Goal: Task Accomplishment & Management: Manage account settings

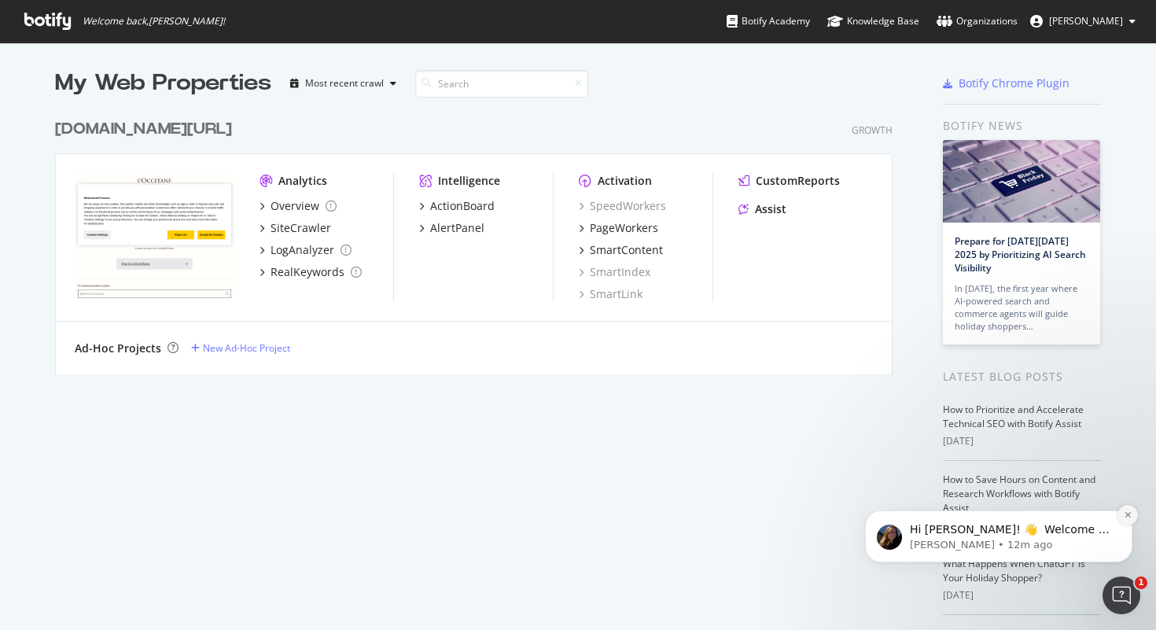
click at [1126, 517] on icon "Dismiss notification" at bounding box center [1127, 514] width 9 height 9
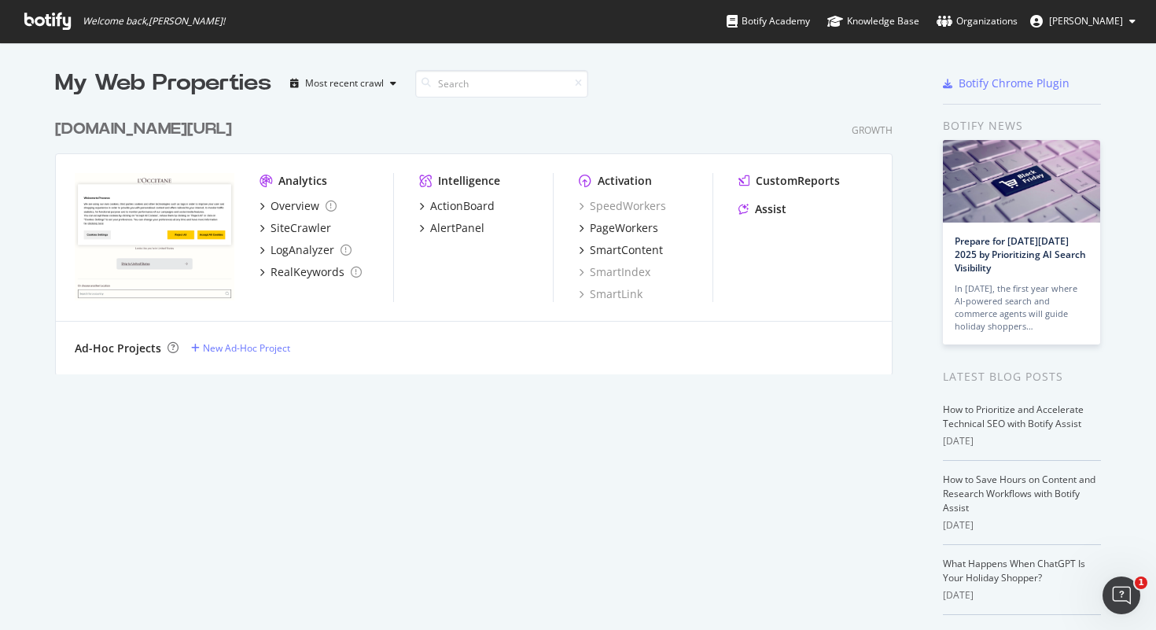
click at [1112, 614] on div "My Web Properties Most recent crawl [DOMAIN_NAME][URL] Growth Analytics Overvie…" at bounding box center [578, 405] width 1156 height 726
click at [1116, 593] on icon "Open Intercom Messenger" at bounding box center [1119, 593] width 26 height 26
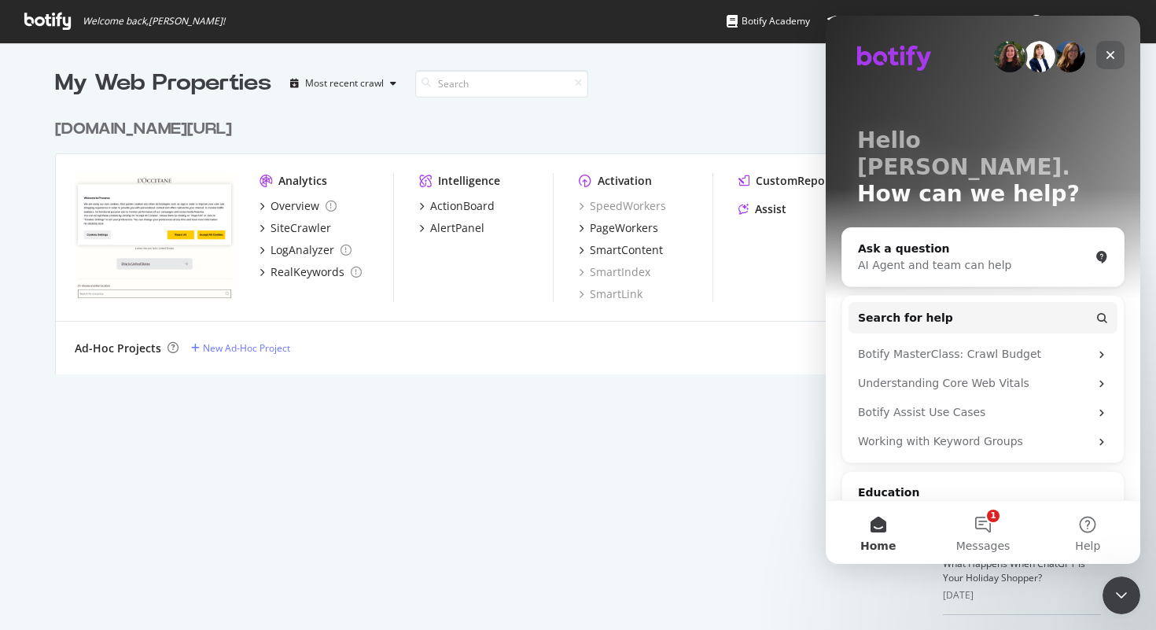
click at [1118, 54] on div "Close" at bounding box center [1110, 55] width 28 height 28
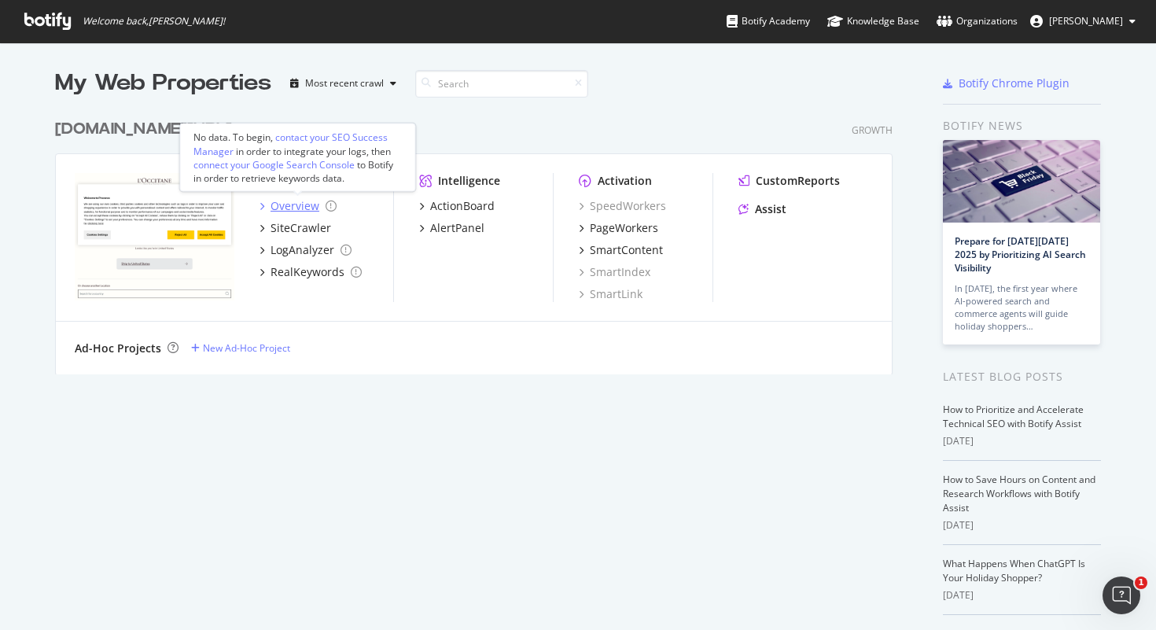
click at [261, 206] on icon "grid" at bounding box center [261, 206] width 5 height 8
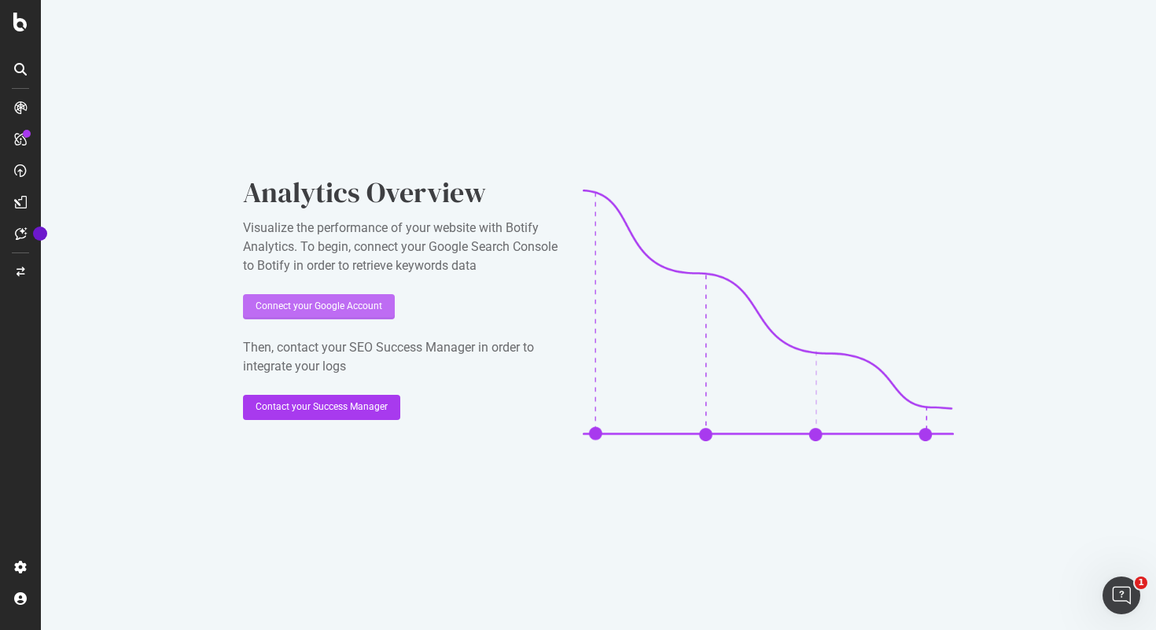
click at [364, 301] on div "Connect your Google Account" at bounding box center [319, 306] width 127 height 13
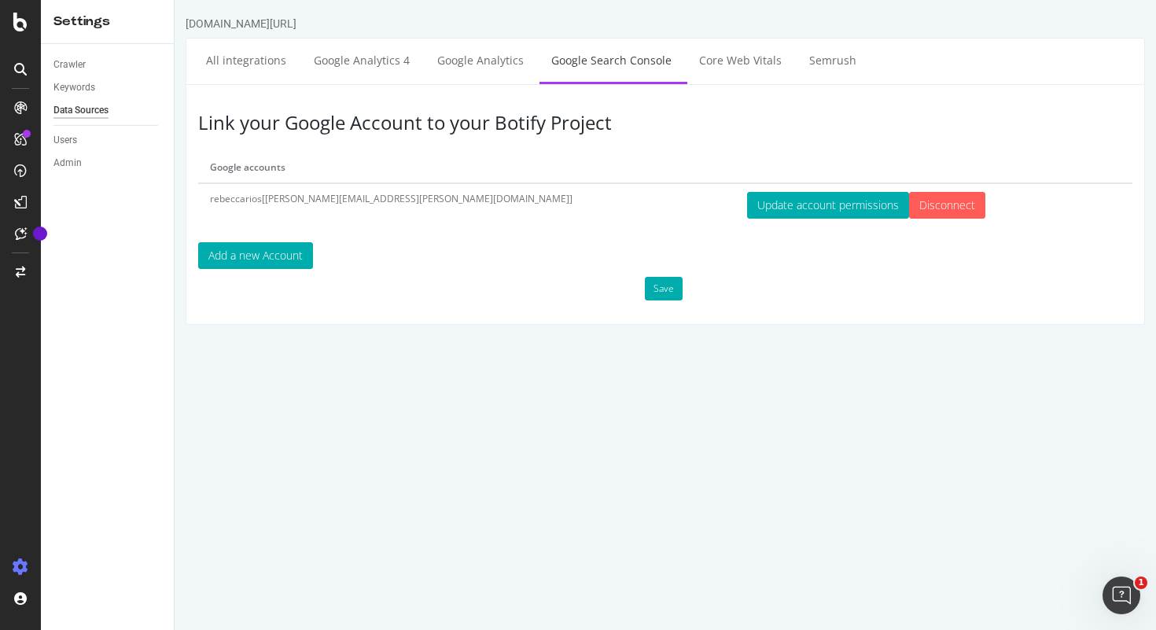
click at [295, 198] on td "rebeccarios[Rebecca.RIOS.ext@loccitane.com]" at bounding box center [466, 204] width 537 height 43
click at [747, 209] on button "Update account permissions" at bounding box center [828, 205] width 162 height 27
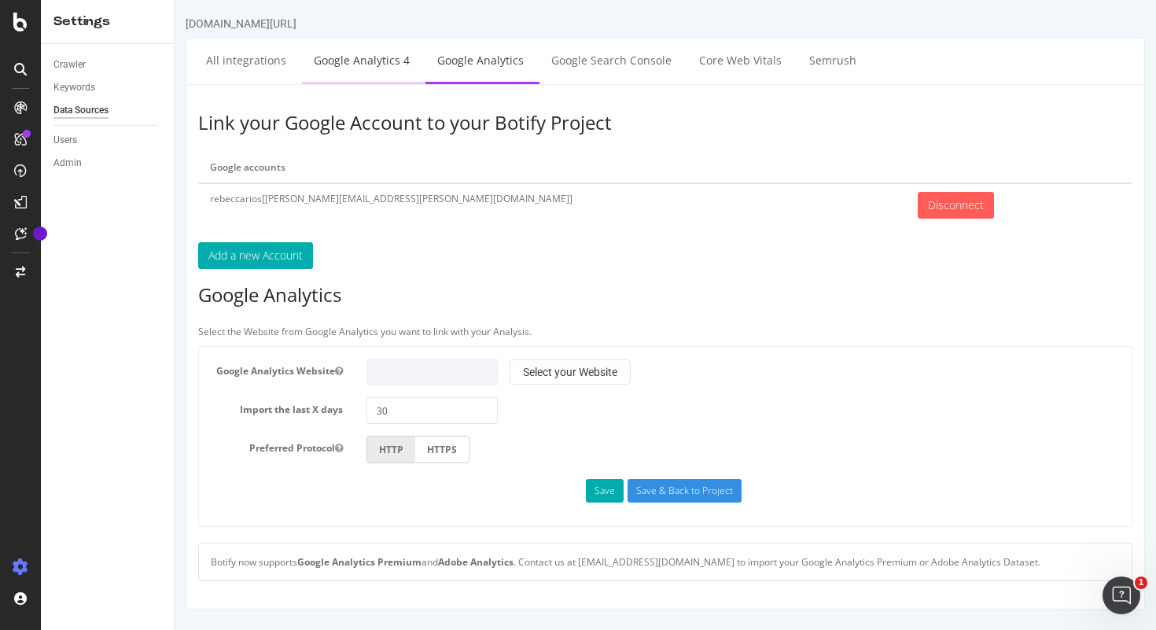
click at [347, 66] on link "Google Analytics 4" at bounding box center [361, 60] width 119 height 43
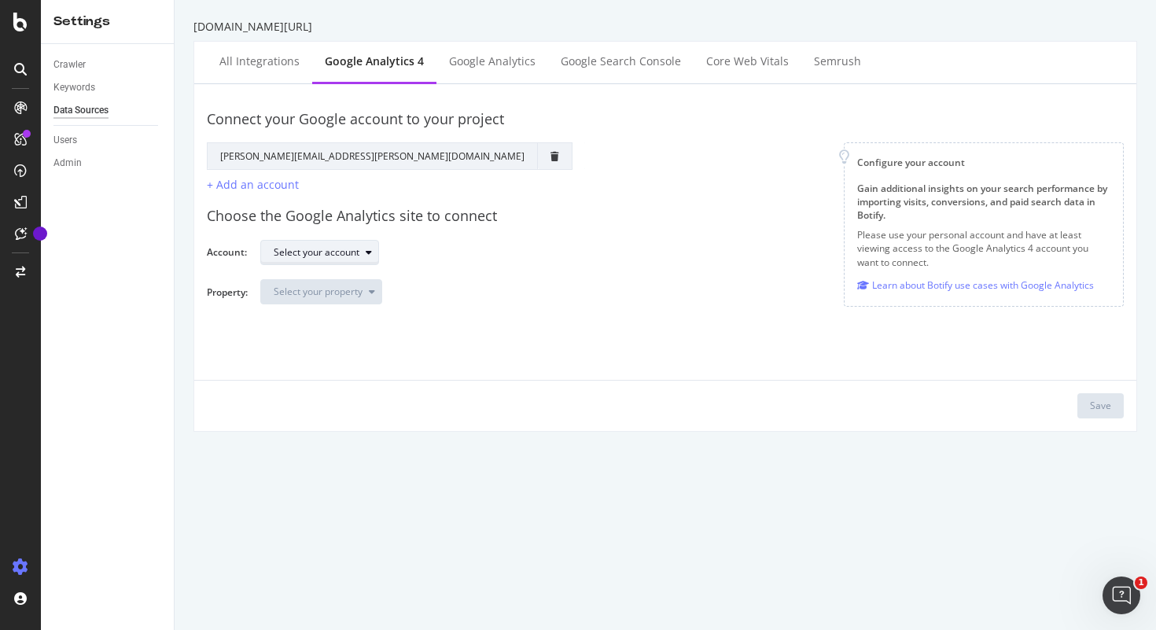
click at [348, 252] on div "Select your account" at bounding box center [317, 252] width 86 height 9
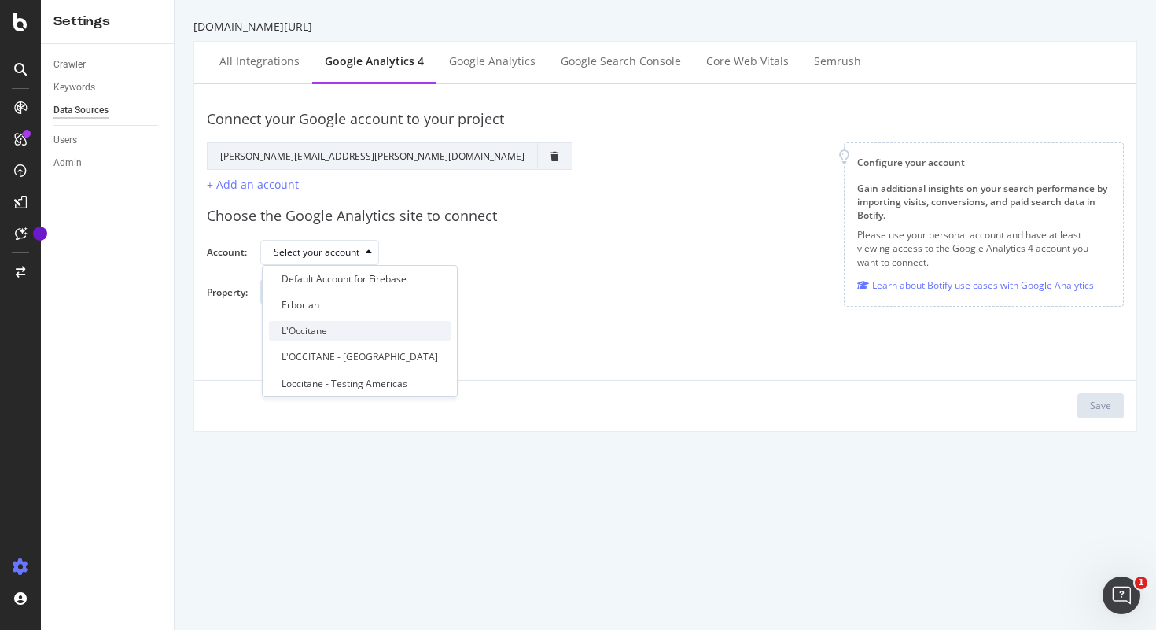
click at [356, 326] on div "L'Occitane" at bounding box center [360, 331] width 182 height 20
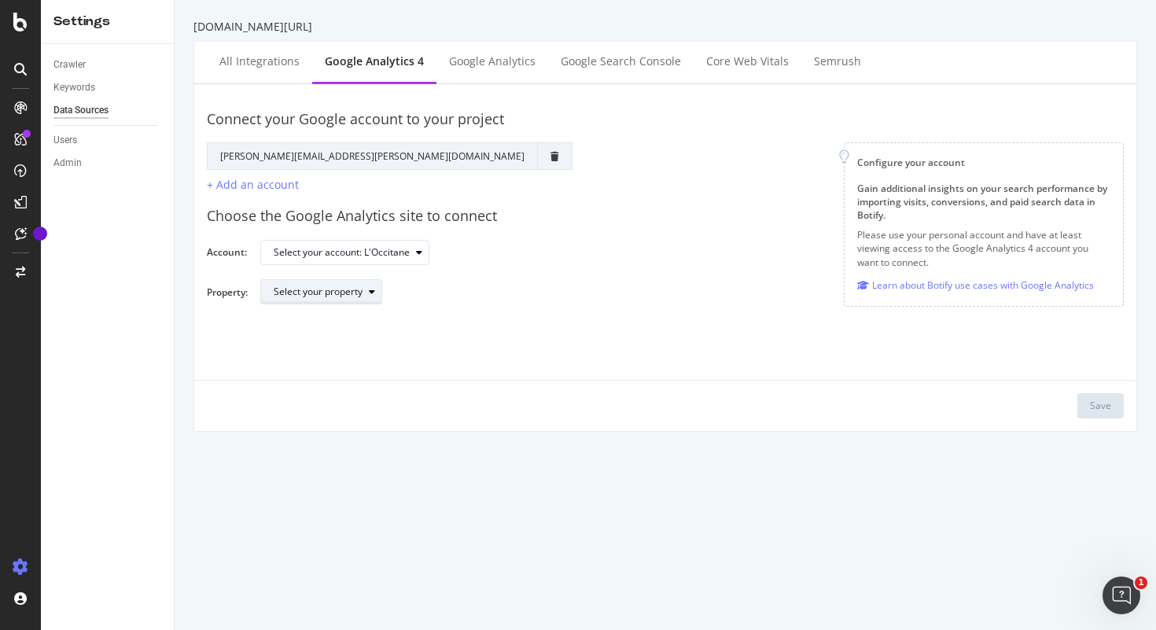
click at [346, 294] on div "Select your property" at bounding box center [318, 291] width 89 height 9
click at [365, 333] on div "GA4 - L'Occitane Antilles (DISTRIBUTOR) GA4 | L'Occitane GLOBAL GA4 | L'Occitan…" at bounding box center [369, 344] width 200 height 72
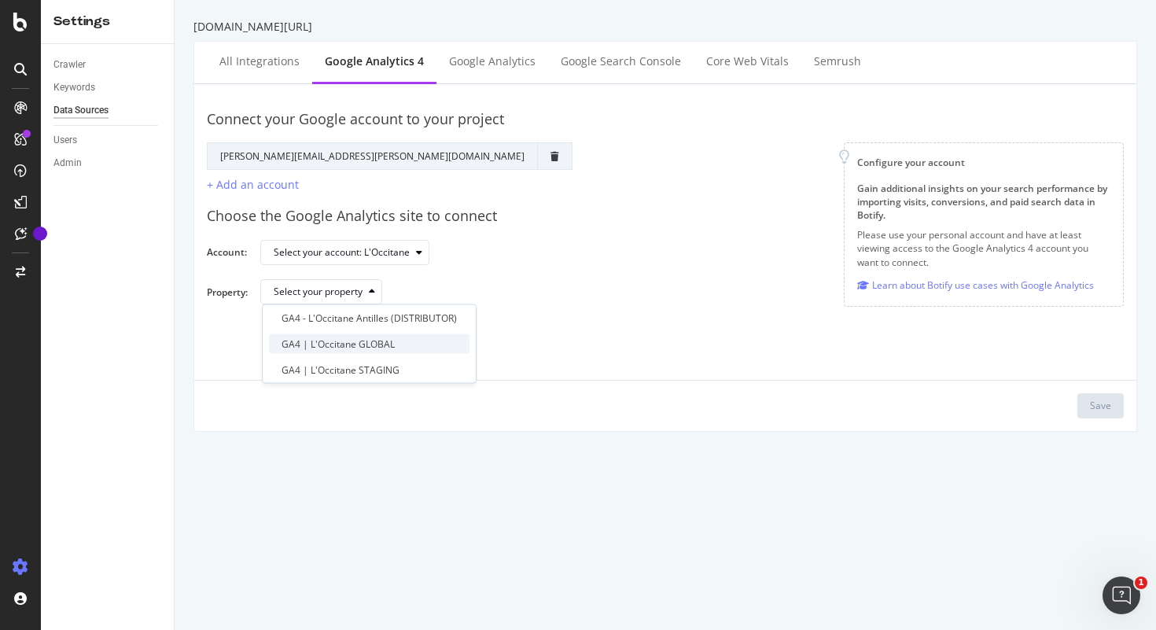
click at [362, 344] on div "GA4 | L'Occitane GLOBAL" at bounding box center [337, 343] width 113 height 13
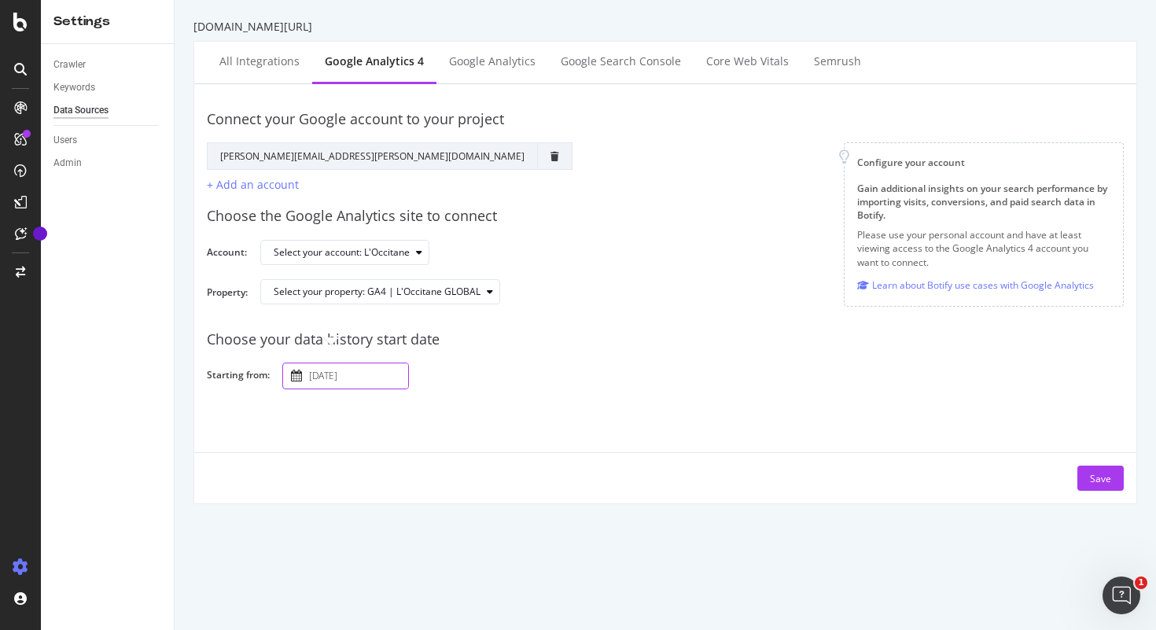
click at [343, 370] on input "2025 September 20th" at bounding box center [357, 375] width 102 height 25
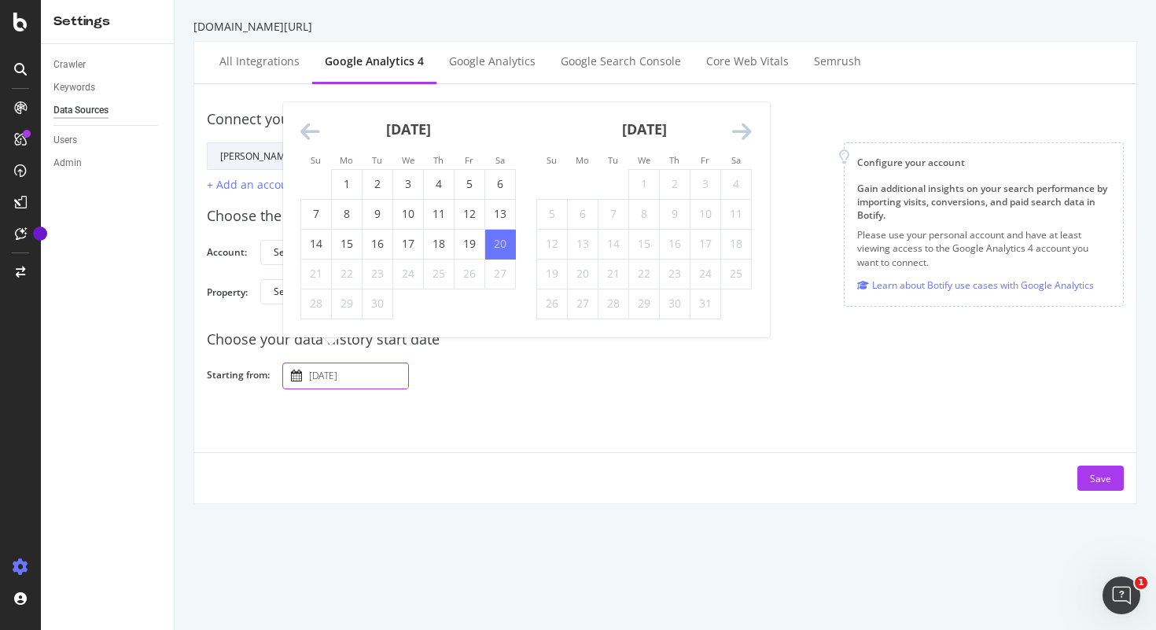
click at [413, 469] on div "Save" at bounding box center [665, 471] width 942 height 39
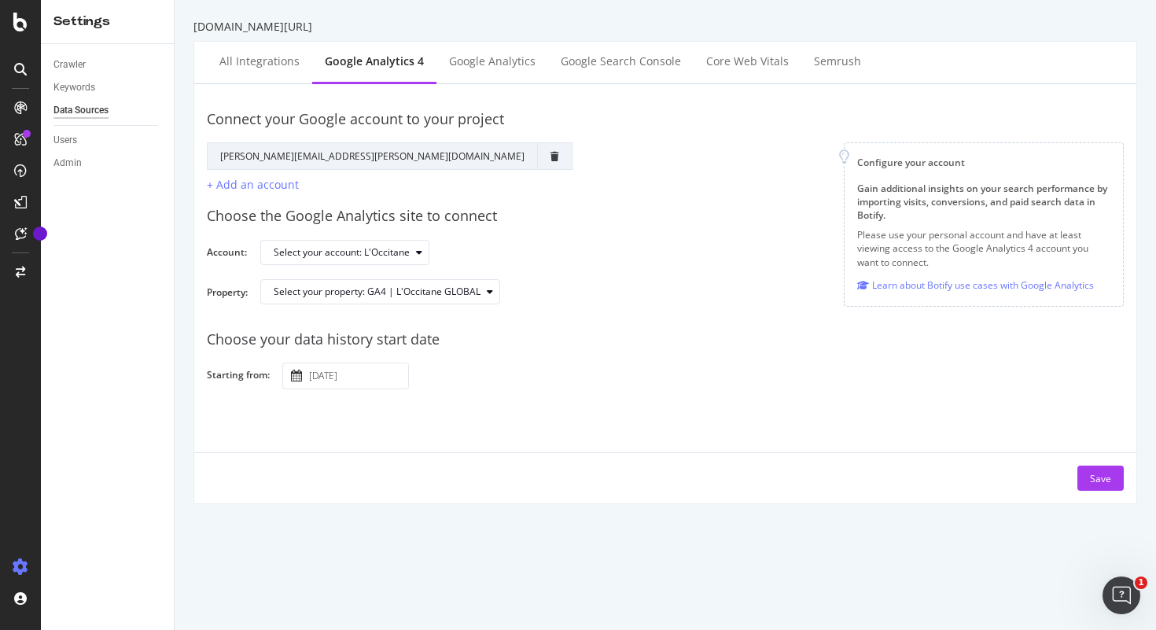
click at [303, 377] on div "2025 September 20th Navigate forward to interact with the calendar and select a…" at bounding box center [345, 375] width 127 height 27
click at [289, 377] on div "2025 September 20th Navigate forward to interact with the calendar and select a…" at bounding box center [345, 375] width 127 height 27
click at [297, 377] on icon "button" at bounding box center [296, 375] width 11 height 12
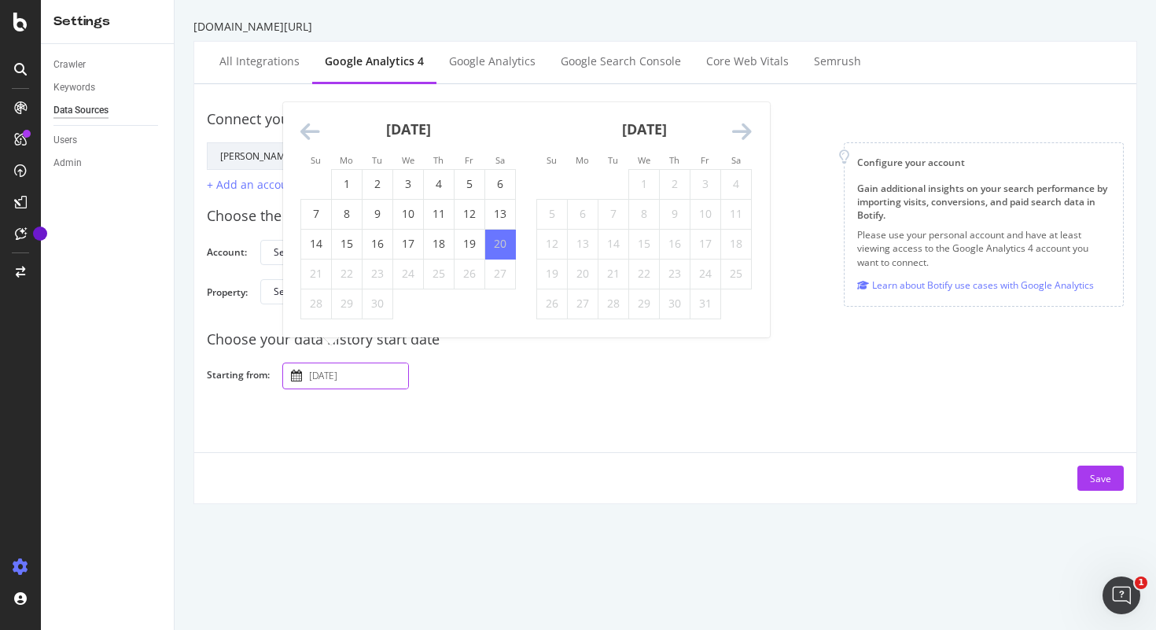
click at [311, 122] on icon "Move backward to switch to the previous month." at bounding box center [310, 132] width 20 height 22
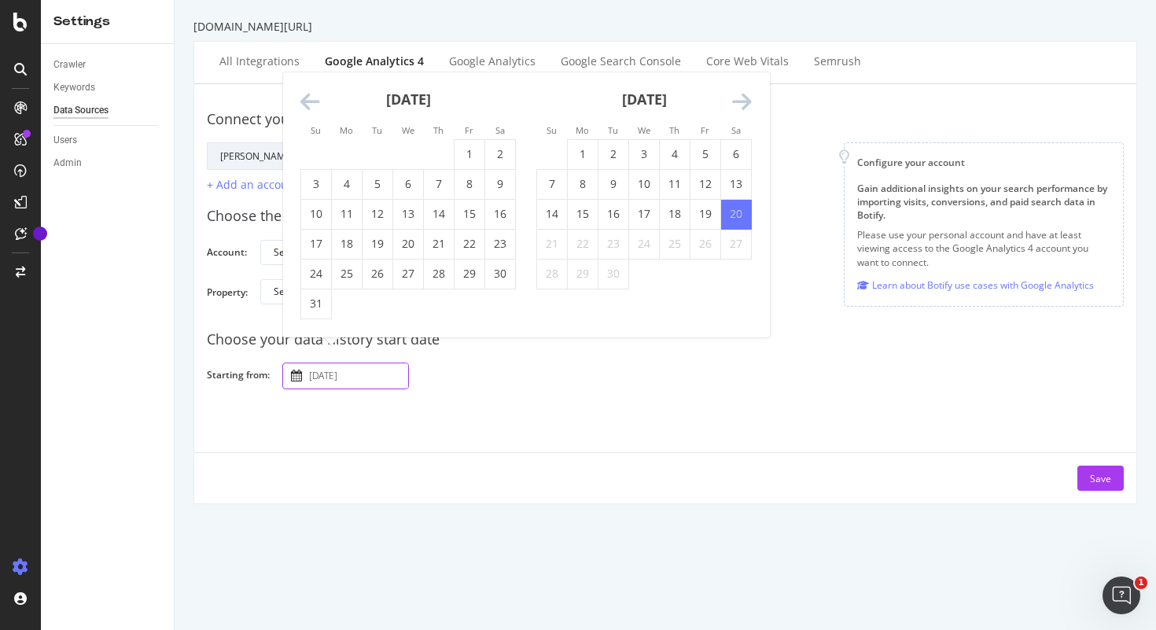
click at [311, 127] on small "Su" at bounding box center [316, 130] width 10 height 12
click at [308, 114] on div "August 2025" at bounding box center [407, 105] width 215 height 67
click at [308, 107] on icon "Move backward to switch to the previous month." at bounding box center [310, 102] width 20 height 22
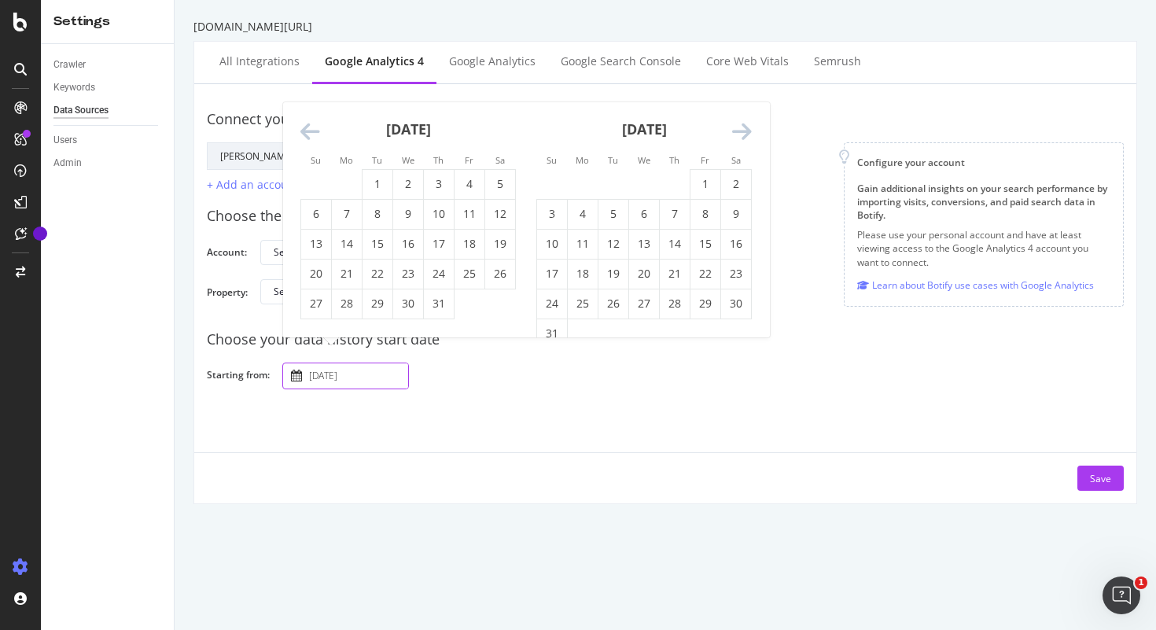
click at [314, 125] on icon "Move backward to switch to the previous month." at bounding box center [310, 132] width 20 height 22
click at [311, 130] on icon "Move backward to switch to the previous month." at bounding box center [310, 132] width 20 height 22
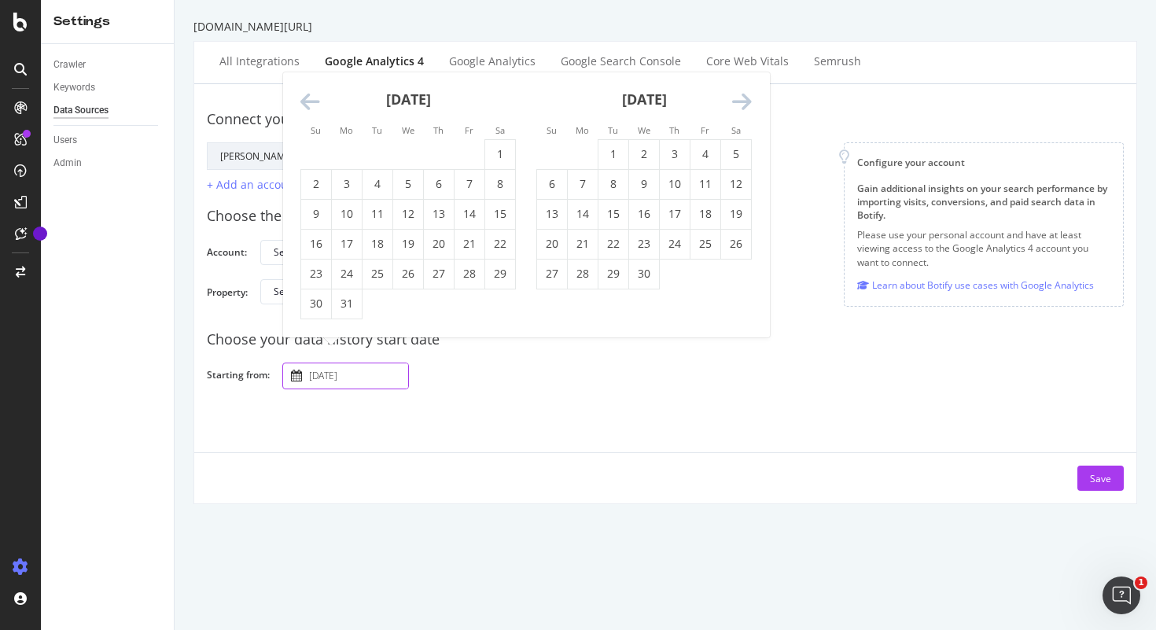
click at [307, 117] on div "March 2025" at bounding box center [407, 105] width 215 height 67
click at [463, 384] on div "2025 September 20th Navigate forward to interact with the calendar and select a…" at bounding box center [696, 376] width 829 height 28
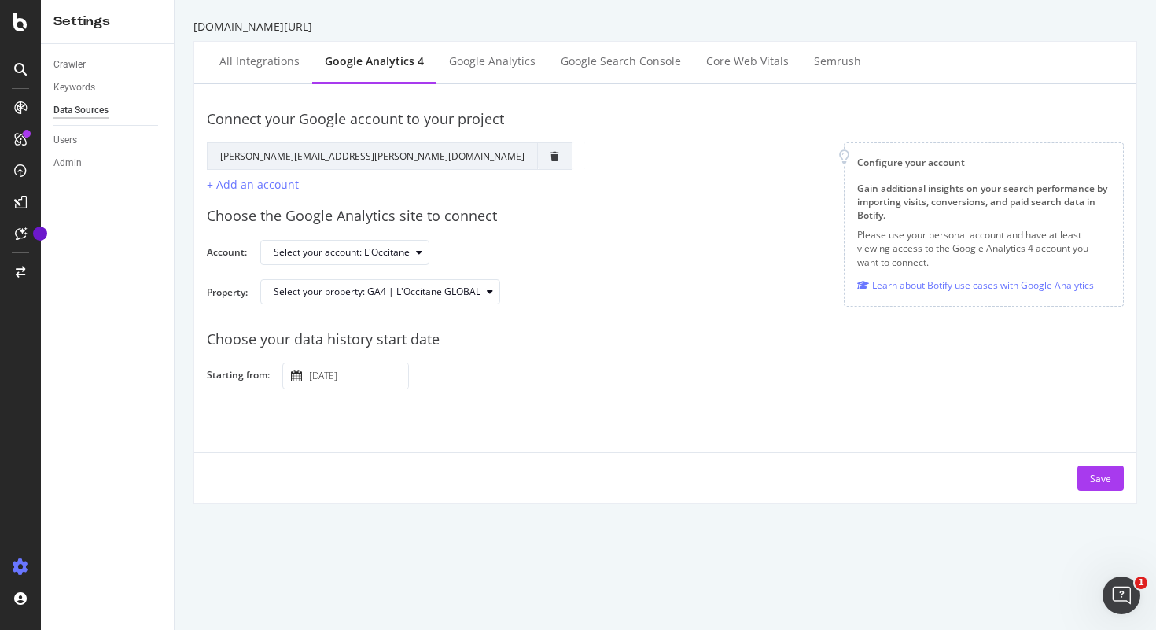
click at [338, 379] on input "2025 September 20th" at bounding box center [357, 375] width 102 height 25
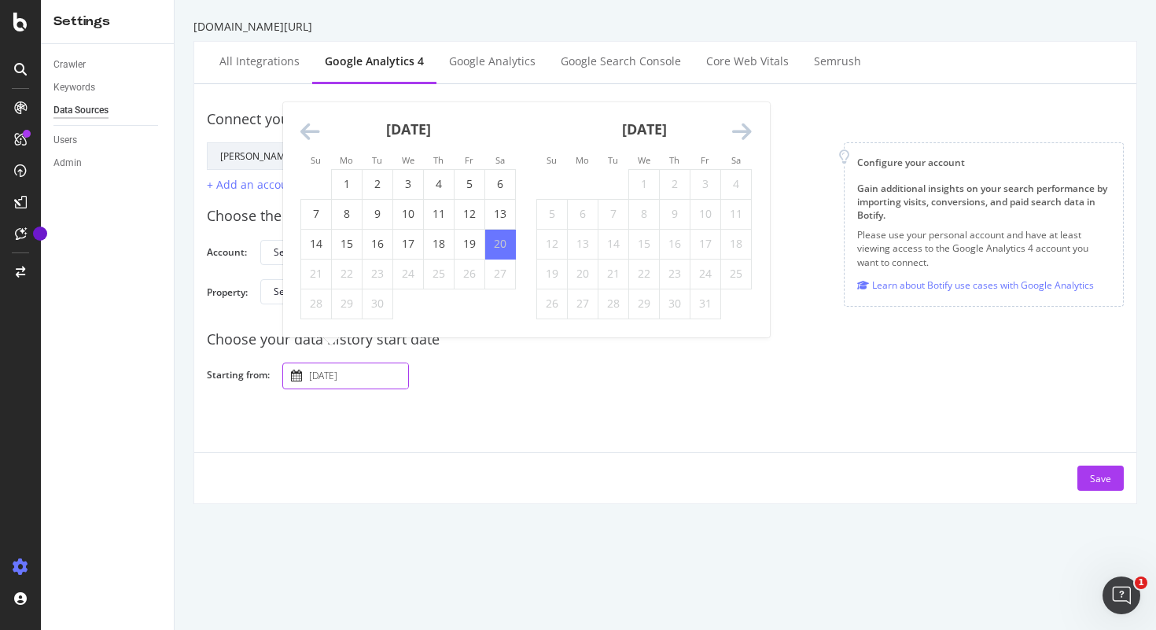
click at [305, 130] on icon "Move backward to switch to the previous month." at bounding box center [310, 132] width 20 height 22
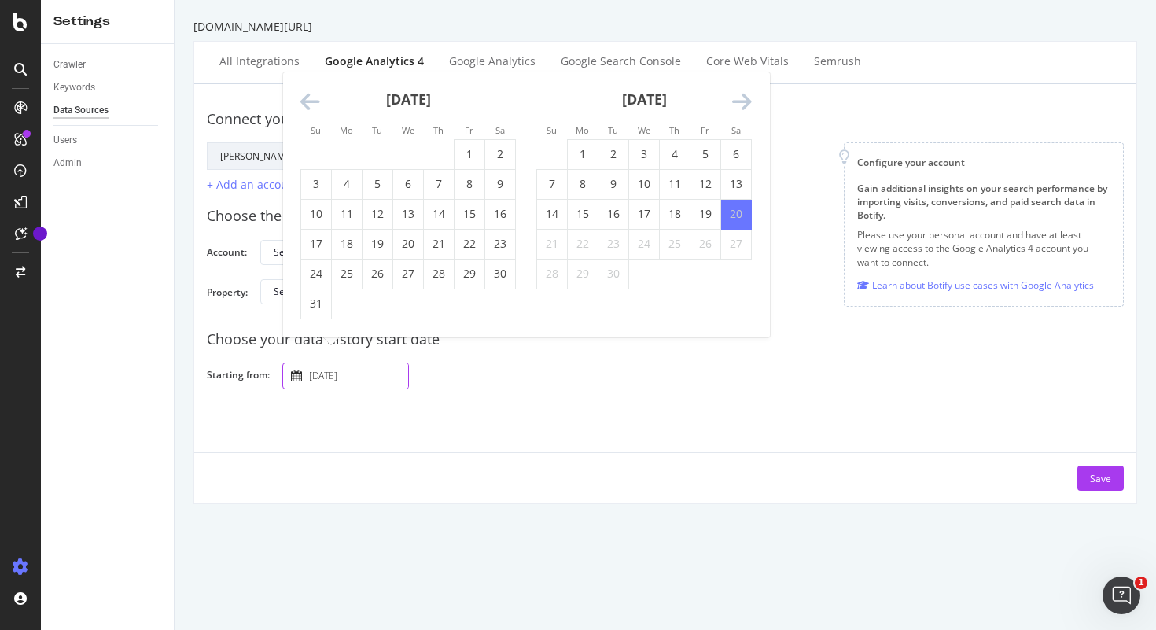
click at [305, 130] on div "Su Mo Tu We Th Fr Sa Su Mo Tu We Th Fr Sa August 2025 1 2 3 4 5 6 7 8 9 10 11 1…" at bounding box center [526, 204] width 486 height 265
click at [305, 130] on li "Su" at bounding box center [315, 130] width 31 height 16
click at [310, 97] on icon "Move backward to switch to the previous month." at bounding box center [310, 102] width 20 height 22
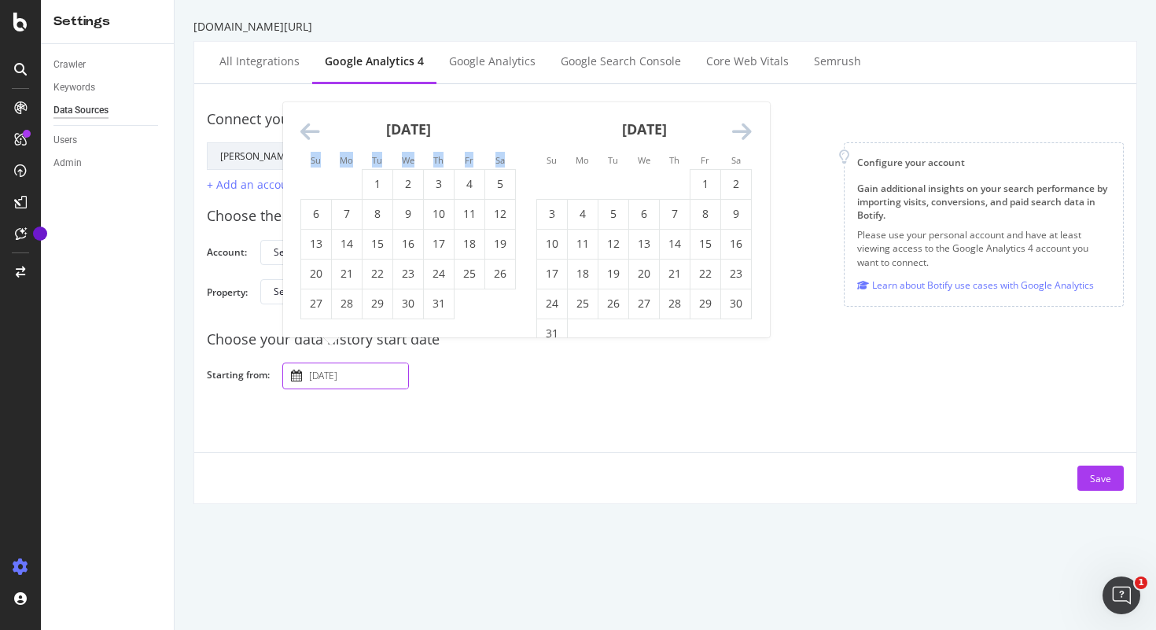
click at [314, 143] on icon "Move backward to switch to the previous month." at bounding box center [310, 132] width 20 height 22
click at [314, 164] on small "Su" at bounding box center [316, 160] width 10 height 12
click at [301, 135] on icon "Move backward to switch to the previous month." at bounding box center [310, 132] width 20 height 22
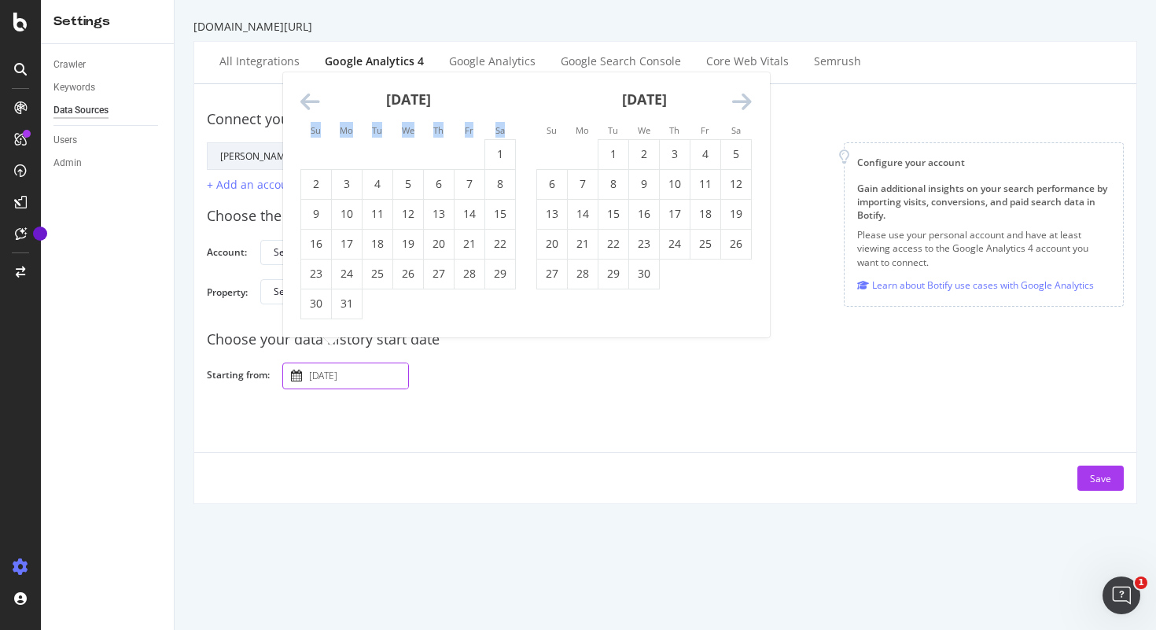
click at [301, 135] on li "Su" at bounding box center [315, 130] width 31 height 16
click at [303, 99] on icon "Move backward to switch to the previous month." at bounding box center [310, 102] width 20 height 22
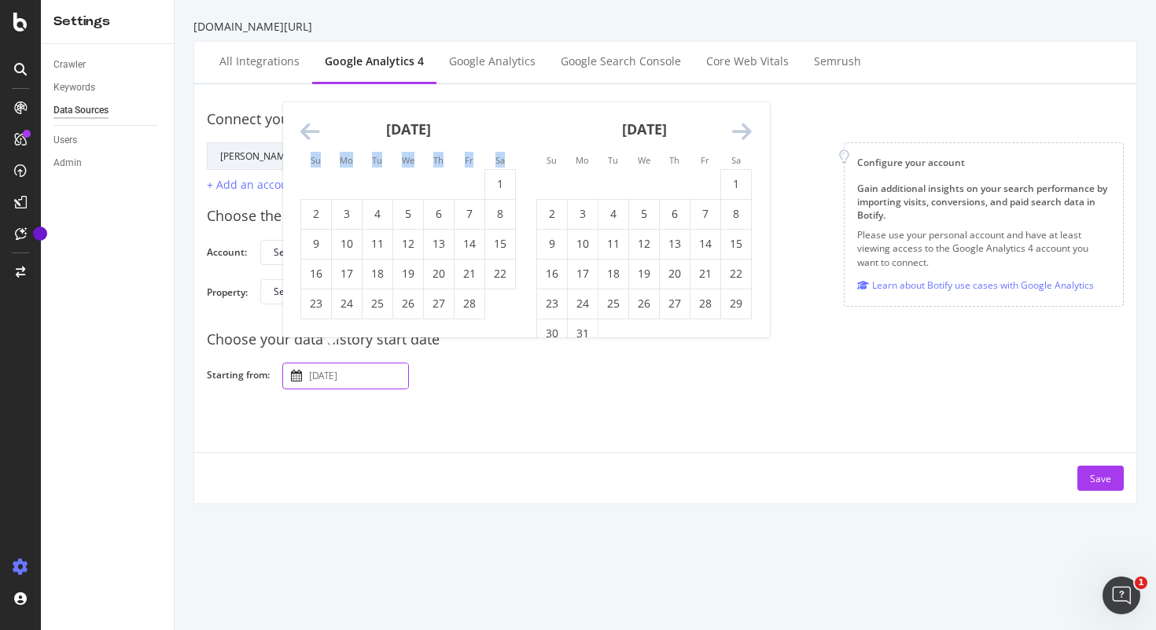
click at [305, 122] on icon "Move backward to switch to the previous month." at bounding box center [310, 132] width 20 height 22
click at [305, 124] on icon "Move backward to switch to the previous month." at bounding box center [310, 132] width 20 height 22
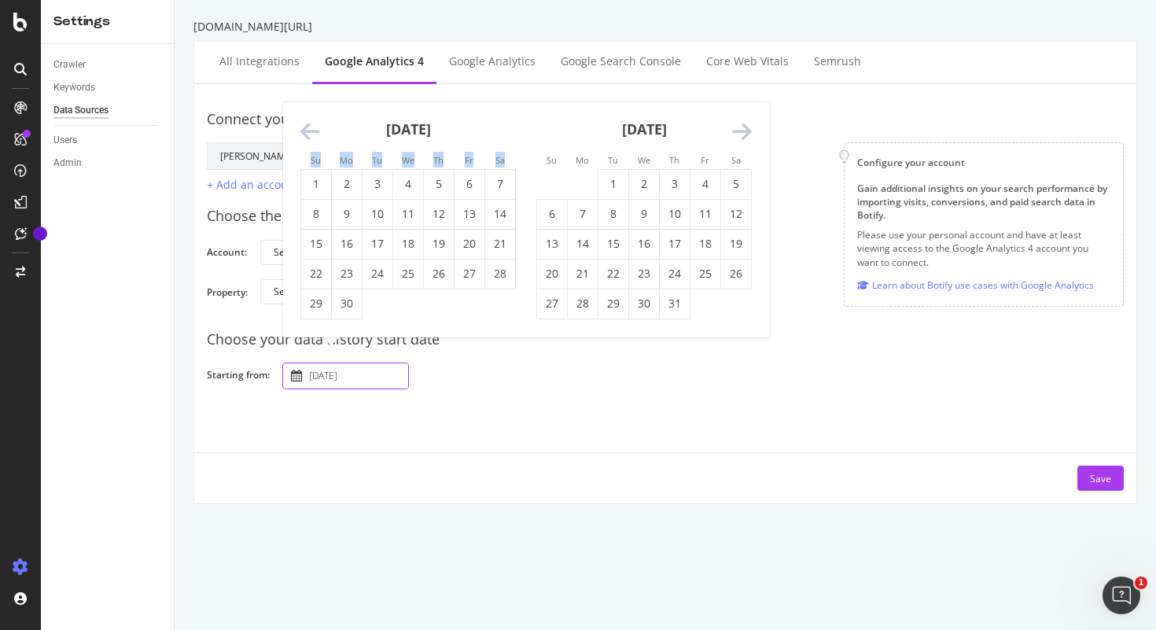
click at [305, 124] on icon "Move backward to switch to the previous month." at bounding box center [310, 132] width 20 height 22
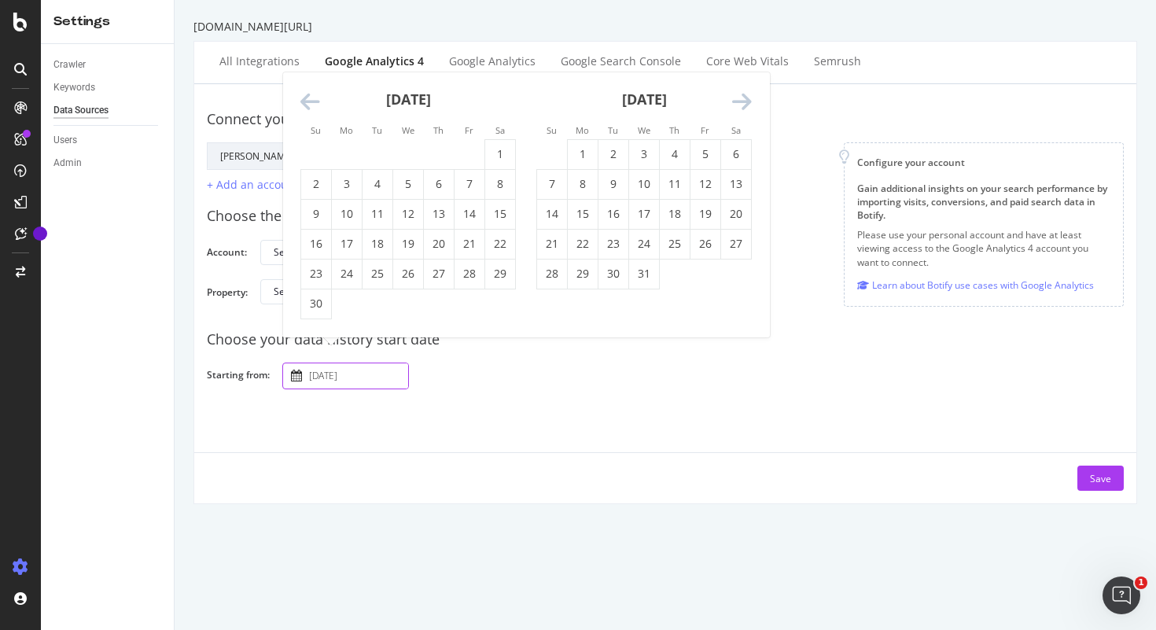
click at [560, 394] on div "Connect your Google account to your project Google Account Action Reconnect Acc…" at bounding box center [665, 294] width 917 height 394
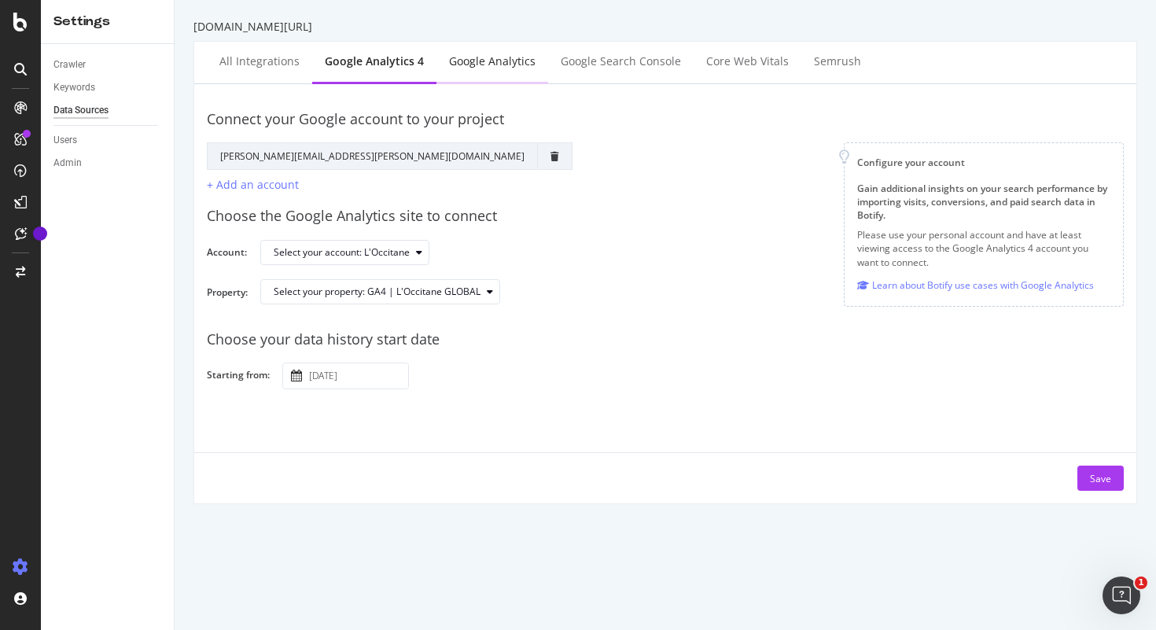
click at [479, 64] on div "Google Analytics" at bounding box center [492, 61] width 86 height 16
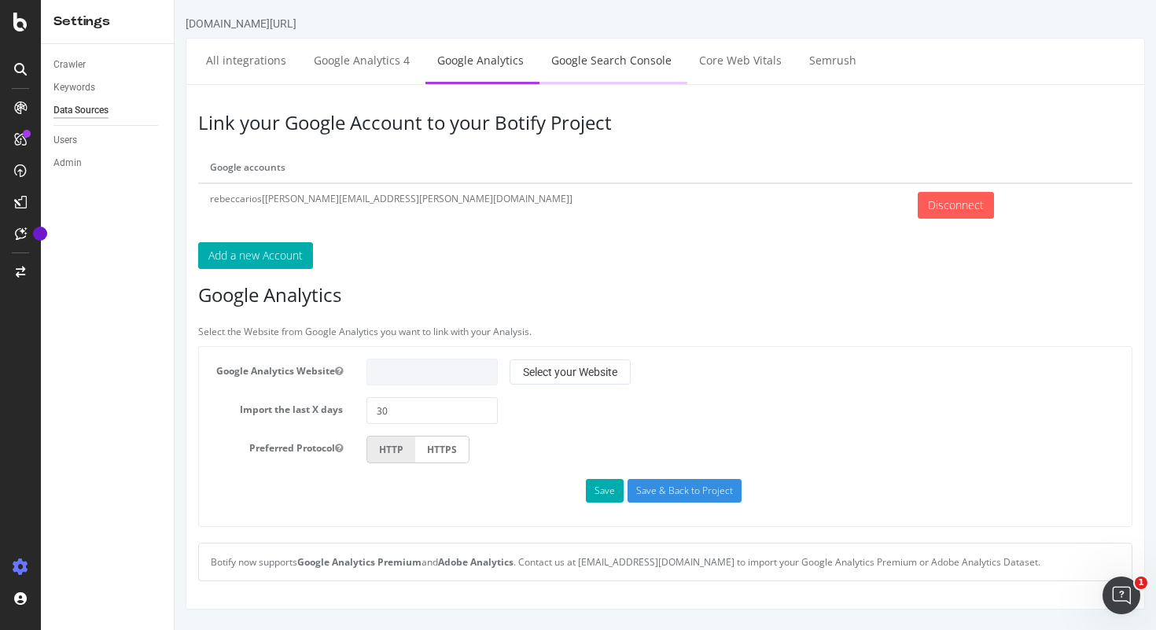
click at [566, 65] on link "Google Search Console" at bounding box center [611, 60] width 144 height 43
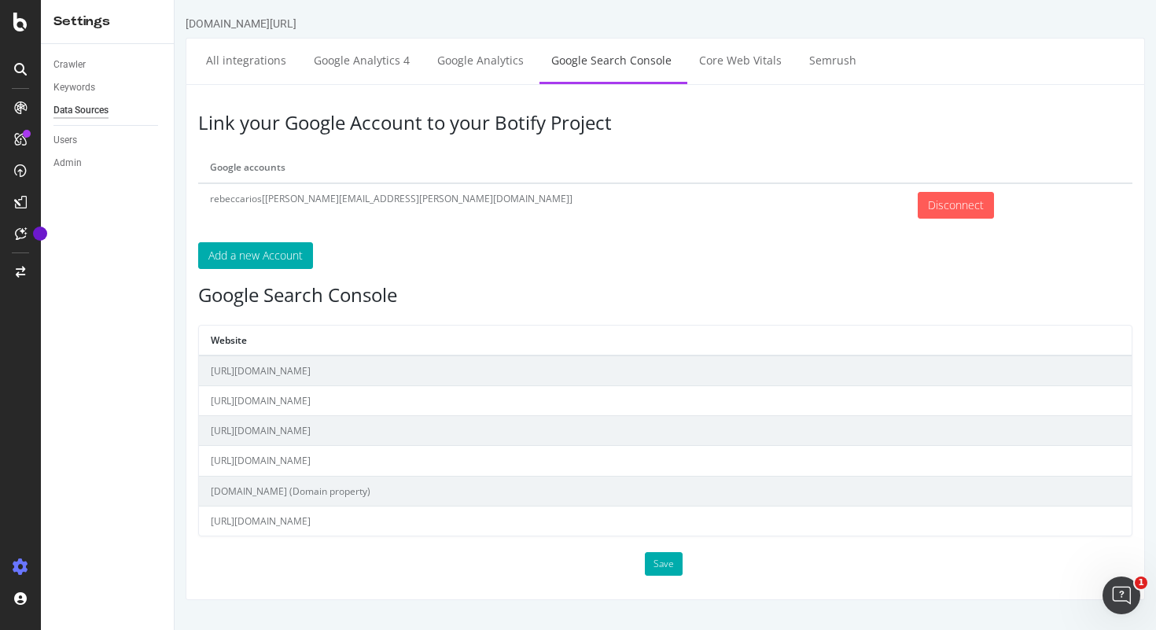
click at [295, 374] on td "https://www.loccitane.com/fr-ca/" at bounding box center [665, 370] width 932 height 31
click at [292, 411] on td "https://joinus.loccitane.com/" at bounding box center [665, 401] width 932 height 30
click at [323, 445] on td "https://www.loccitane.com/en-us/" at bounding box center [665, 431] width 932 height 30
click at [273, 394] on td "https://joinus.loccitane.com/" at bounding box center [665, 401] width 932 height 30
click at [660, 568] on button "Save" at bounding box center [664, 564] width 38 height 24
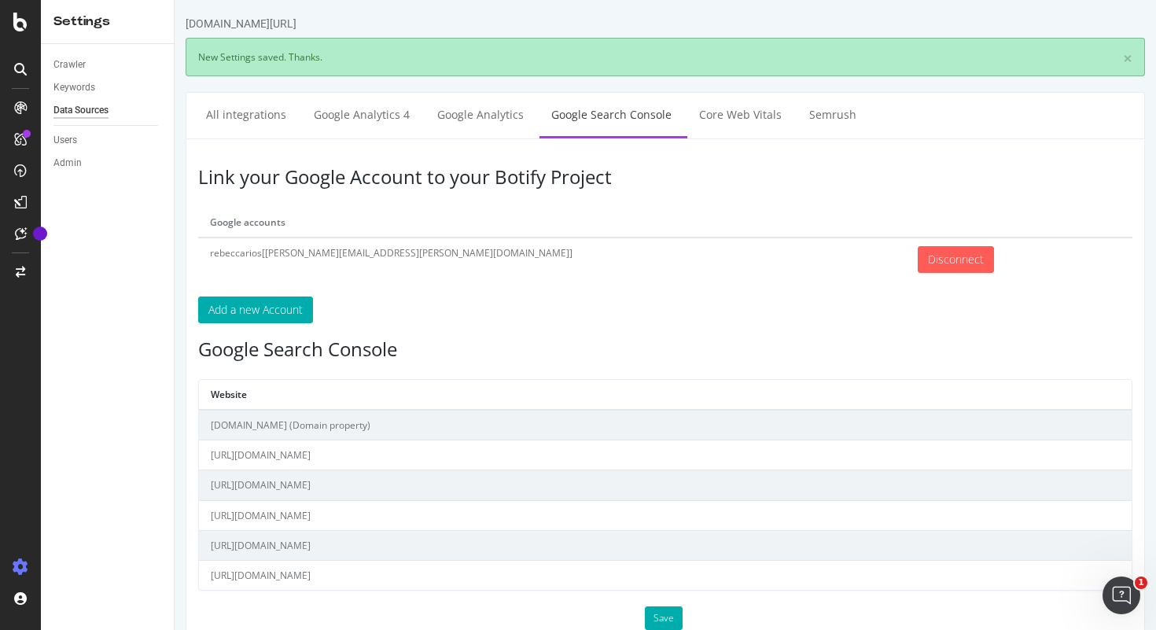
scroll to position [40, 0]
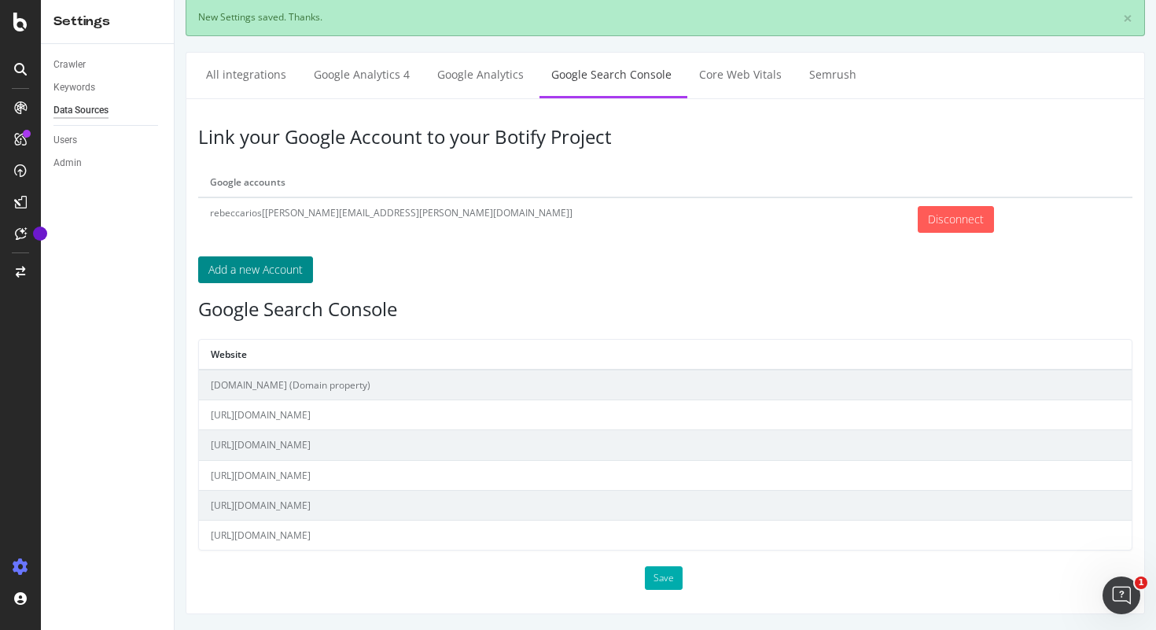
click at [247, 262] on button "Add a new Account" at bounding box center [255, 269] width 115 height 27
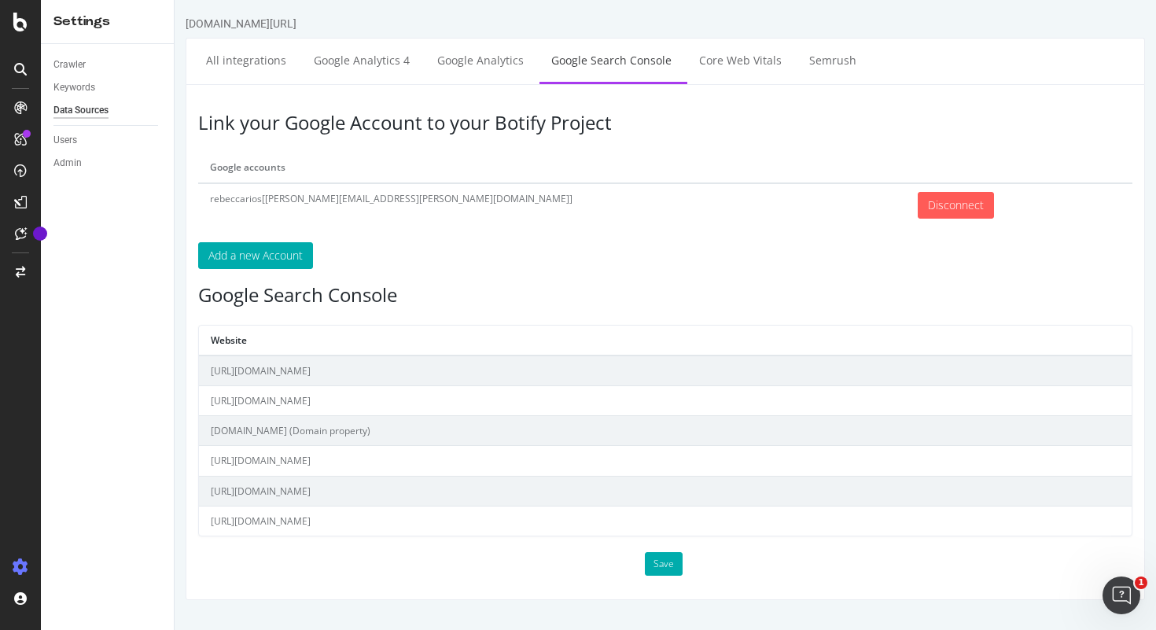
scroll to position [0, 0]
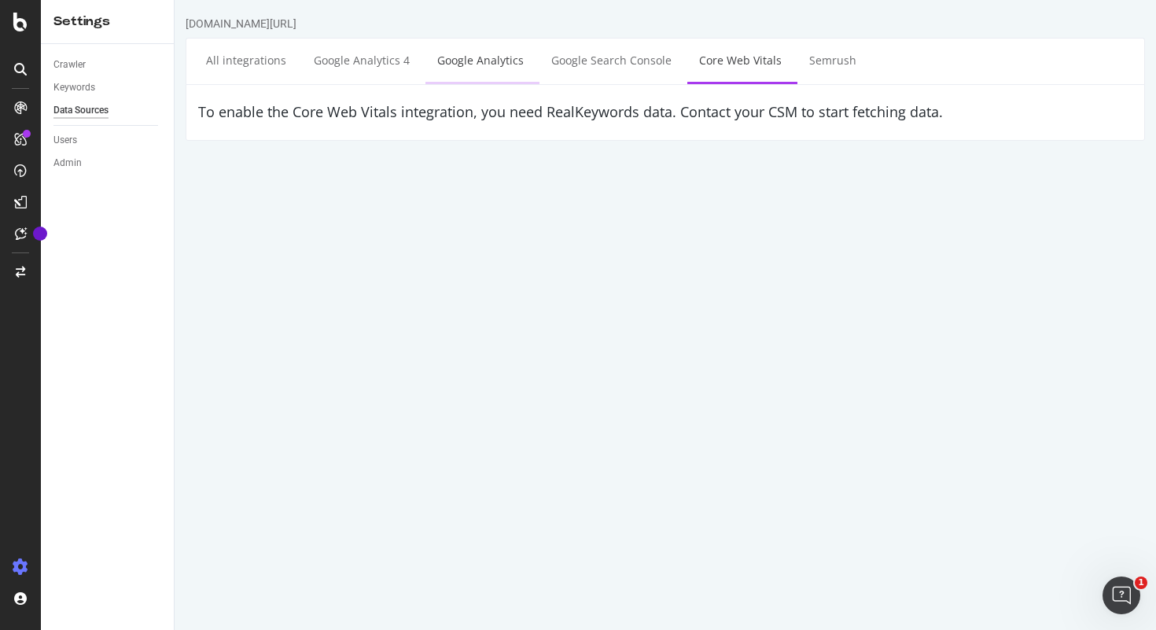
click at [437, 53] on link "Google Analytics" at bounding box center [480, 60] width 110 height 43
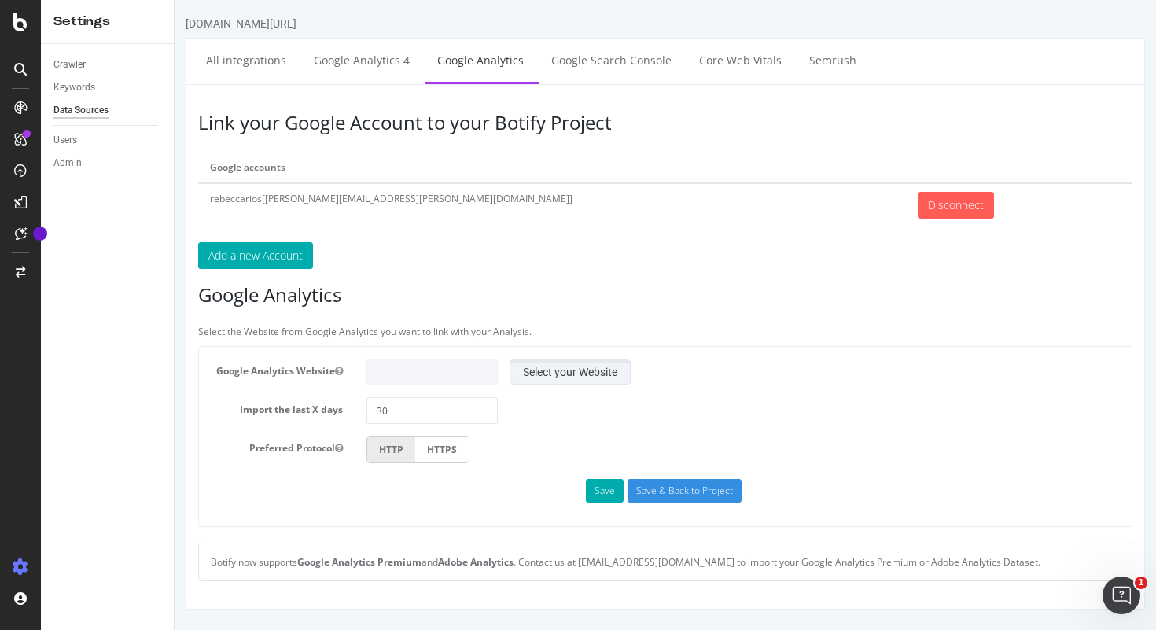
click at [559, 381] on button "Select your Website" at bounding box center [569, 371] width 121 height 25
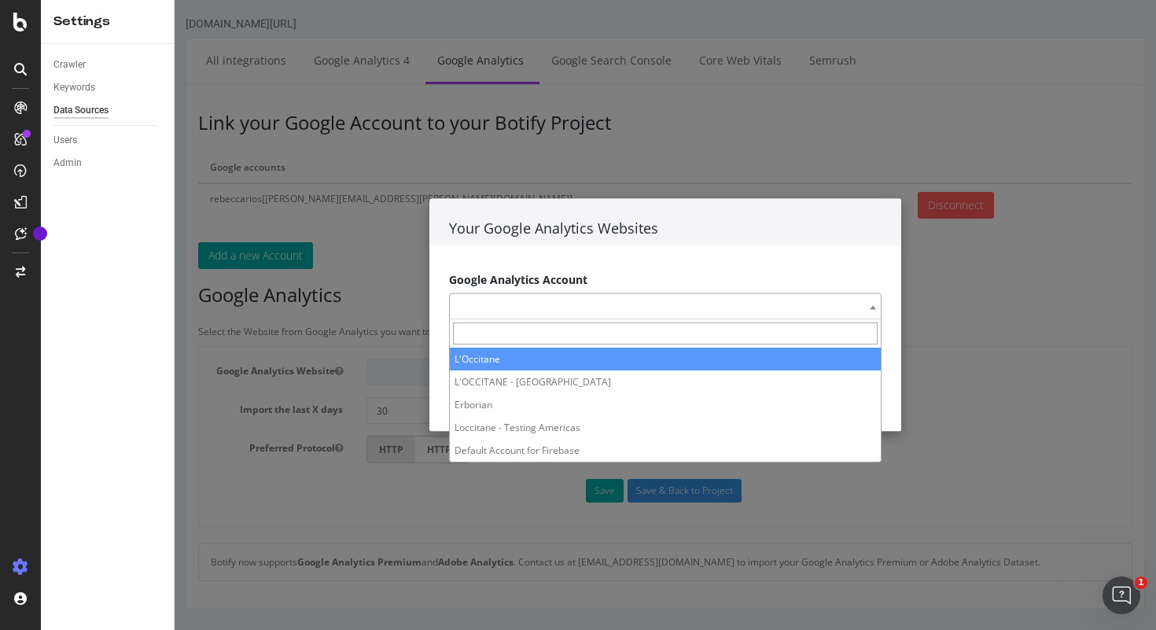
click at [521, 308] on span at bounding box center [665, 305] width 432 height 27
select select "rebeccarios[Rebecca.RIOS.ext@loccitane.com]|44069674"
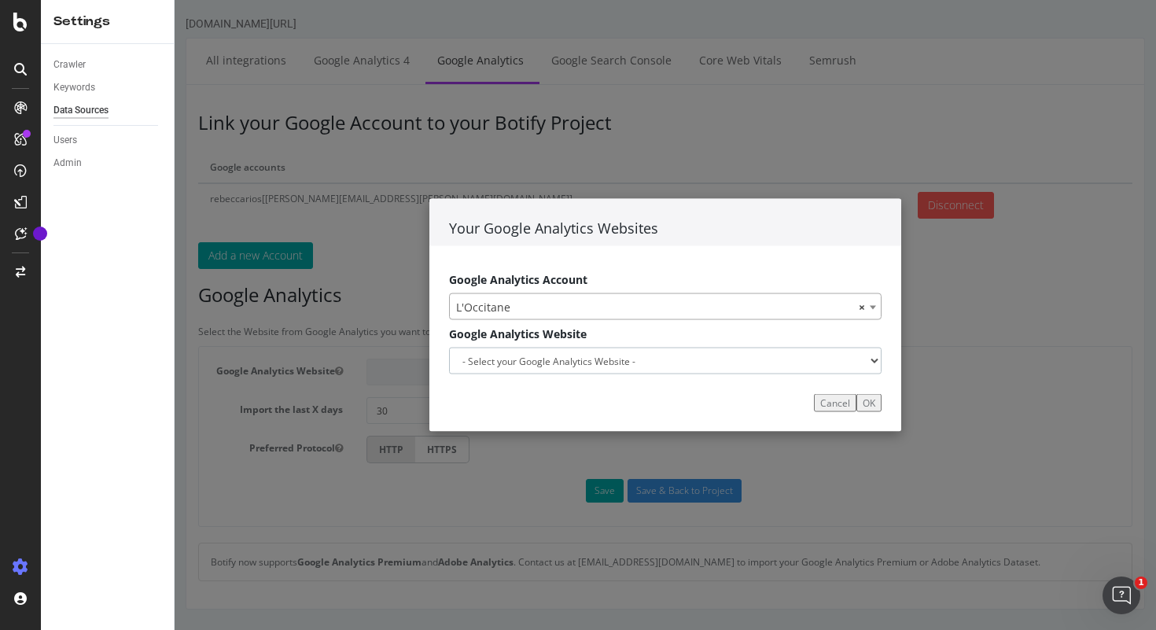
click at [576, 365] on select "- Select your Google Analytics Website -" at bounding box center [665, 360] width 432 height 27
click at [449, 347] on select "- Select your Google Analytics Website -" at bounding box center [665, 360] width 432 height 27
click at [524, 303] on span "× L'Occitane" at bounding box center [665, 306] width 431 height 27
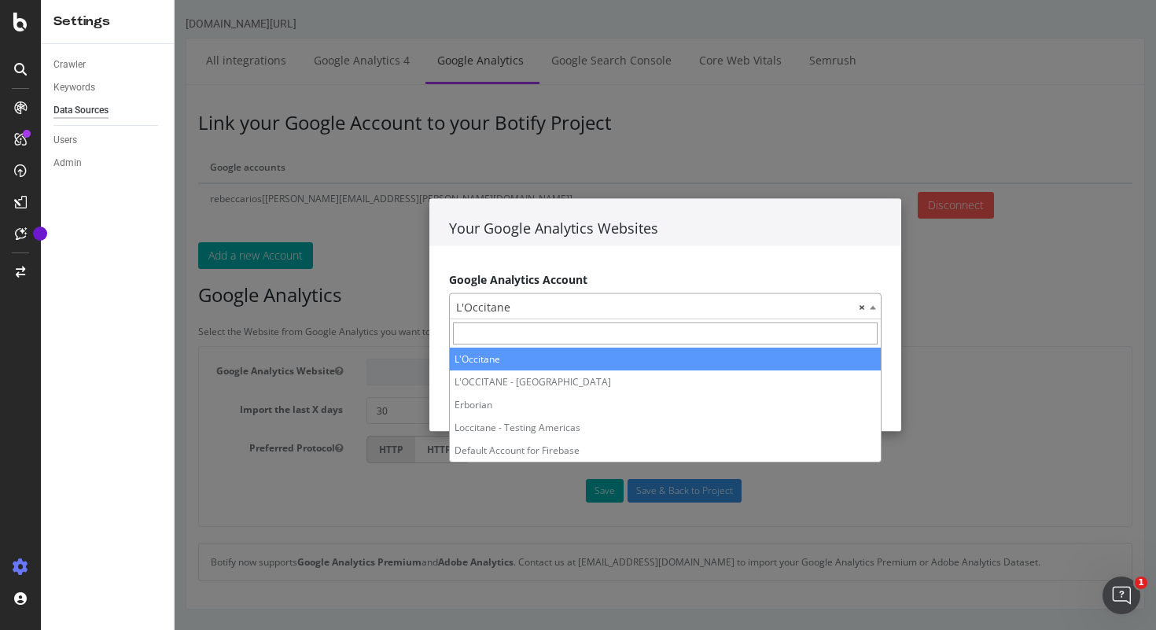
click at [524, 303] on span "× L'Occitane" at bounding box center [665, 306] width 431 height 27
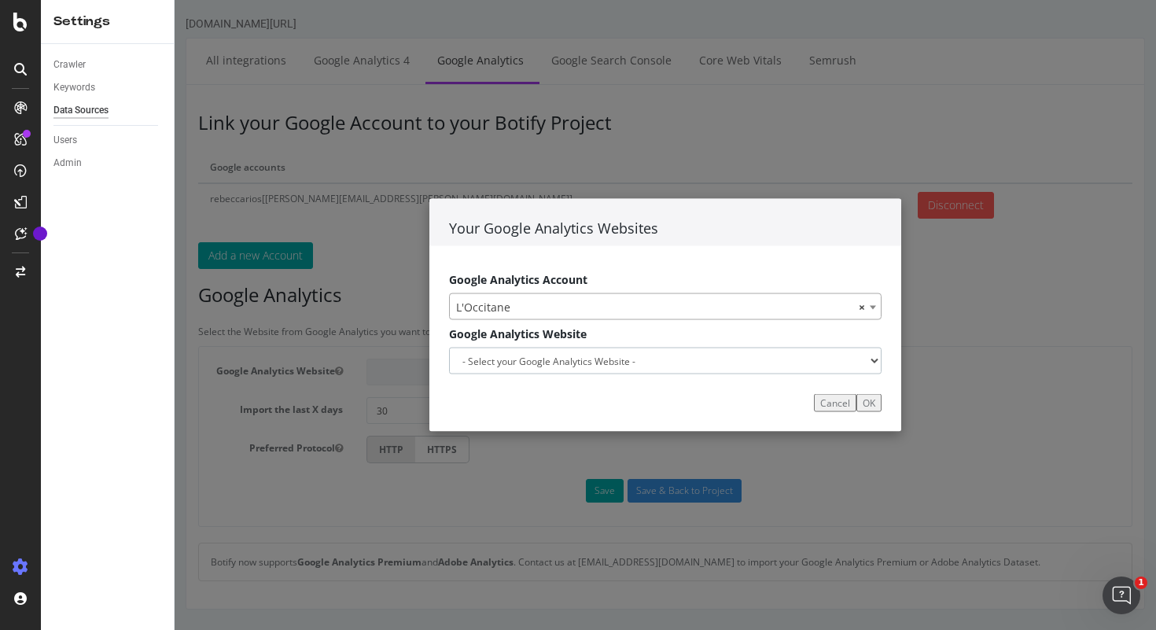
click at [519, 373] on select "- Select your Google Analytics Website -" at bounding box center [665, 360] width 432 height 27
click at [449, 347] on select "- Select your Google Analytics Website -" at bounding box center [665, 360] width 432 height 27
click at [875, 404] on button "OK" at bounding box center [868, 403] width 25 height 18
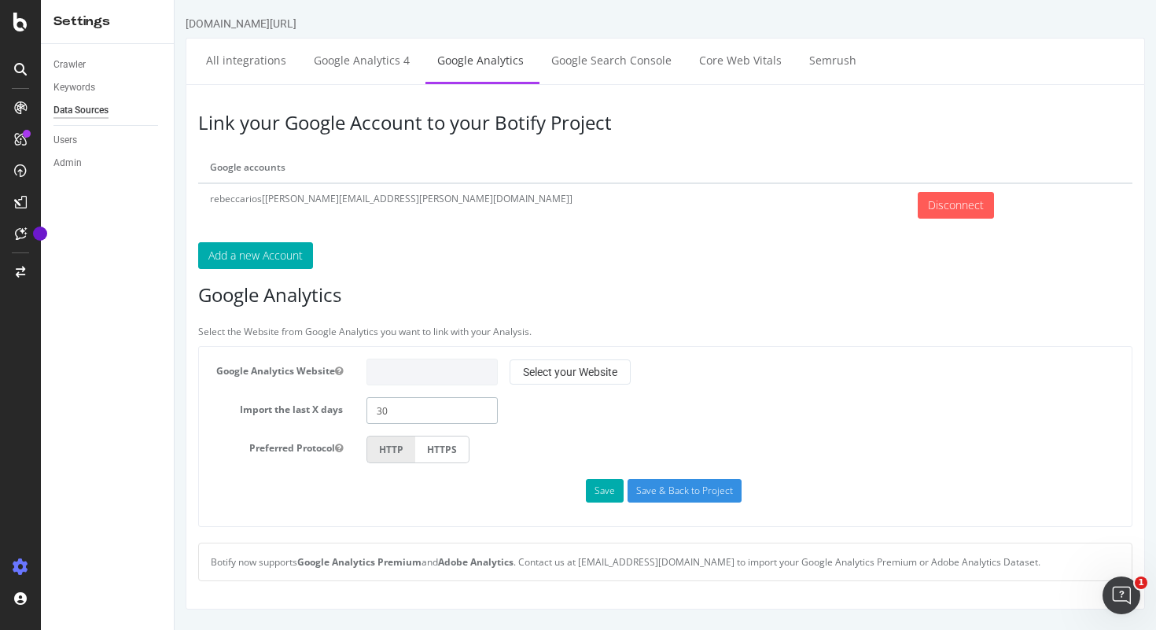
click at [415, 418] on input "30" at bounding box center [432, 410] width 132 height 27
click at [369, 59] on link "Google Analytics 4" at bounding box center [361, 60] width 119 height 43
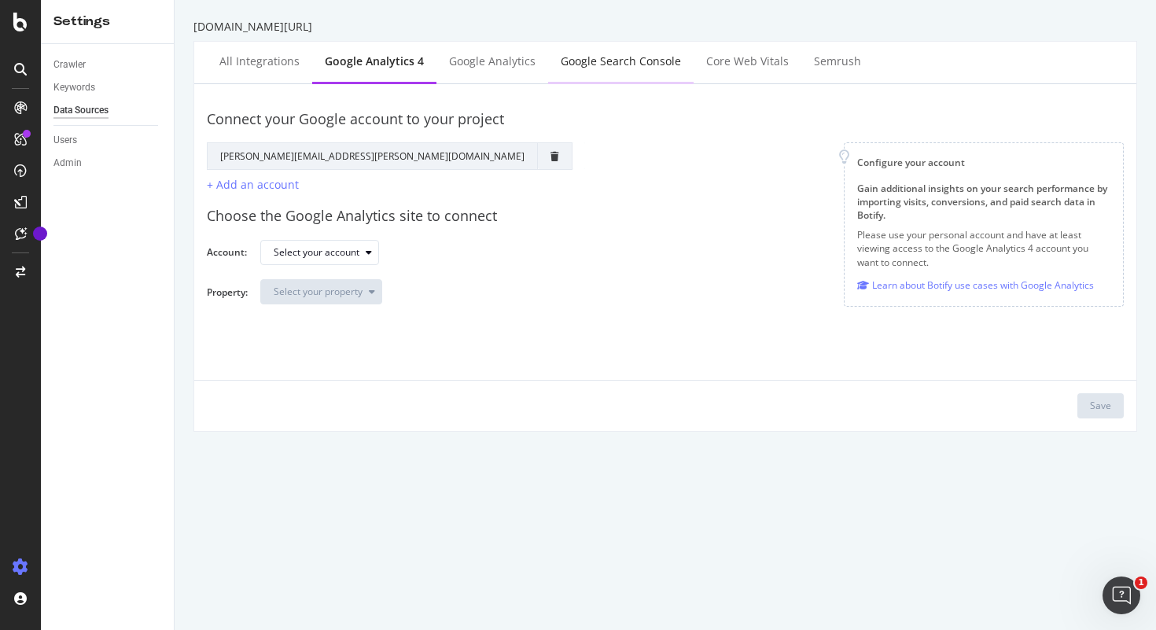
click at [590, 76] on div "Google Search Console" at bounding box center [620, 62] width 145 height 43
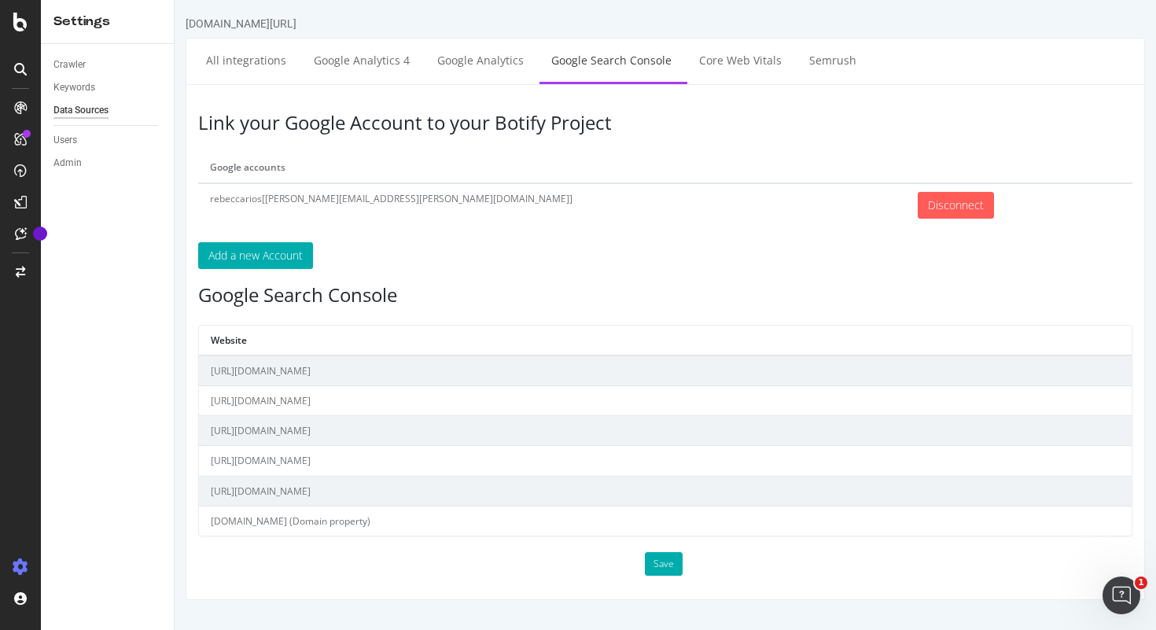
click at [318, 524] on td "loccitane.com (Domain property)" at bounding box center [665, 521] width 932 height 30
click at [370, 488] on td "https://www.loccitane.com/en-ca/" at bounding box center [665, 491] width 932 height 30
click at [360, 59] on link "Google Analytics 4" at bounding box center [361, 60] width 119 height 43
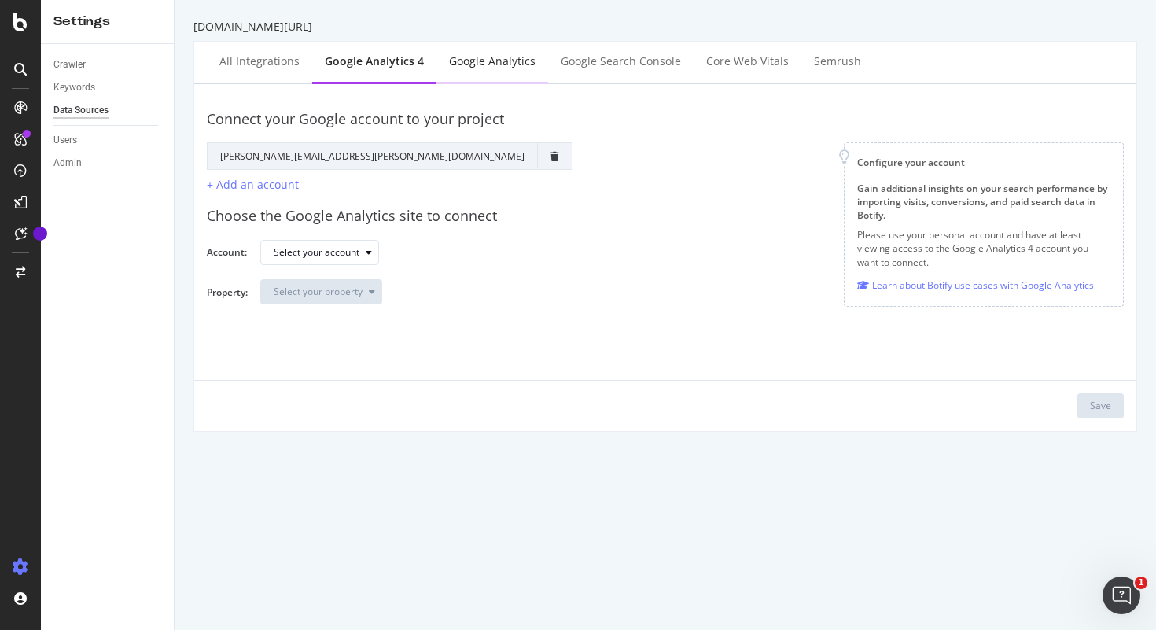
click at [472, 74] on div "Google Analytics" at bounding box center [492, 62] width 112 height 43
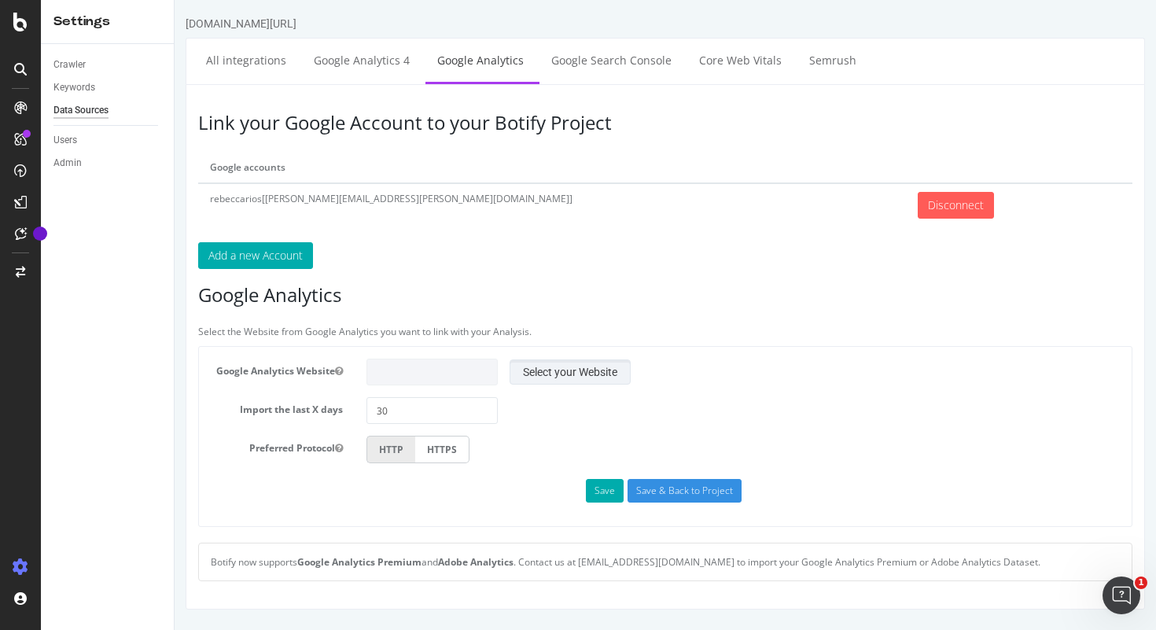
click at [602, 375] on button "Select your Website" at bounding box center [569, 371] width 121 height 25
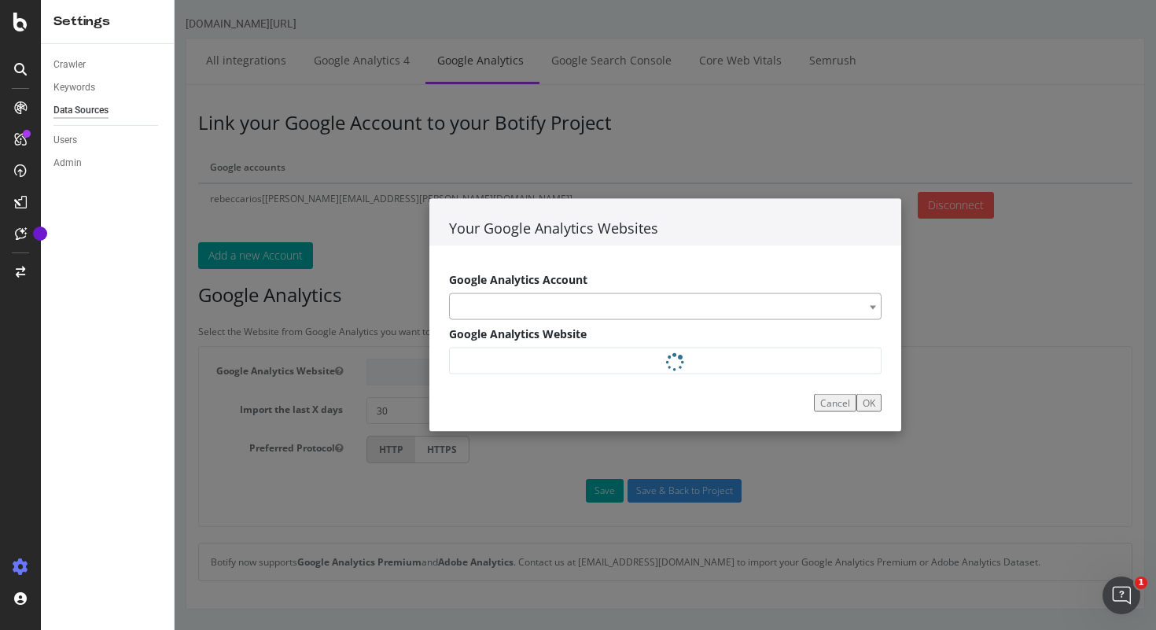
click at [535, 305] on span at bounding box center [665, 305] width 432 height 27
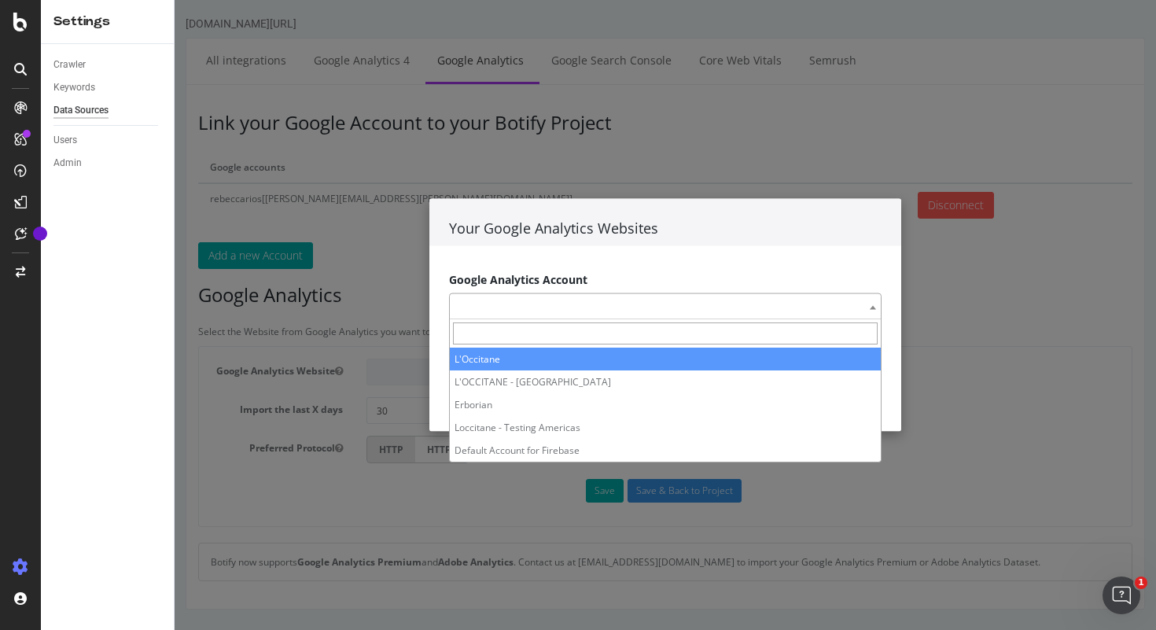
select select "rebeccarios[Rebecca.RIOS.ext@loccitane.com]|44069674"
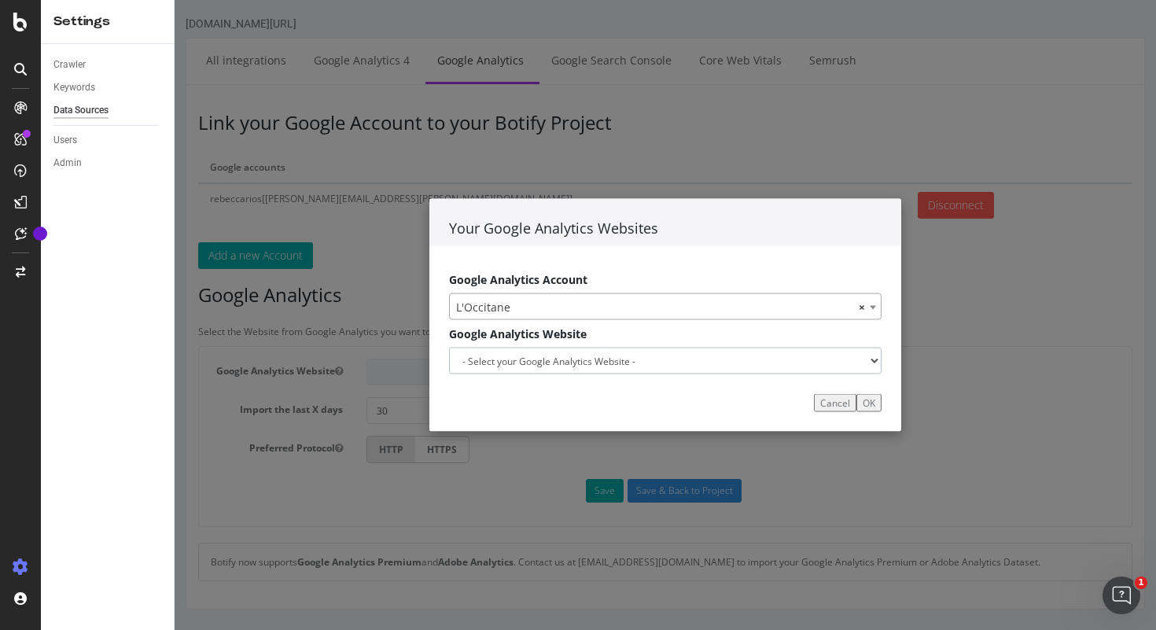
click at [520, 362] on select "- Select your Google Analytics Website -" at bounding box center [665, 360] width 432 height 27
click at [449, 347] on select "- Select your Google Analytics Website -" at bounding box center [665, 360] width 432 height 27
click at [880, 407] on button "OK" at bounding box center [868, 403] width 25 height 18
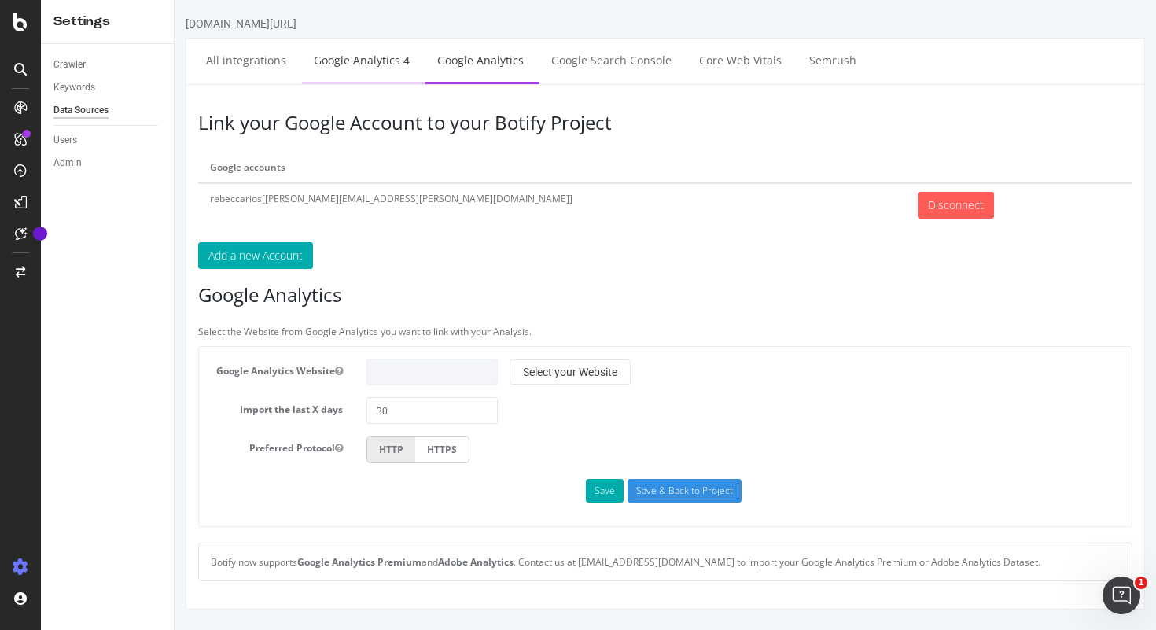
click at [333, 53] on link "Google Analytics 4" at bounding box center [361, 60] width 119 height 43
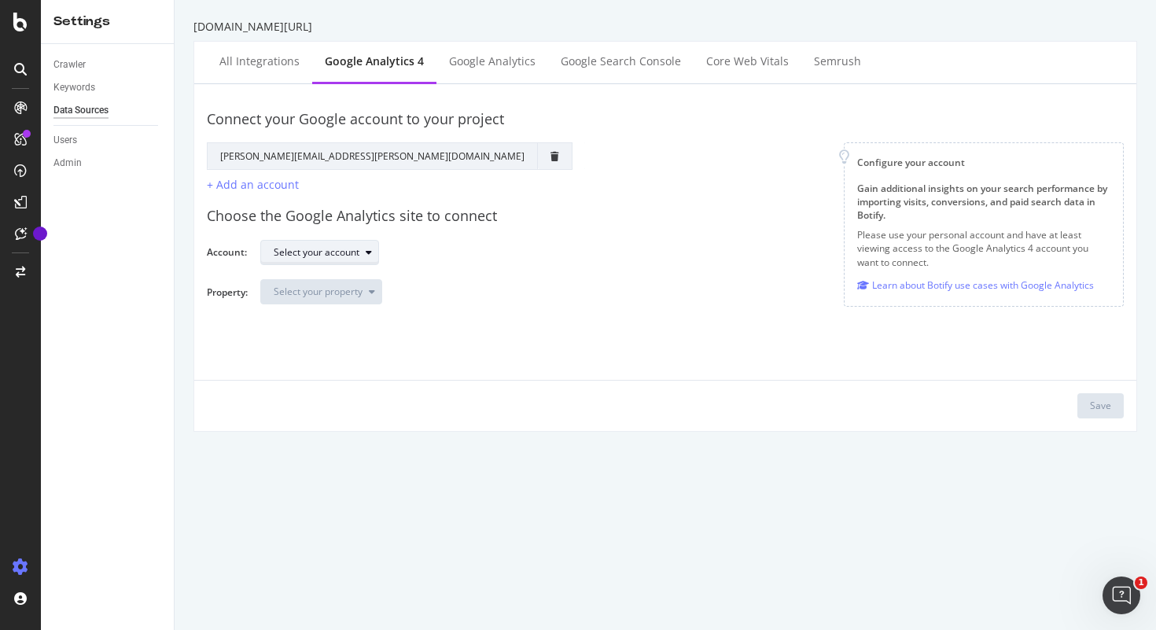
click at [320, 252] on div "Select your account" at bounding box center [317, 252] width 86 height 9
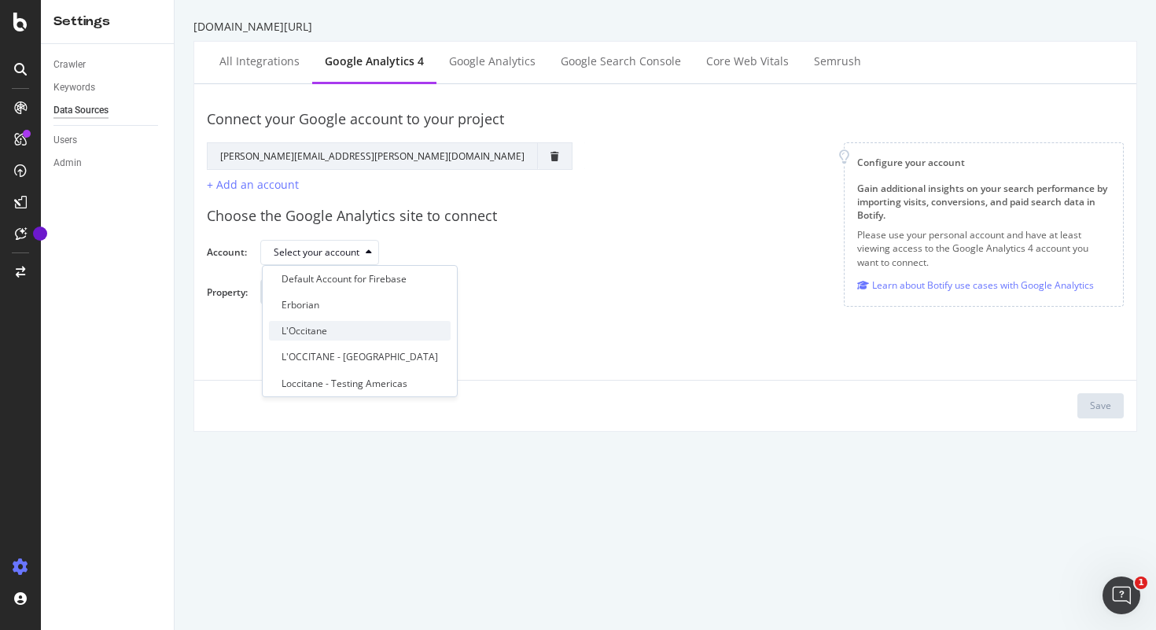
click at [359, 333] on div "L'Occitane" at bounding box center [360, 331] width 182 height 20
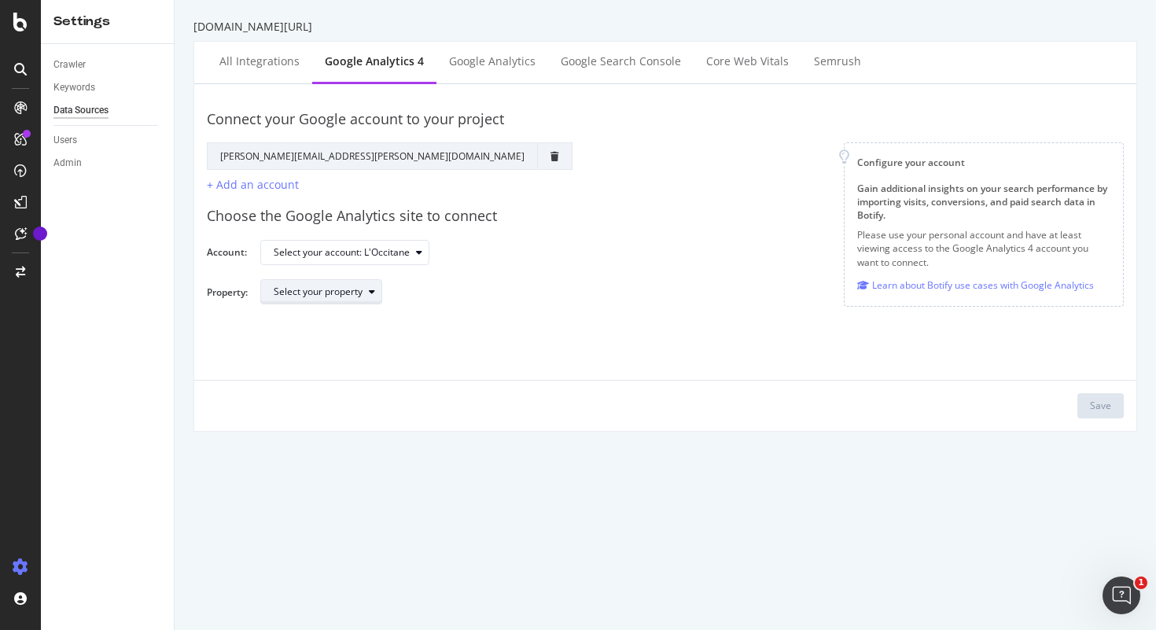
click at [314, 300] on div "Select your property" at bounding box center [328, 292] width 108 height 22
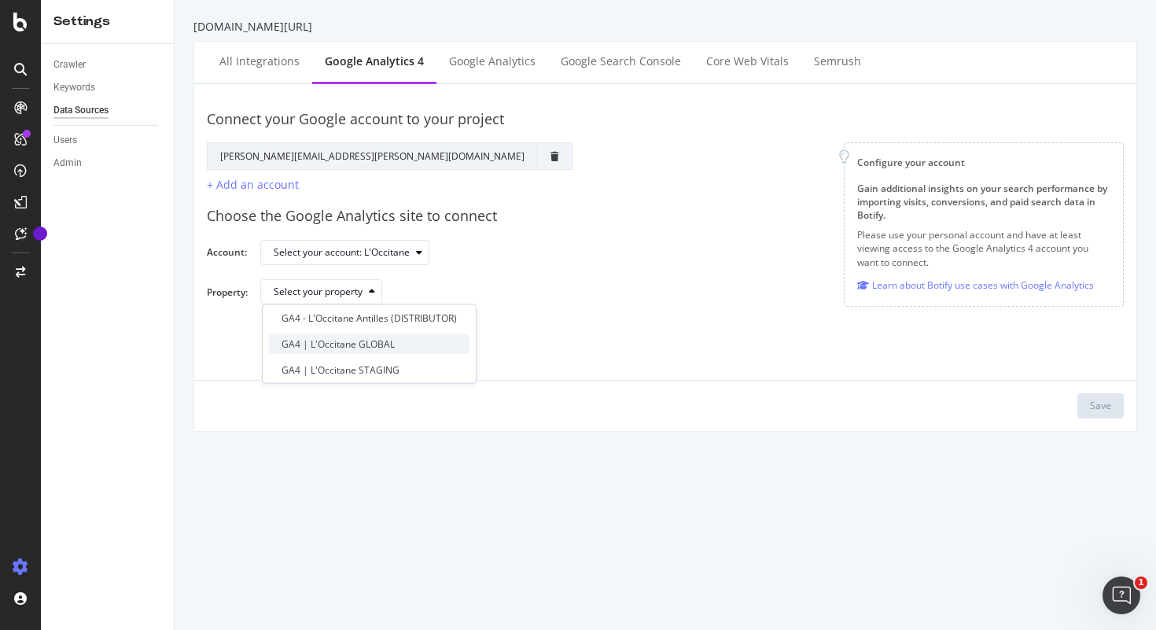
click at [346, 350] on div "GA4 | L'Occitane GLOBAL" at bounding box center [337, 343] width 113 height 13
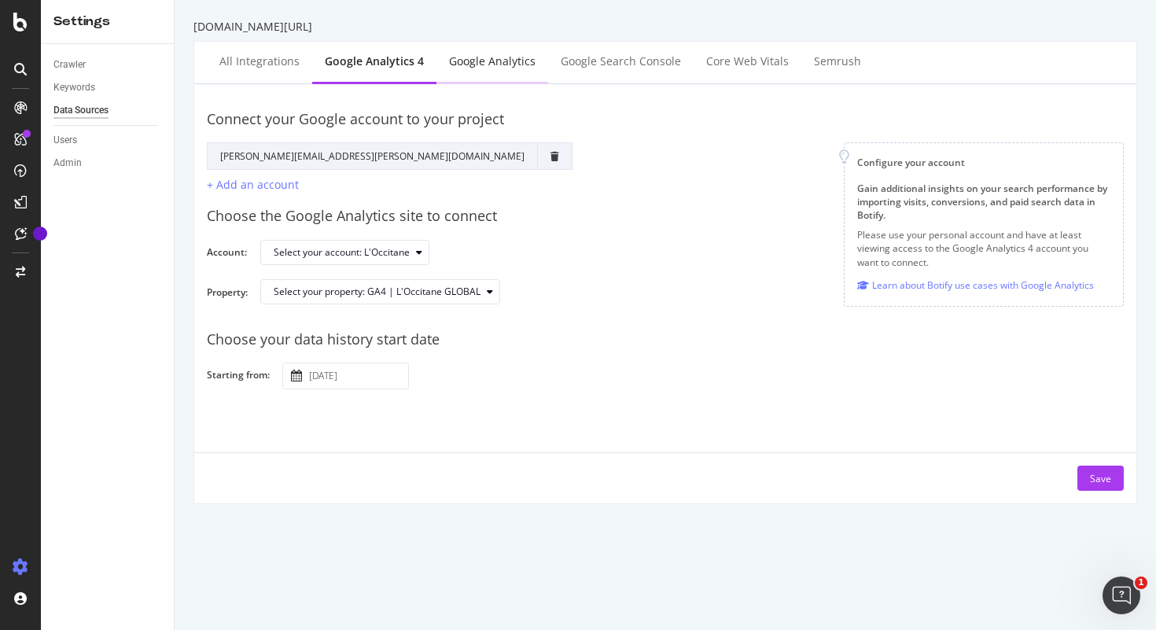
click at [487, 72] on div "Google Analytics" at bounding box center [492, 62] width 112 height 43
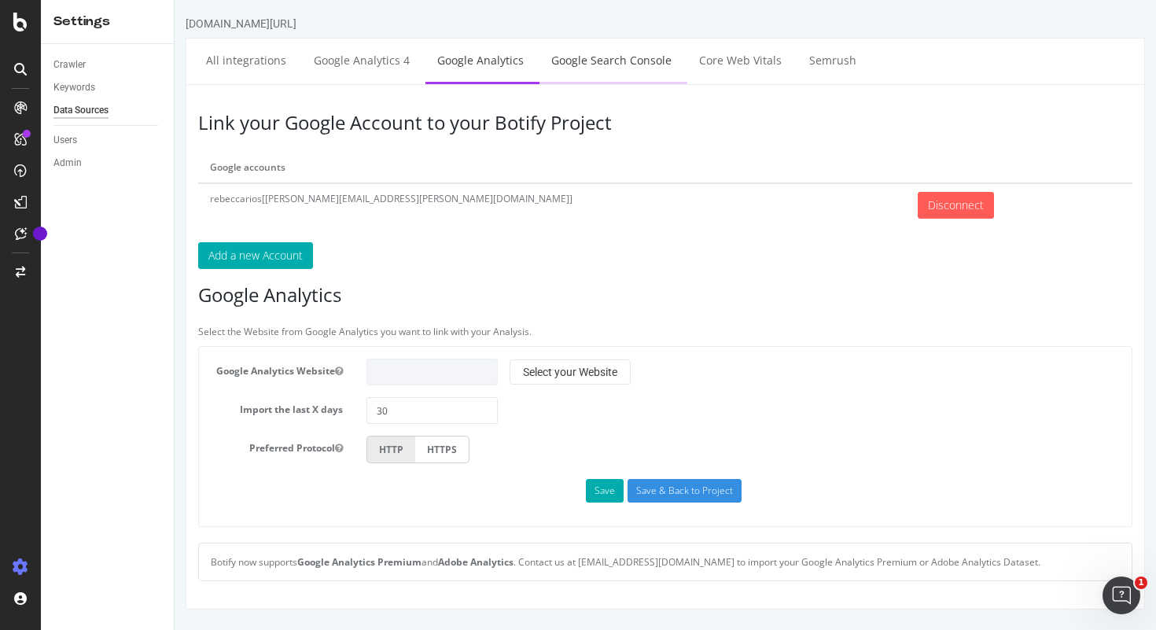
click at [564, 58] on link "Google Search Console" at bounding box center [611, 60] width 144 height 43
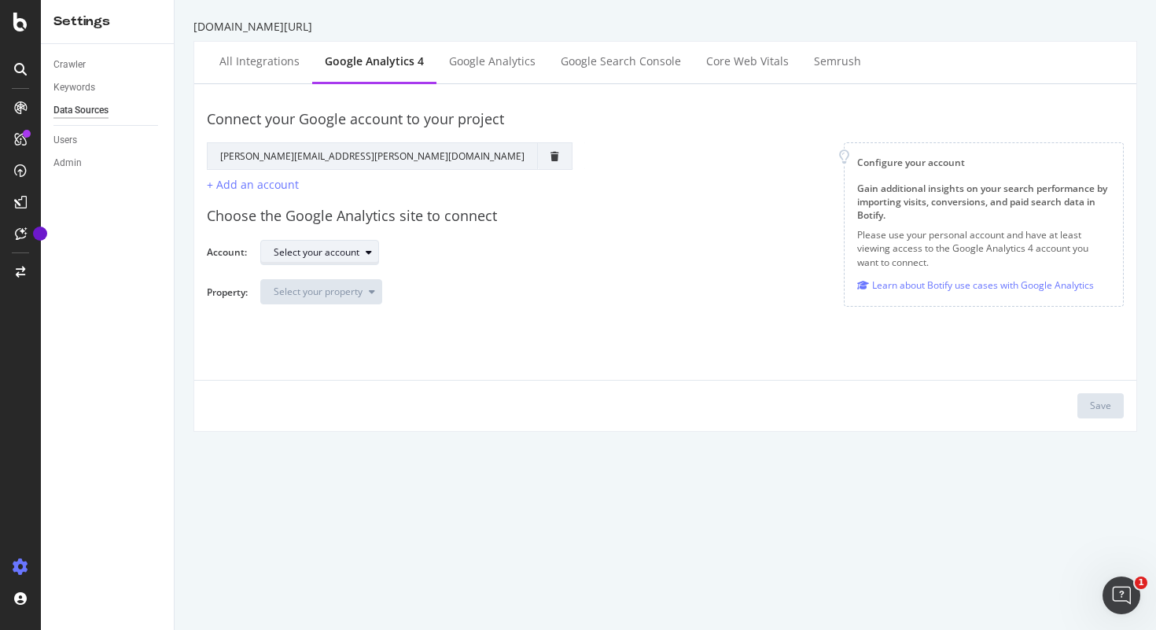
click at [336, 256] on div "Select your account" at bounding box center [317, 252] width 86 height 9
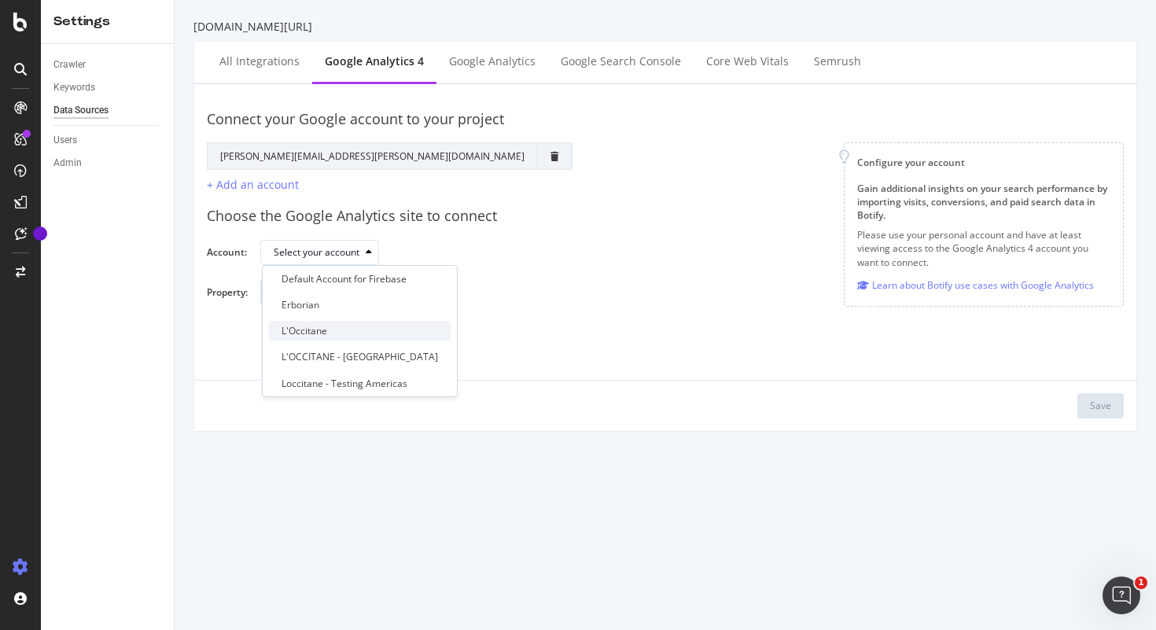
click at [331, 333] on div "L'Occitane" at bounding box center [360, 331] width 182 height 20
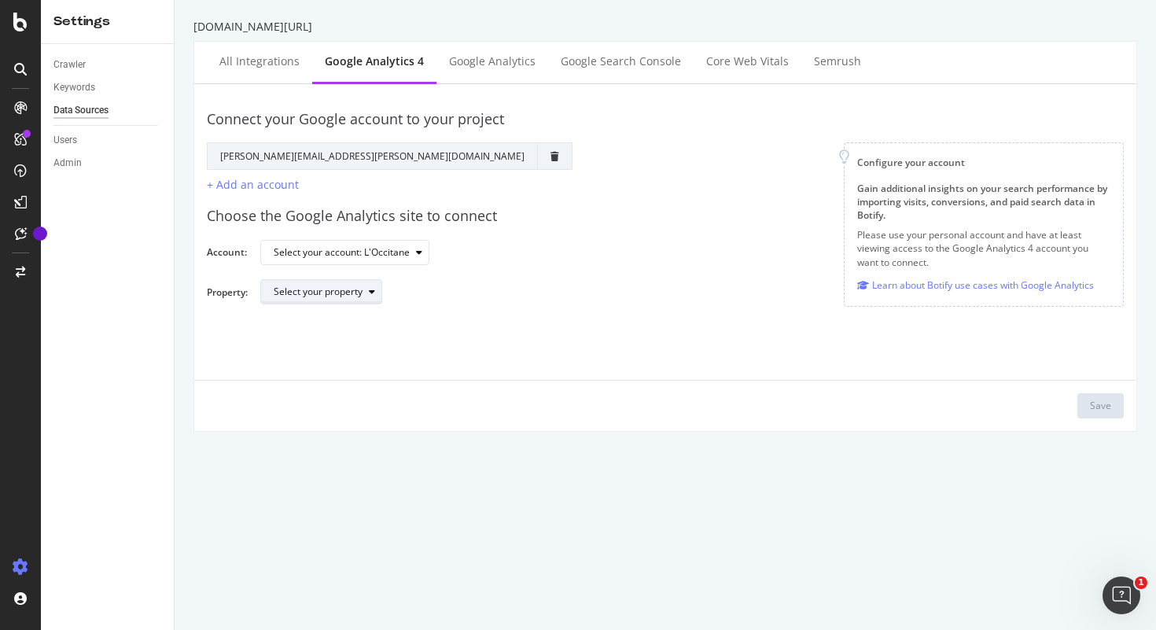
click at [336, 289] on div "Select your property" at bounding box center [318, 291] width 89 height 9
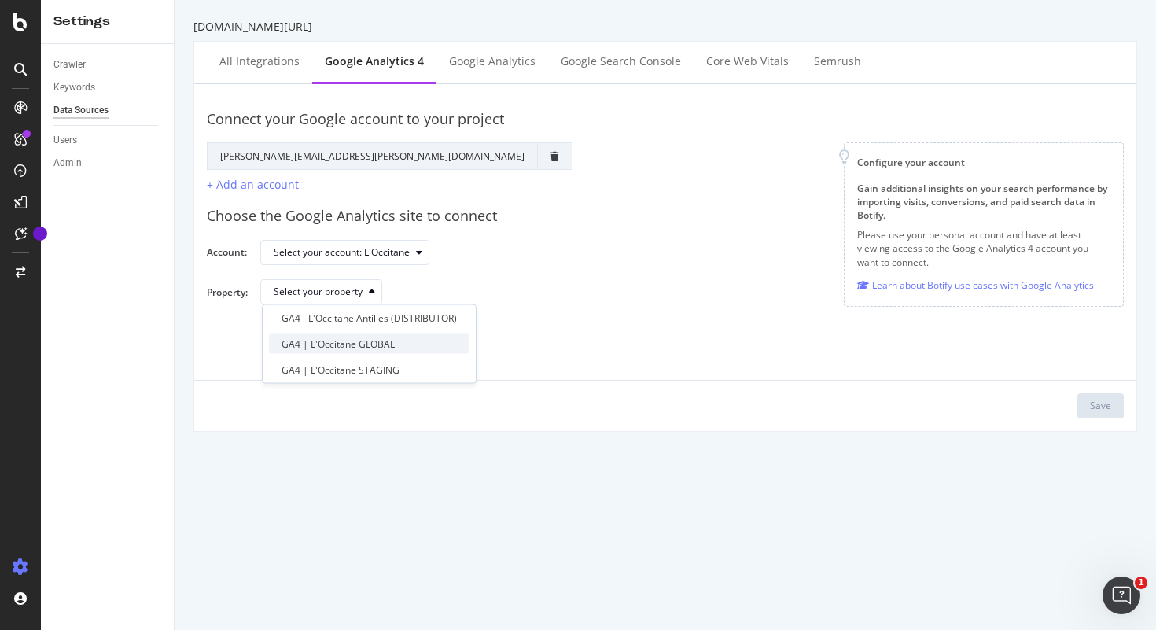
click at [342, 346] on div "GA4 | L'Occitane GLOBAL" at bounding box center [337, 343] width 113 height 13
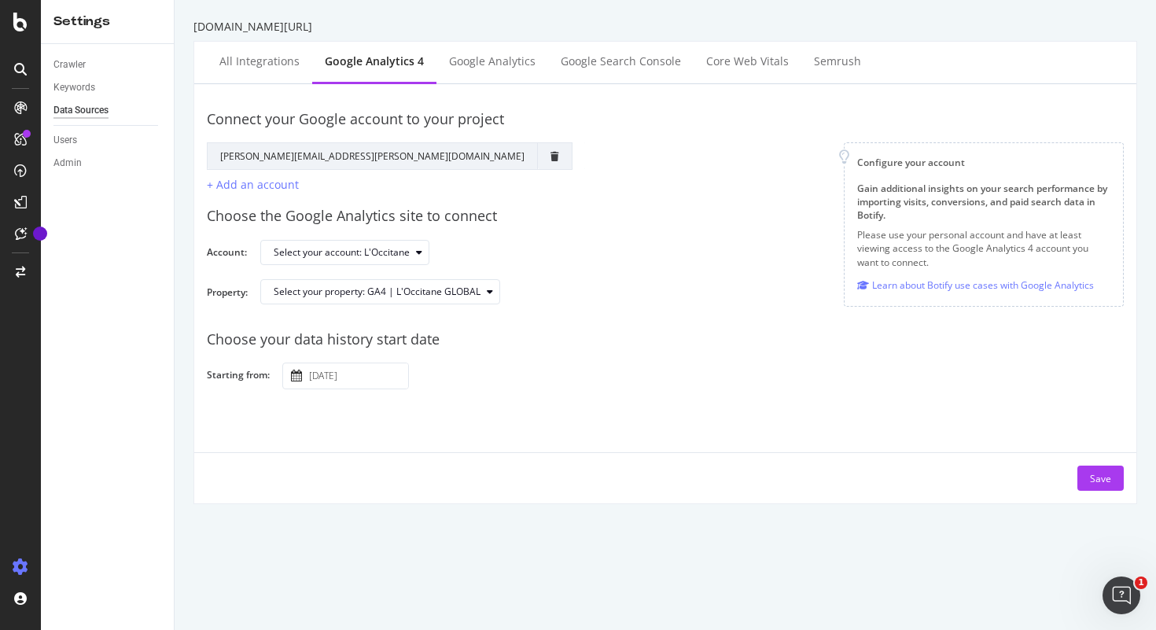
click at [346, 372] on input "2025 September 20th" at bounding box center [357, 375] width 102 height 25
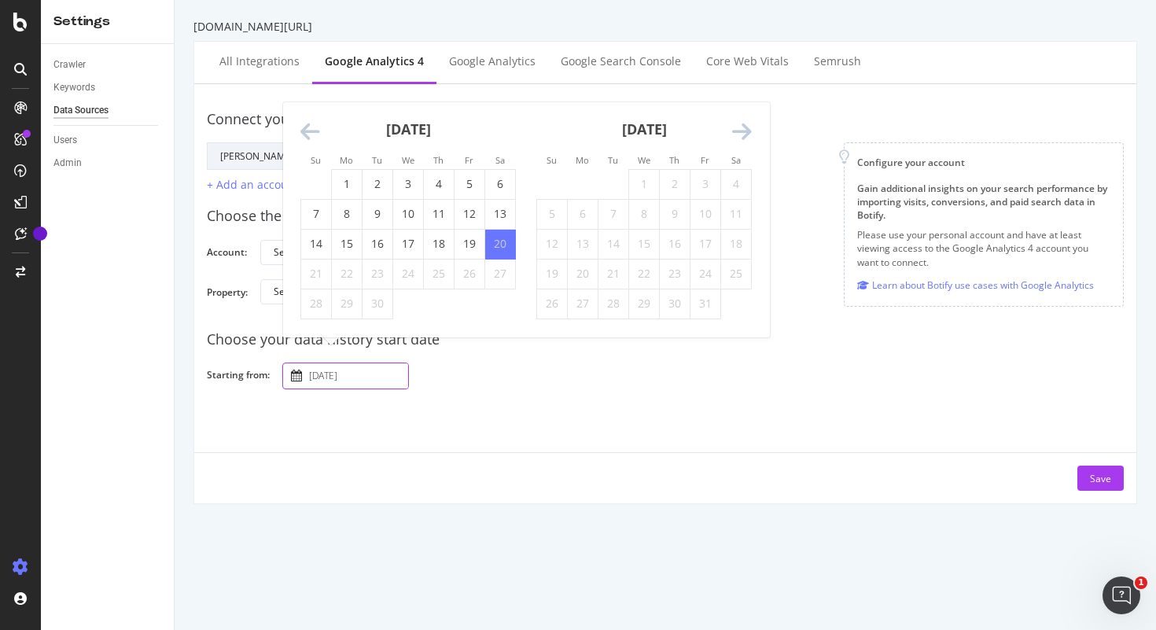
click at [313, 137] on icon "Move backward to switch to the previous month." at bounding box center [310, 132] width 20 height 22
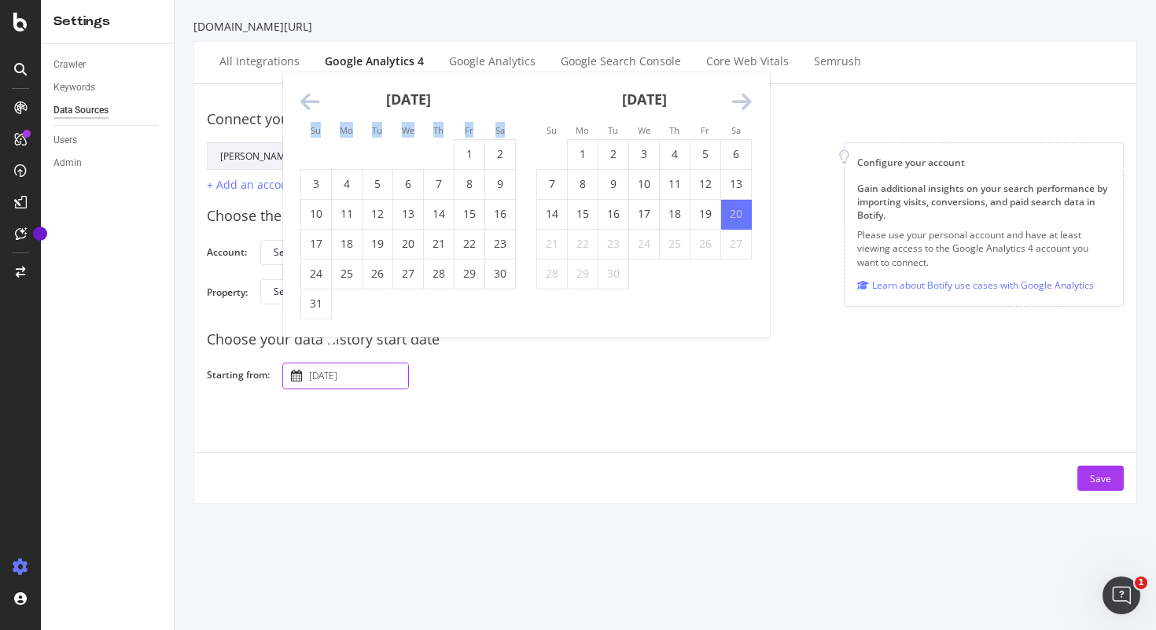
click at [313, 137] on li "Su" at bounding box center [315, 130] width 31 height 16
click at [312, 109] on icon "Move backward to switch to the previous month." at bounding box center [310, 102] width 20 height 22
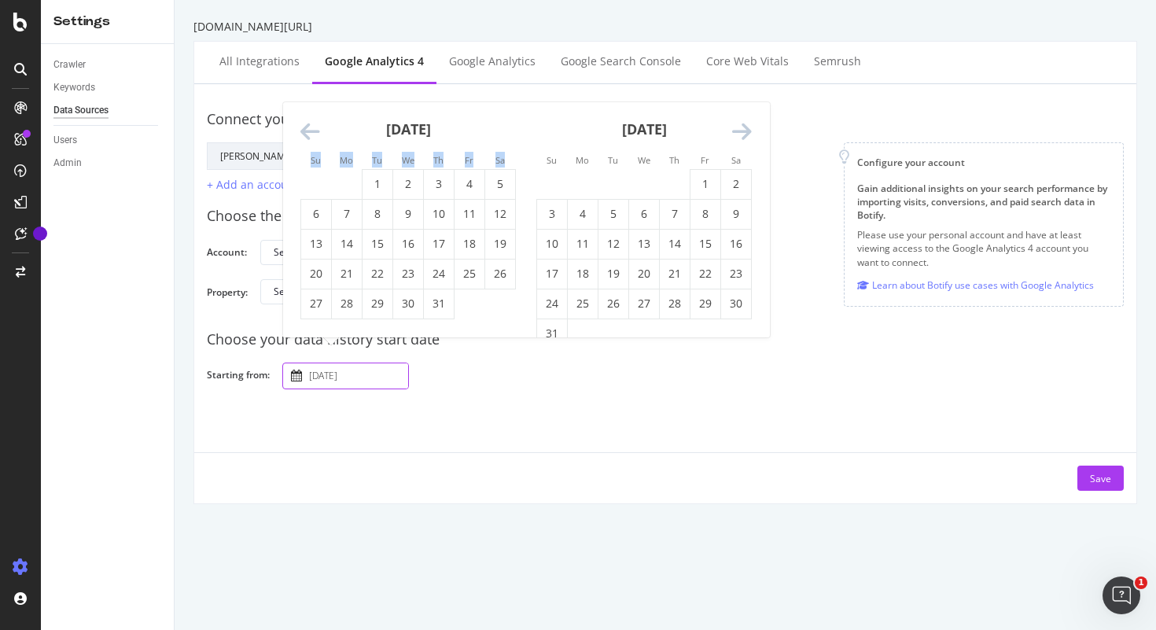
click at [312, 135] on icon "Move backward to switch to the previous month." at bounding box center [310, 132] width 20 height 22
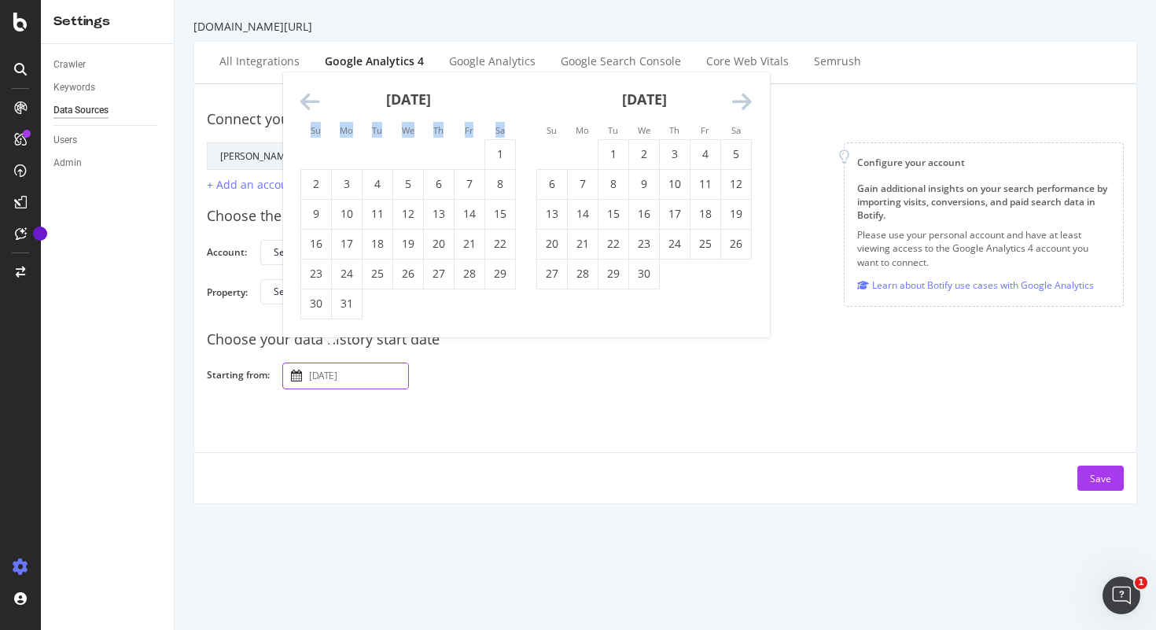
click at [312, 135] on small "Su" at bounding box center [316, 130] width 10 height 12
click at [301, 111] on icon "Move backward to switch to the previous month." at bounding box center [310, 102] width 20 height 22
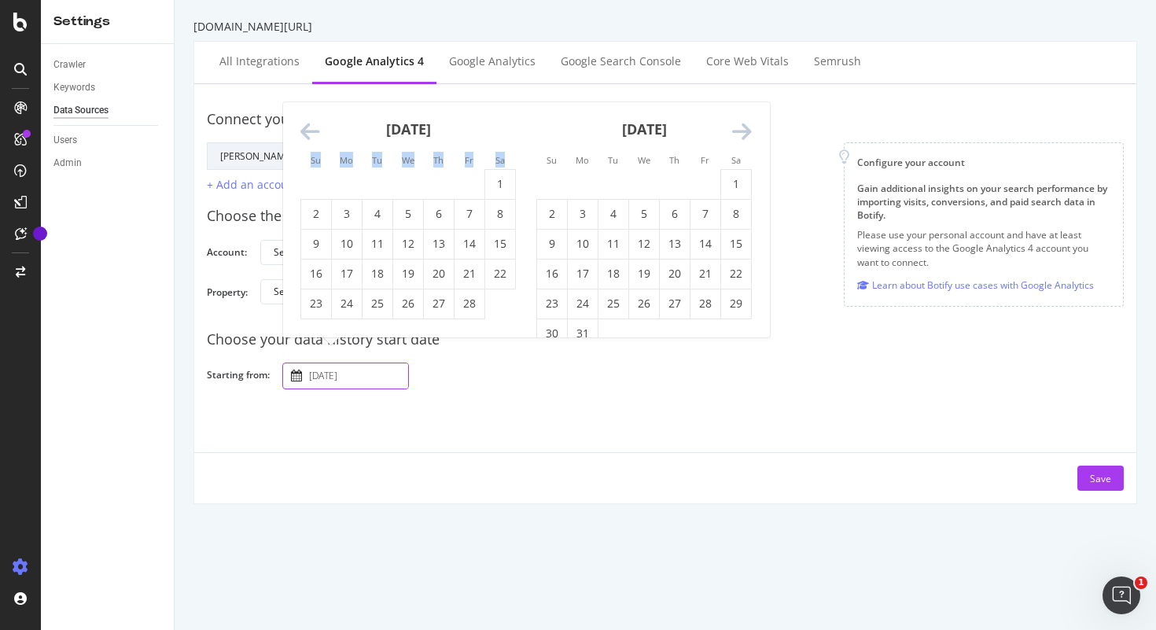
click at [310, 133] on icon "Move backward to switch to the previous month." at bounding box center [310, 132] width 20 height 22
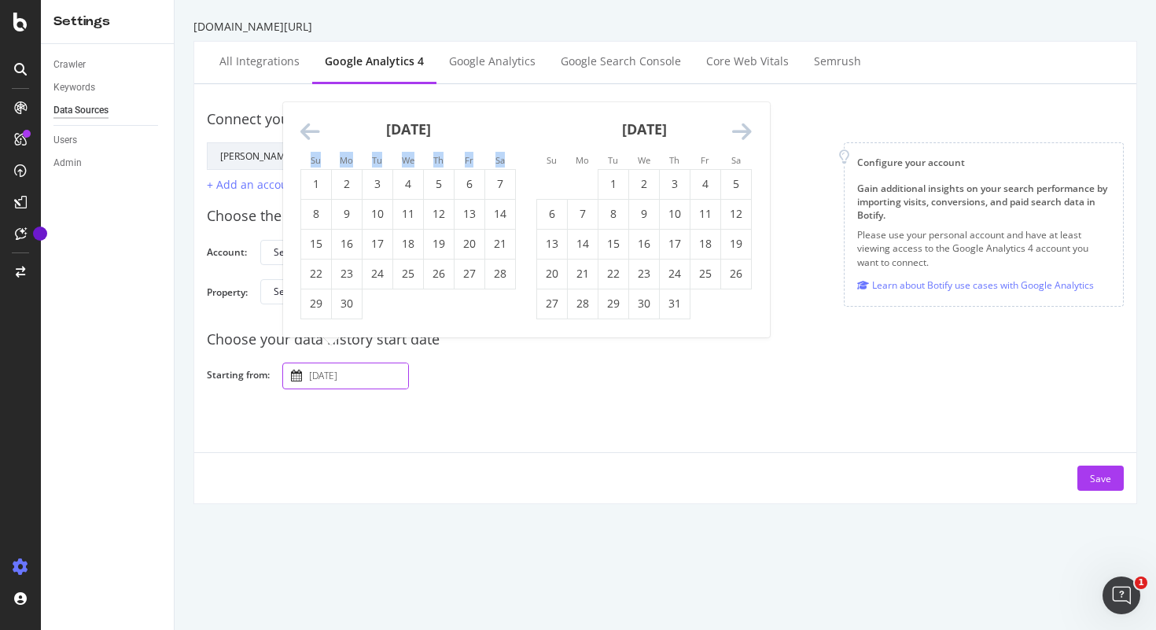
click at [310, 133] on icon "Move backward to switch to the previous month." at bounding box center [310, 132] width 20 height 22
click at [599, 279] on td "24" at bounding box center [613, 274] width 31 height 30
type input "2024 September 24th"
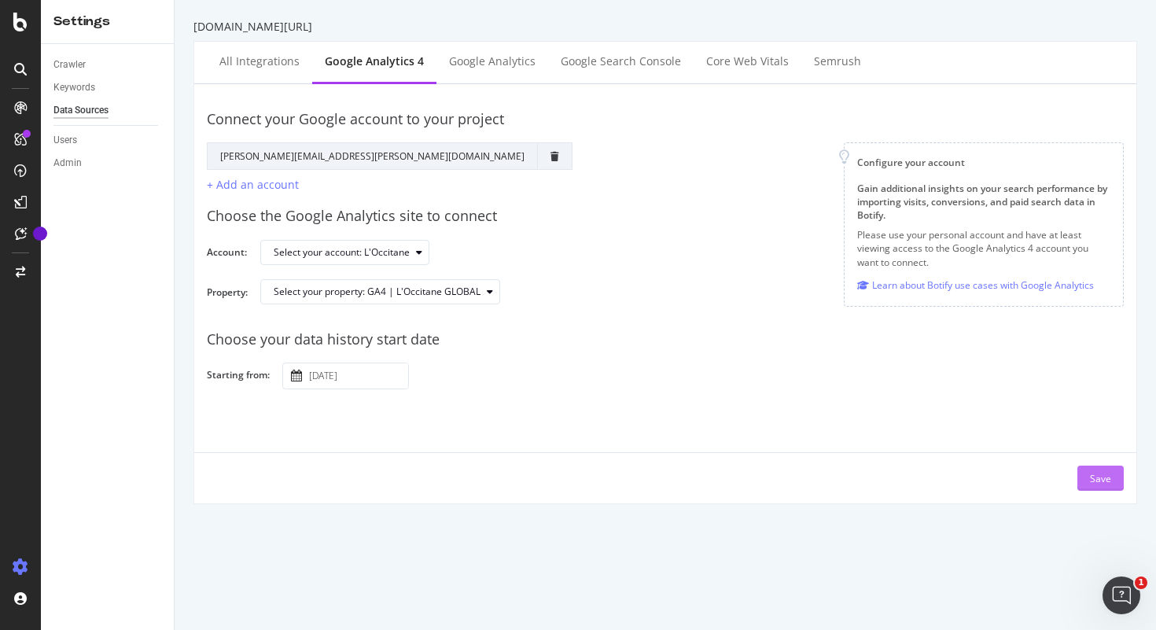
click at [1115, 478] on button "Save" at bounding box center [1100, 477] width 46 height 25
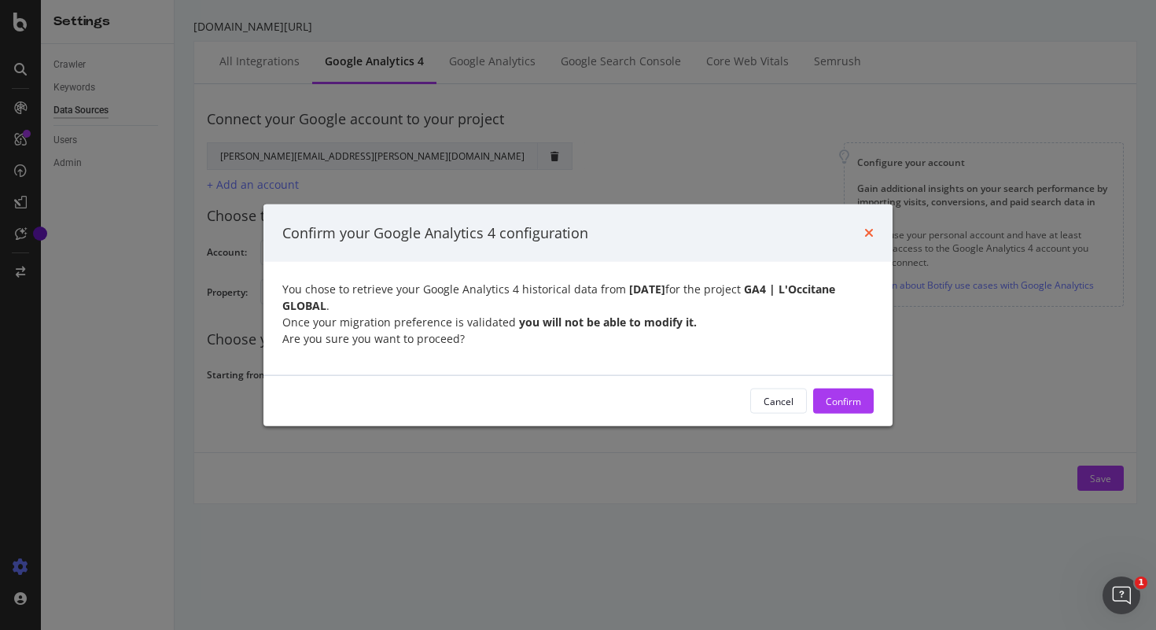
click at [868, 239] on icon "times" at bounding box center [868, 232] width 9 height 13
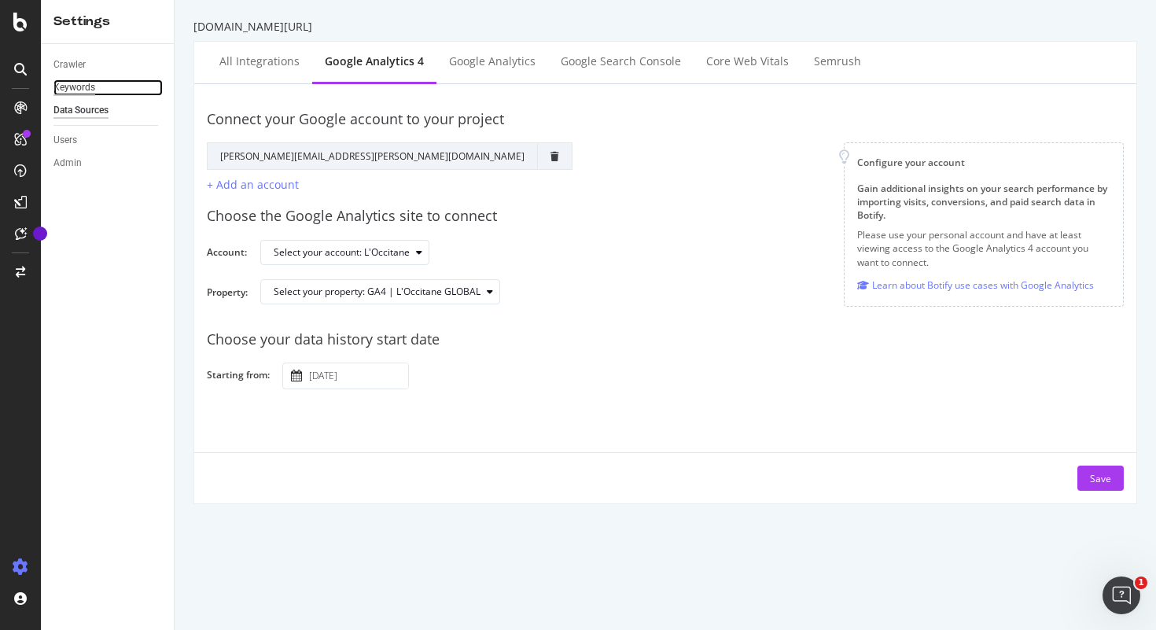
click at [83, 87] on div "Keywords" at bounding box center [74, 87] width 42 height 17
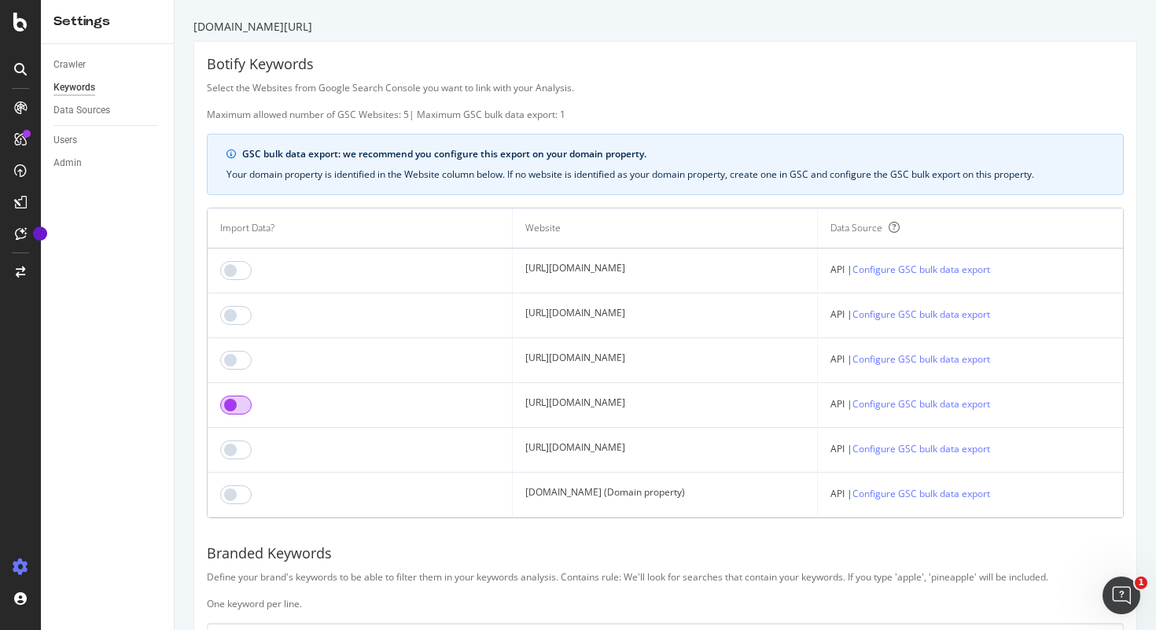
click at [236, 406] on input "checkbox" at bounding box center [235, 404] width 31 height 19
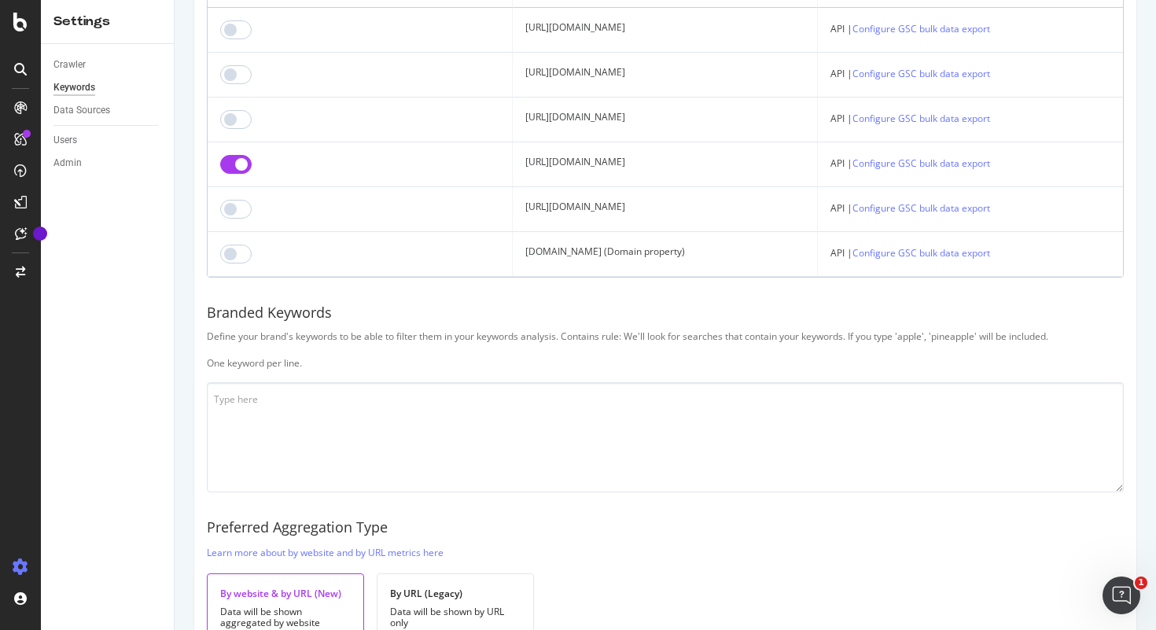
scroll to position [240, 0]
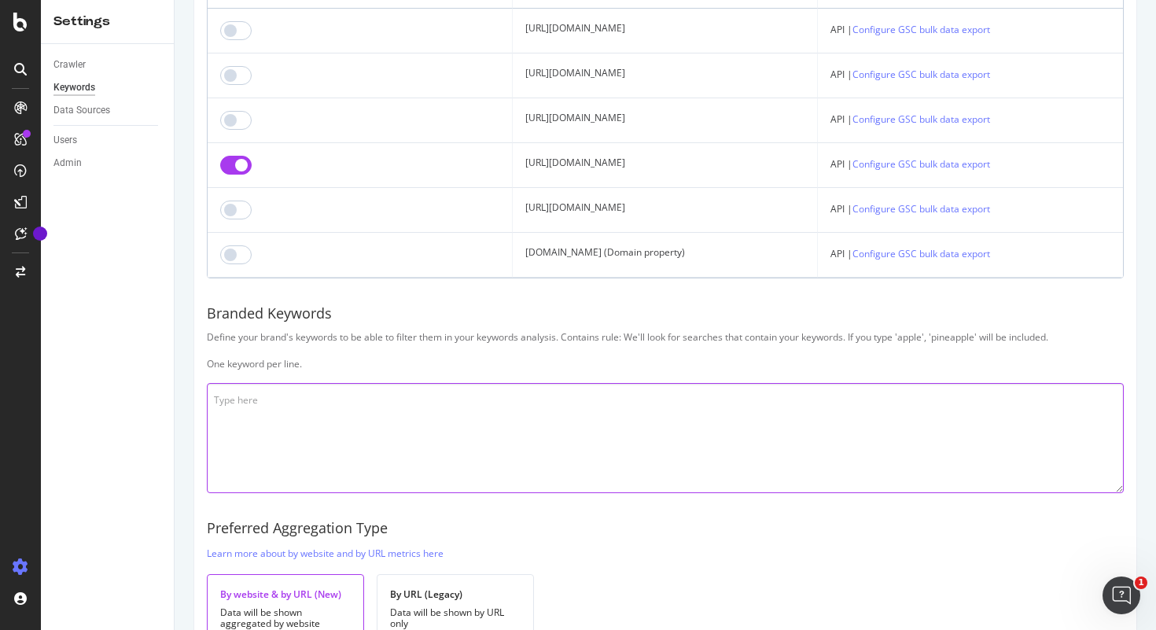
click at [328, 388] on textarea at bounding box center [665, 438] width 917 height 110
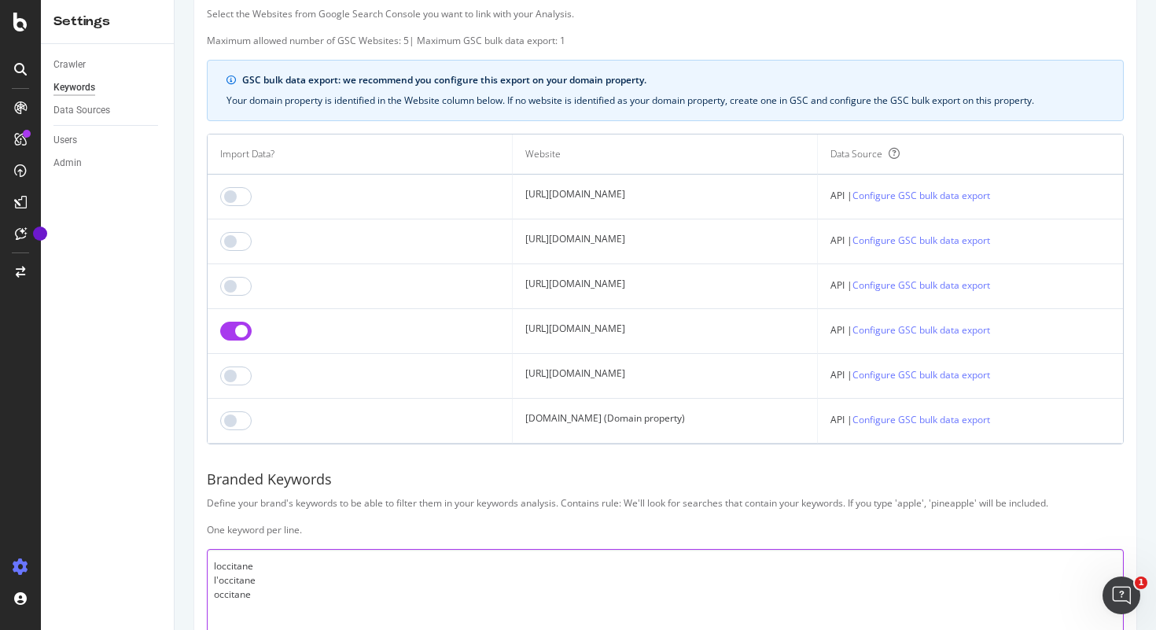
scroll to position [127, 0]
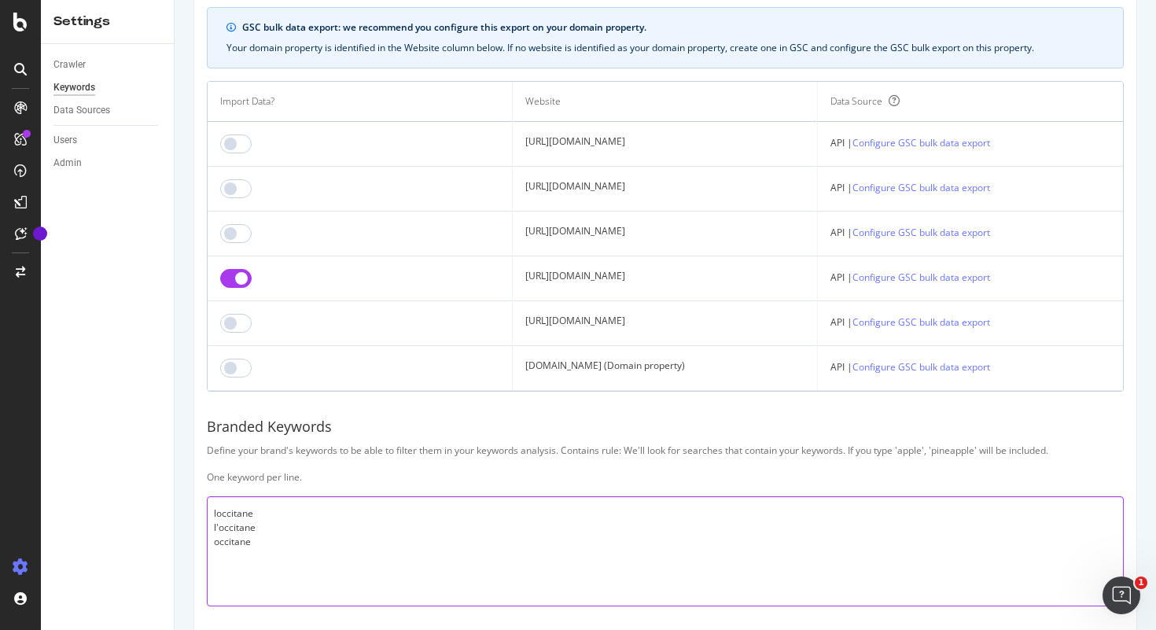
type textarea "loccitane l'occitane occitane"
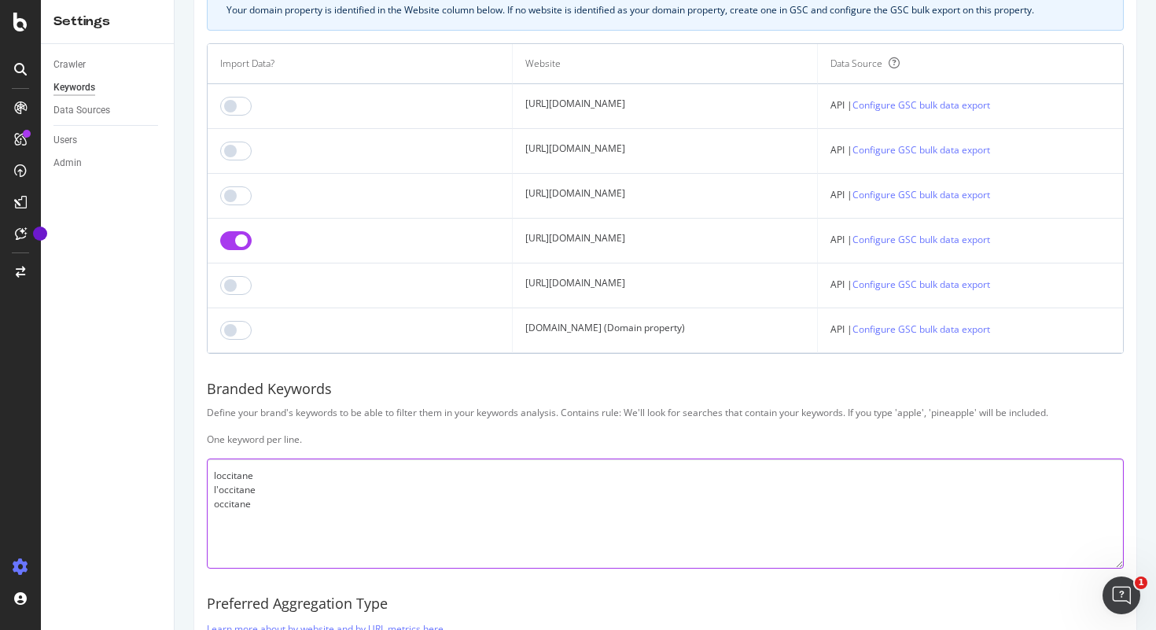
scroll to position [163, 0]
click at [230, 196] on input "checkbox" at bounding box center [235, 197] width 31 height 19
click at [233, 292] on input "checkbox" at bounding box center [235, 287] width 31 height 19
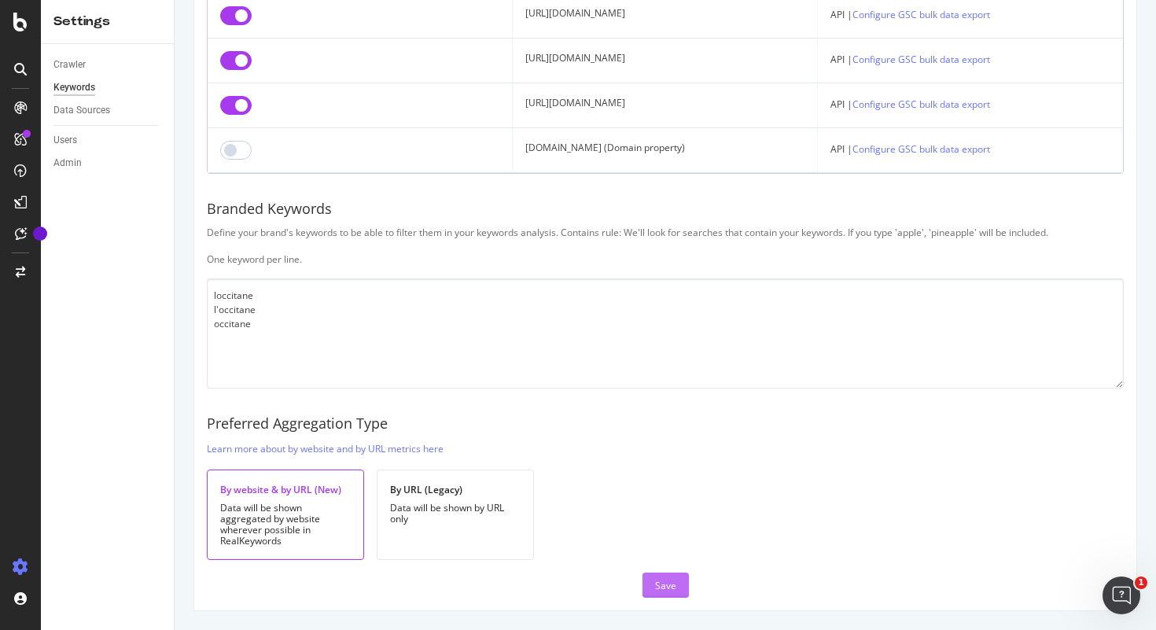
click at [664, 592] on div "Save" at bounding box center [665, 585] width 21 height 24
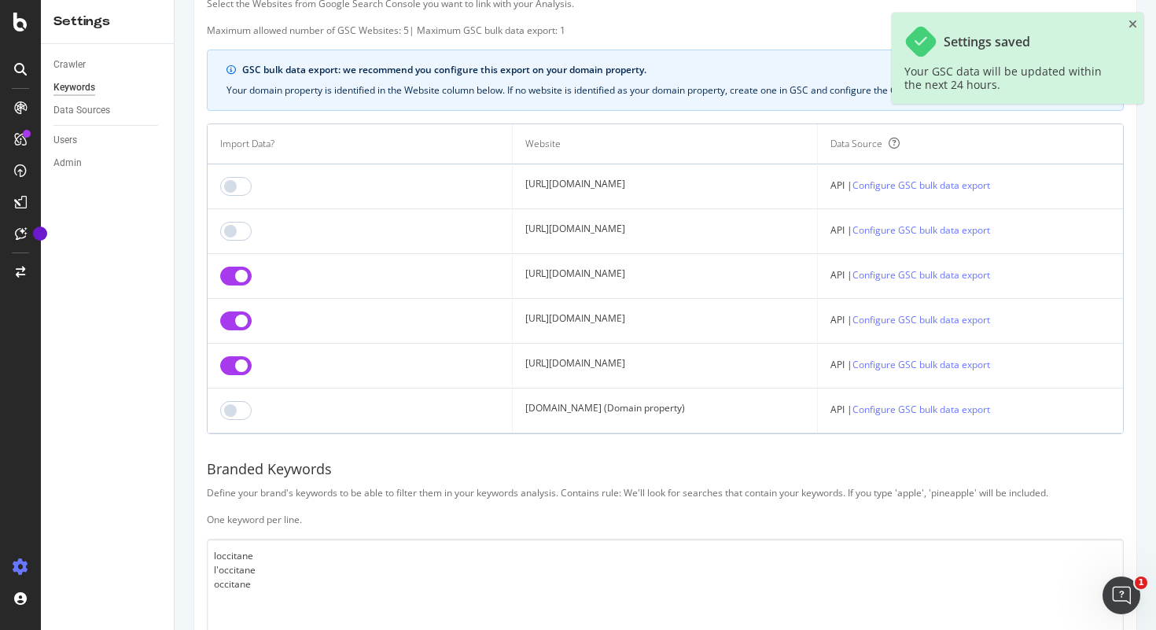
scroll to position [0, 0]
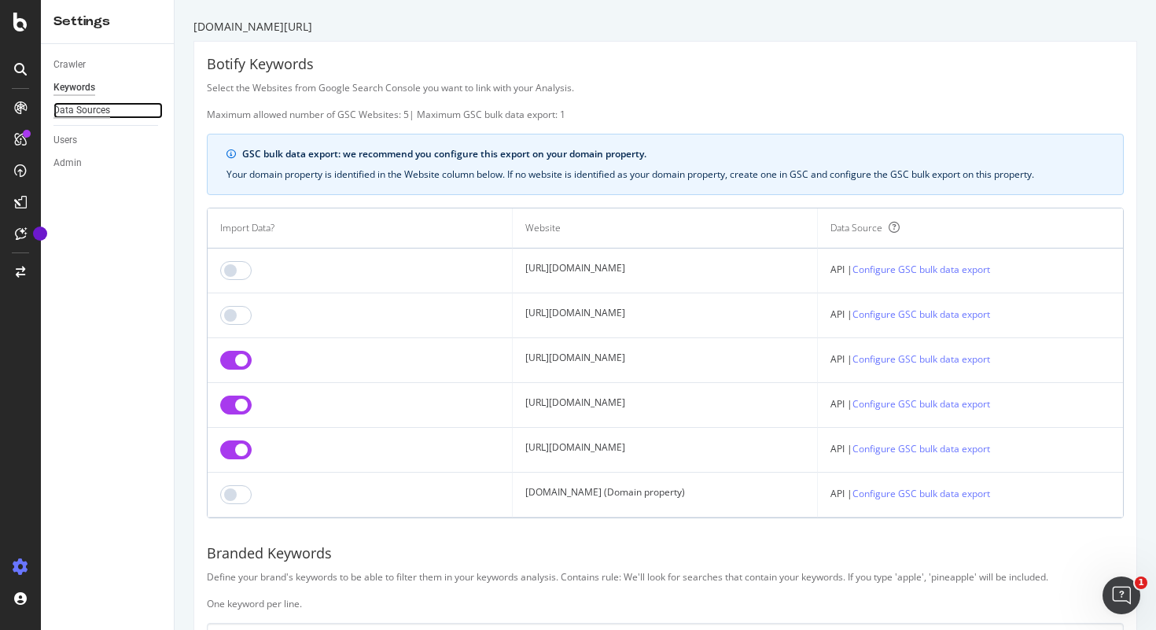
click at [70, 112] on div "Data Sources" at bounding box center [81, 110] width 57 height 17
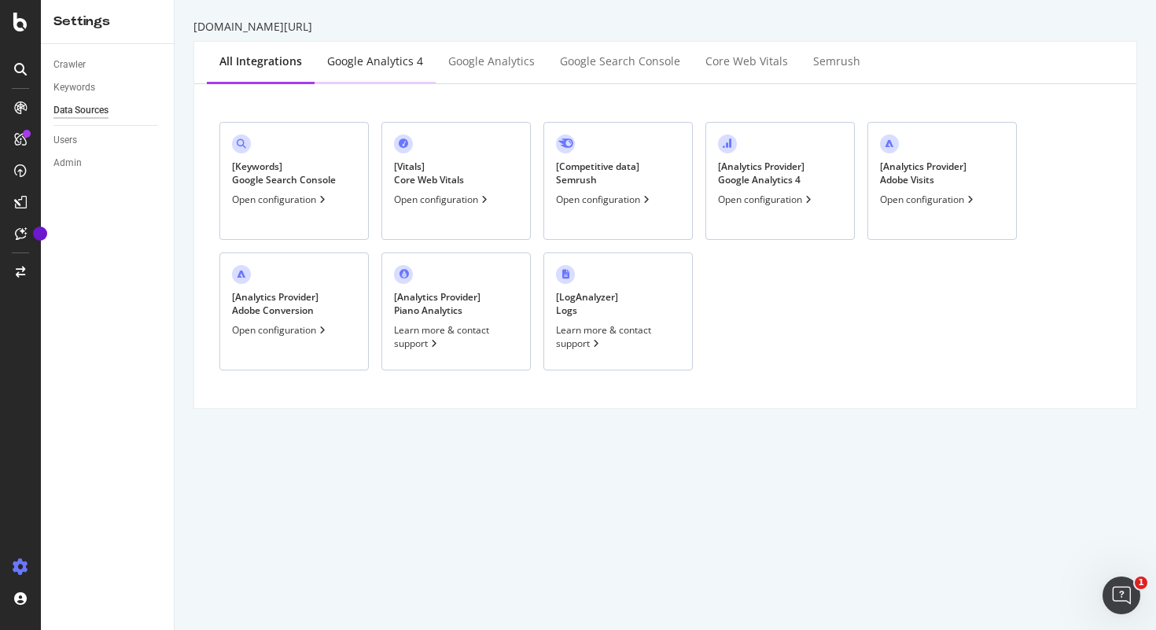
click at [376, 68] on div "Google Analytics 4" at bounding box center [375, 61] width 96 height 16
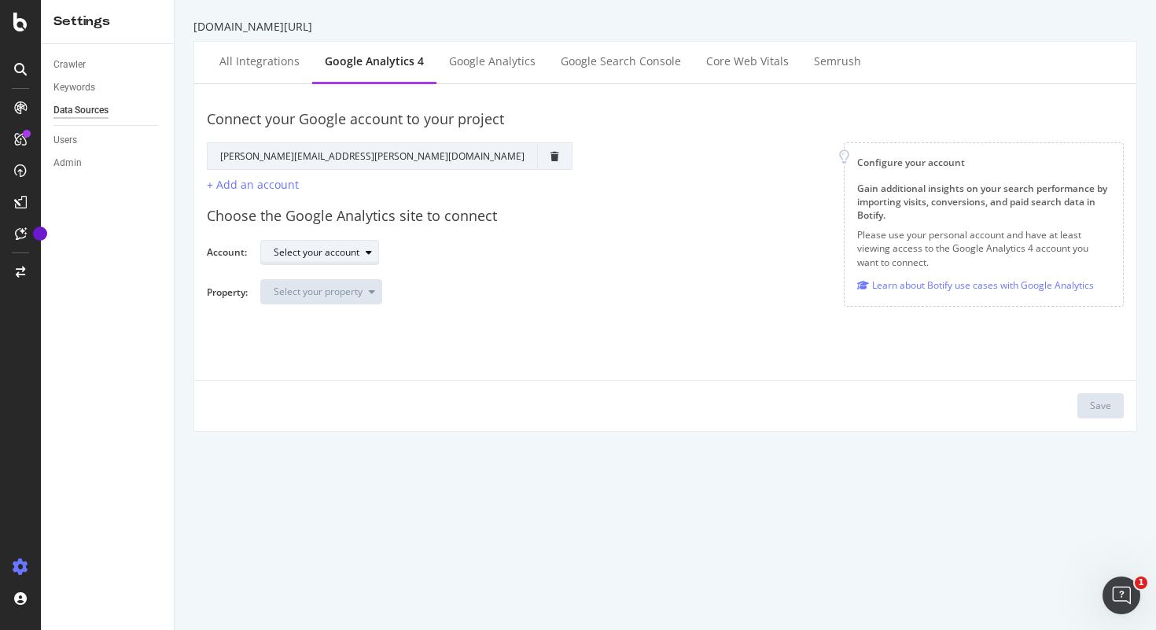
click at [293, 255] on div "Select your account" at bounding box center [317, 252] width 86 height 9
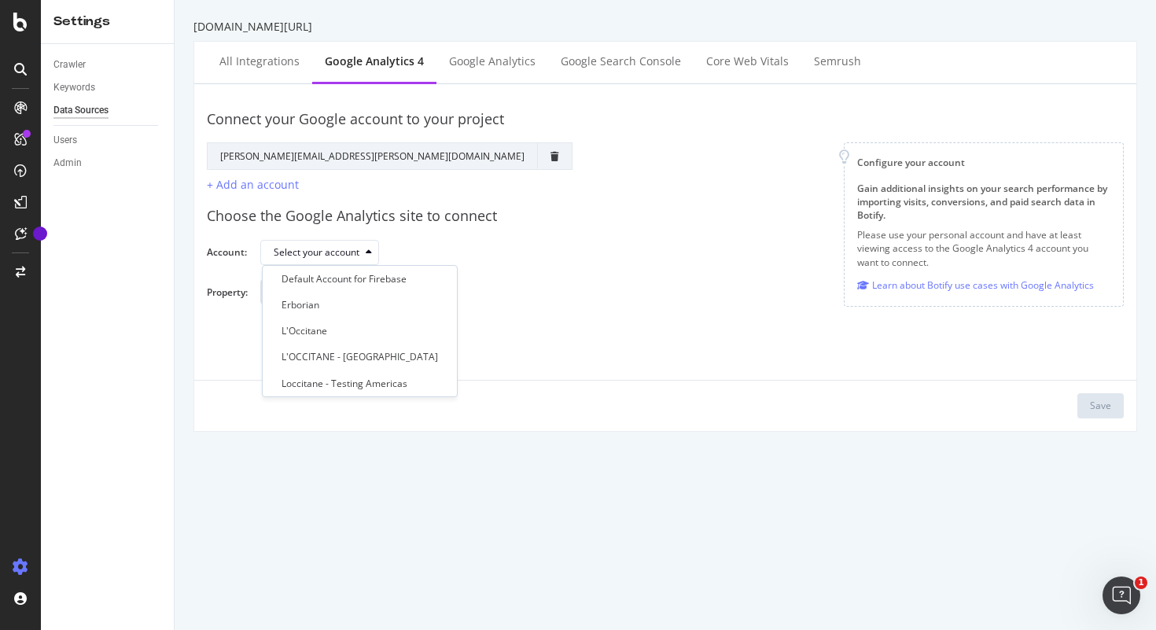
click at [480, 222] on div "Choose the Google Analytics site to connect" at bounding box center [665, 216] width 917 height 20
click at [506, 47] on div "Google Analytics" at bounding box center [492, 62] width 112 height 43
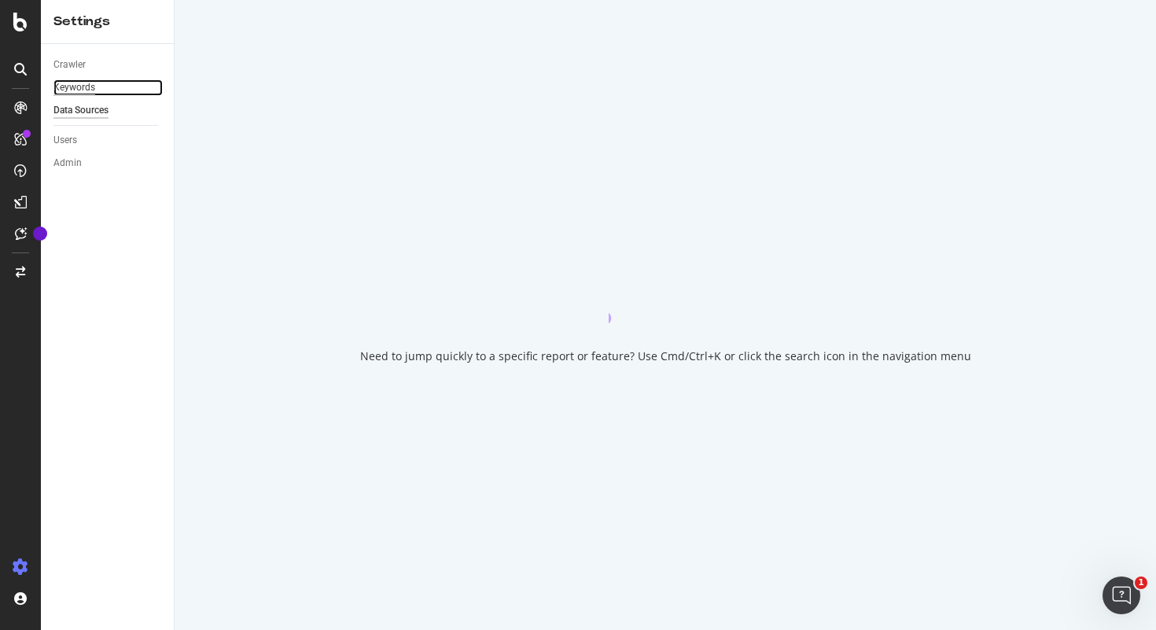
click at [74, 86] on div "Keywords" at bounding box center [74, 87] width 42 height 17
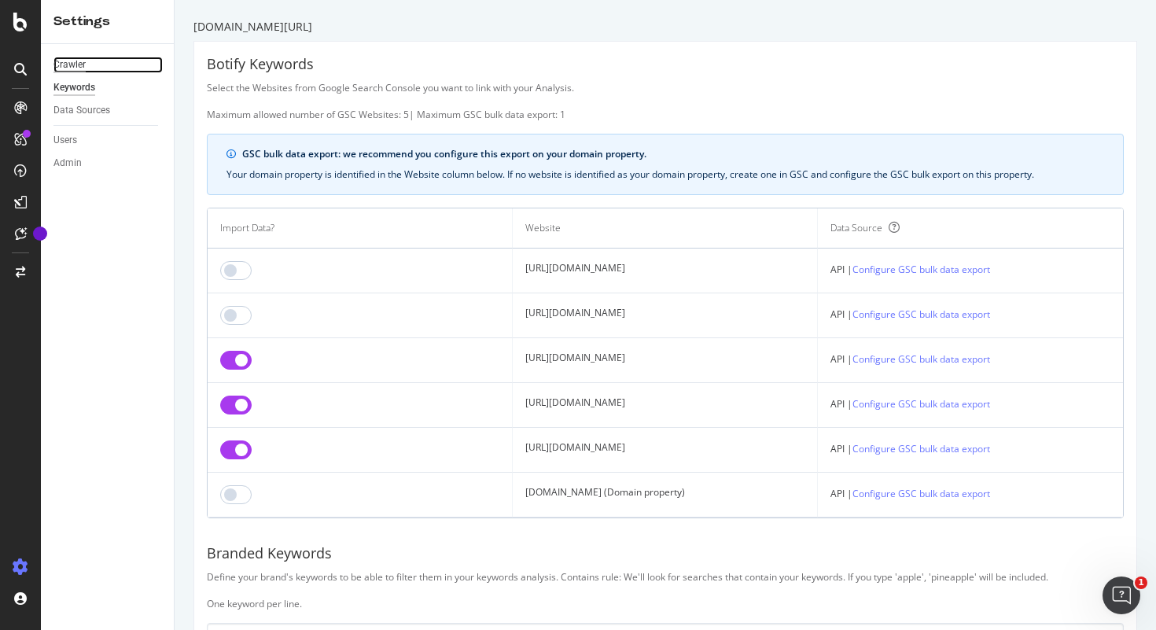
click at [75, 65] on div "Crawler" at bounding box center [69, 65] width 32 height 17
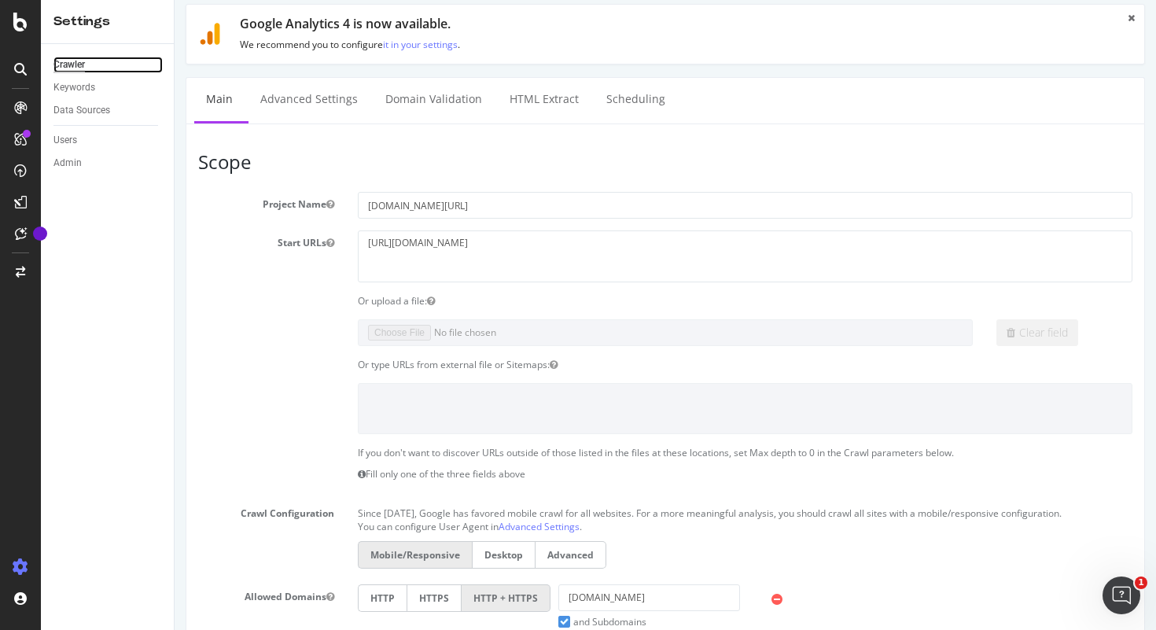
scroll to position [33, 0]
click at [495, 243] on textarea "http://loccitane.com/en-us/" at bounding box center [745, 256] width 774 height 51
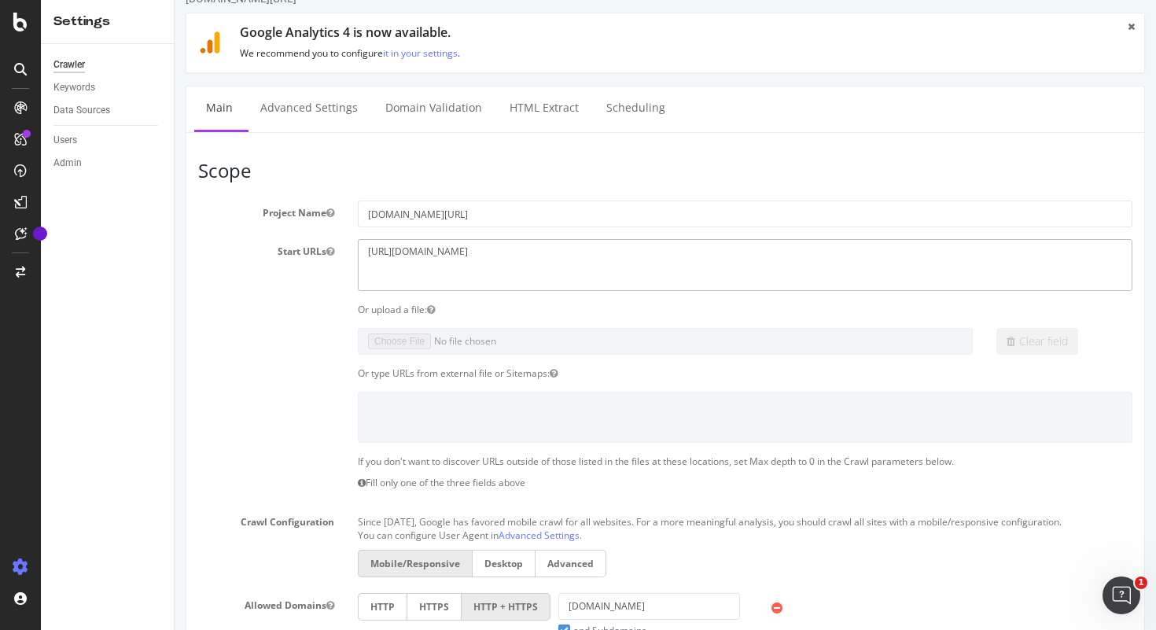
scroll to position [0, 0]
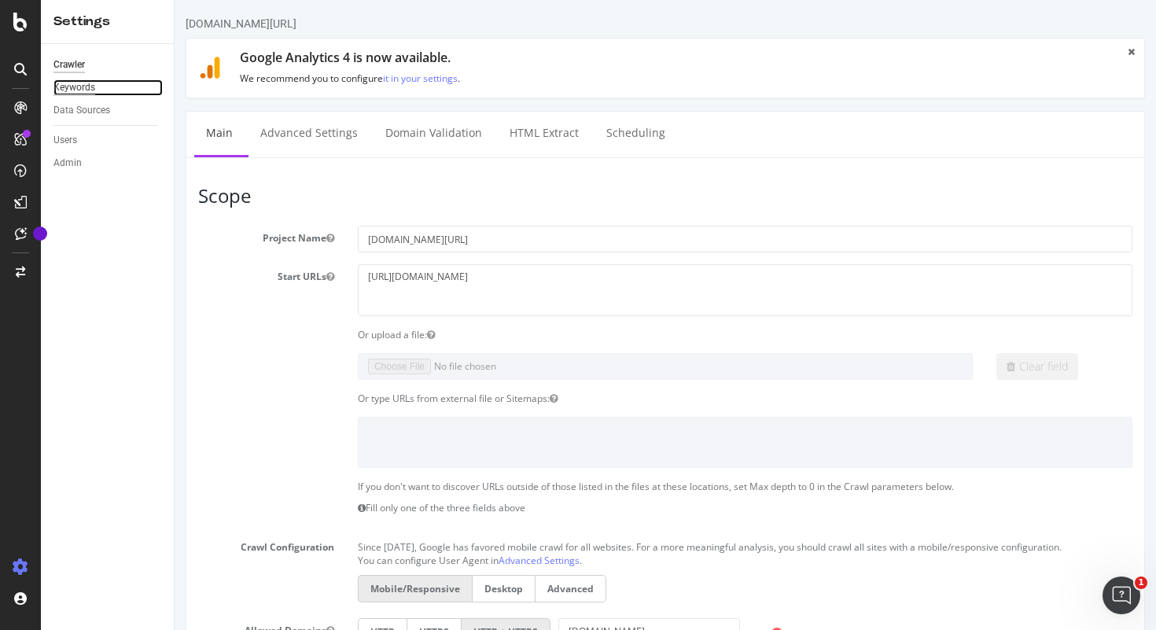
click at [86, 92] on div "Keywords" at bounding box center [74, 87] width 42 height 17
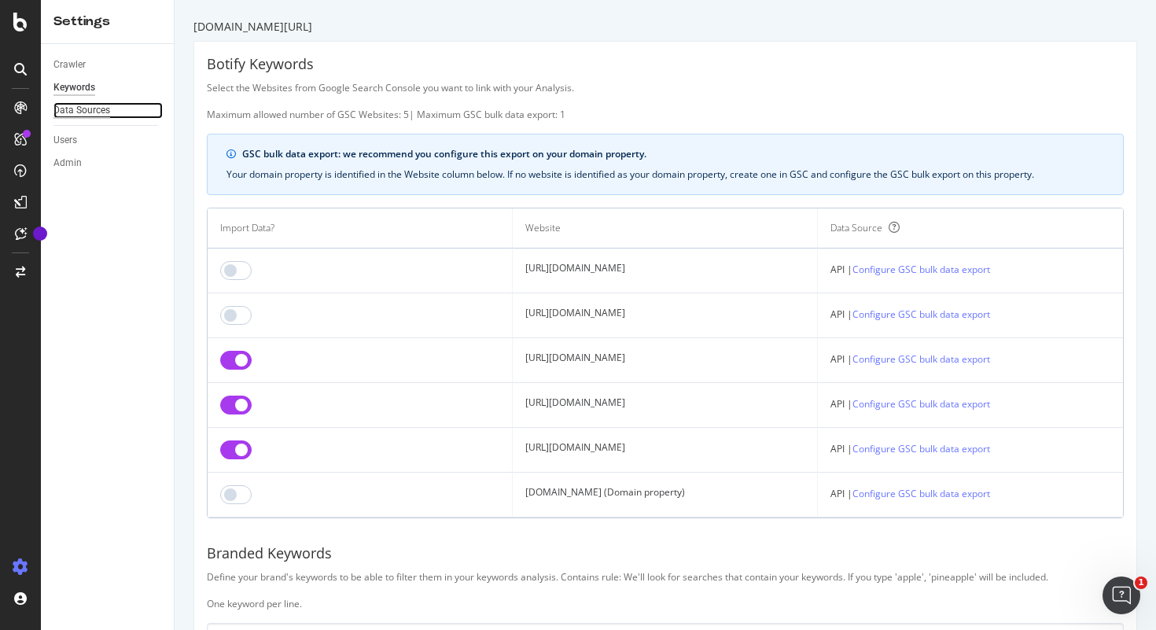
click at [86, 112] on div "Data Sources" at bounding box center [81, 110] width 57 height 17
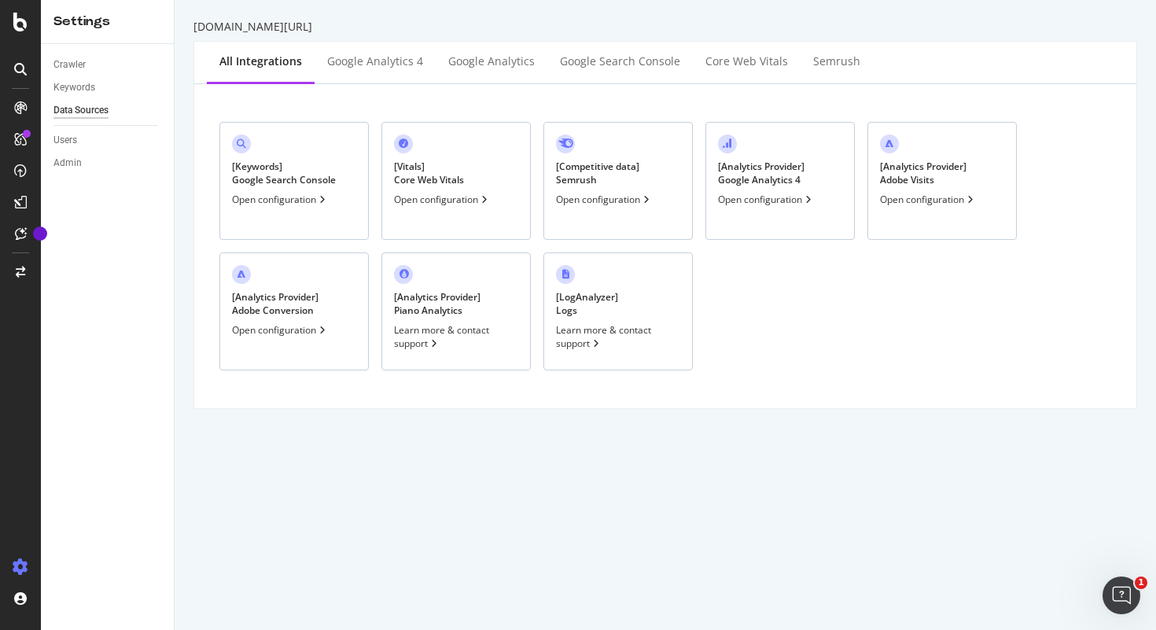
click at [369, 86] on div "[ Keywords ] Google Search Console Open configuration [ Vitals ] Core Web Vital…" at bounding box center [665, 246] width 942 height 324
click at [369, 71] on div "Google Analytics 4" at bounding box center [374, 62] width 121 height 43
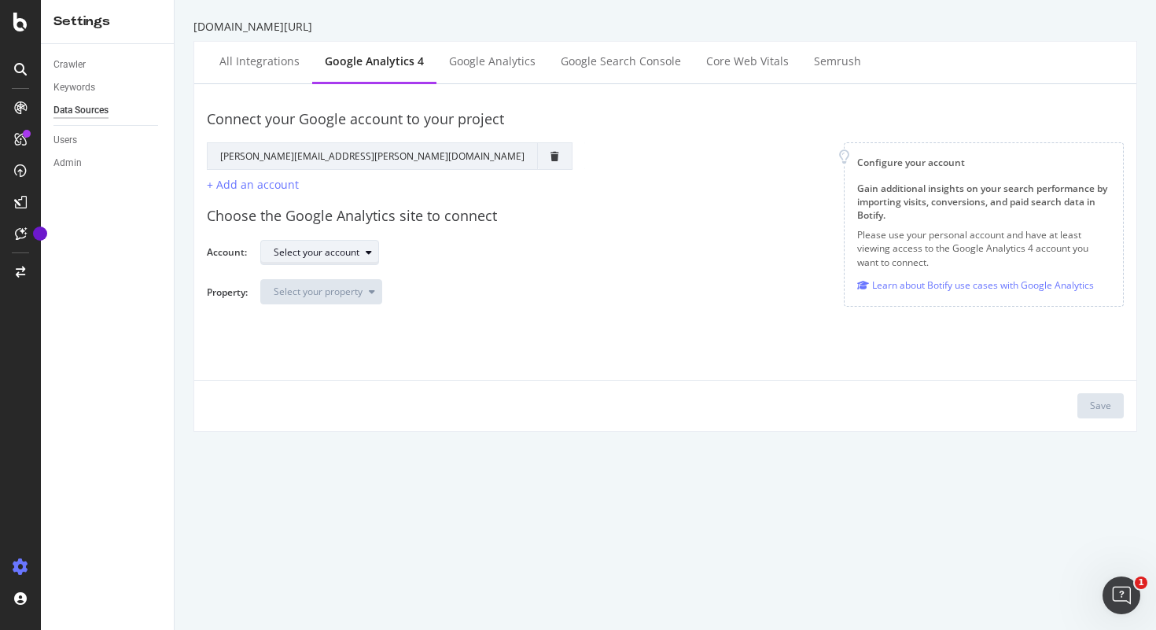
click at [333, 257] on div "Select your account" at bounding box center [317, 252] width 86 height 9
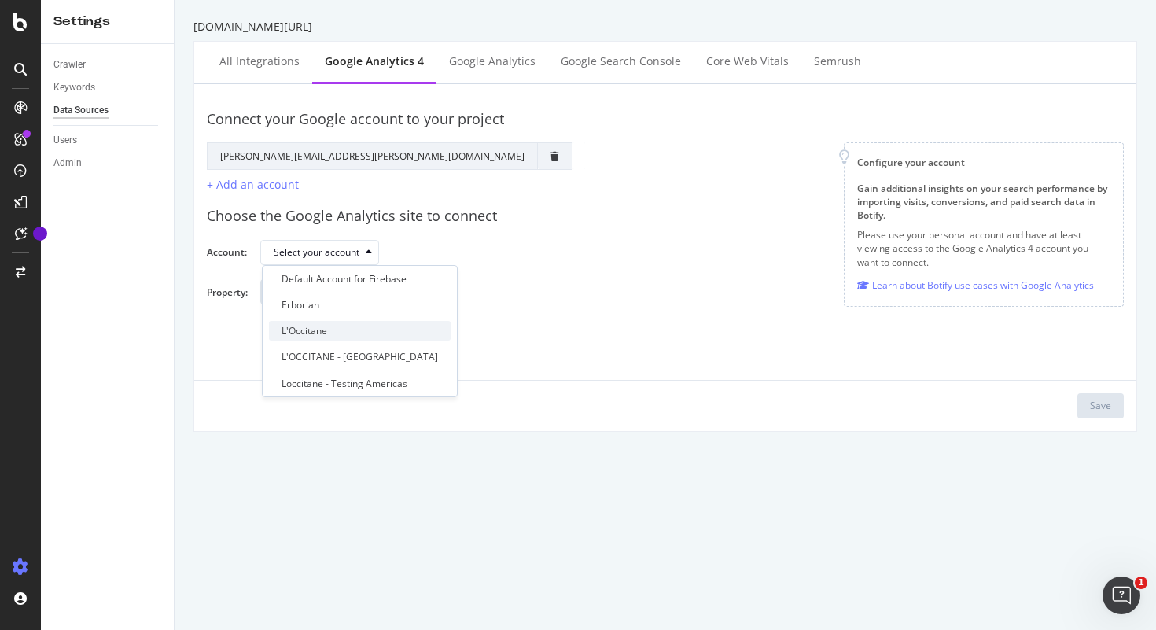
click at [325, 331] on div "L'Occitane" at bounding box center [304, 330] width 46 height 13
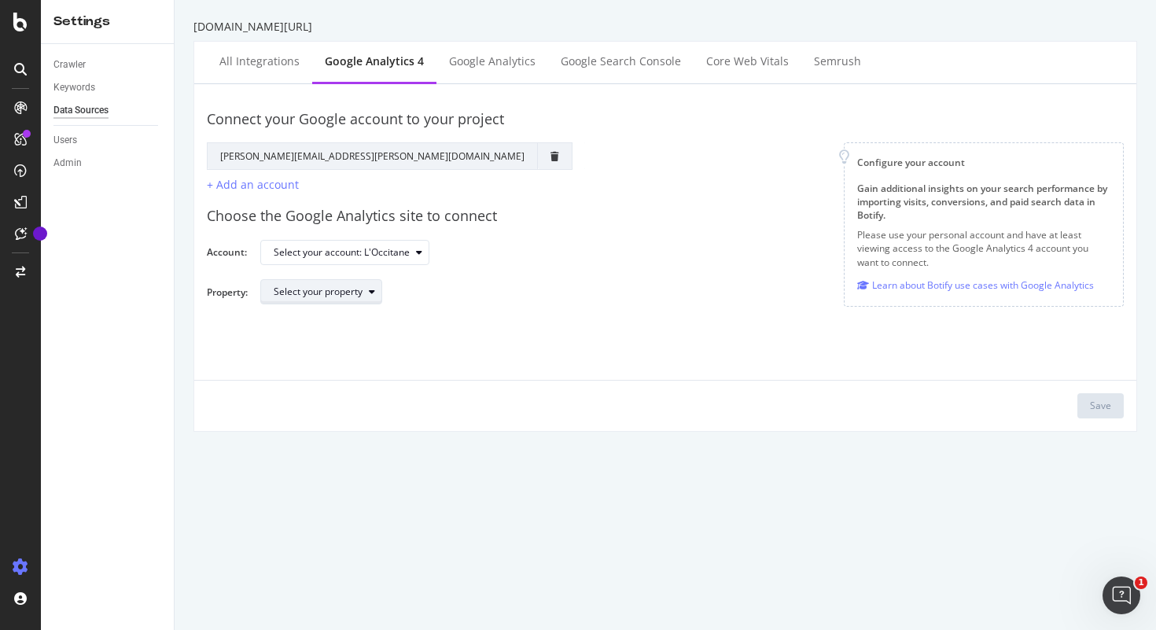
click at [324, 296] on div "Select your property" at bounding box center [318, 291] width 89 height 9
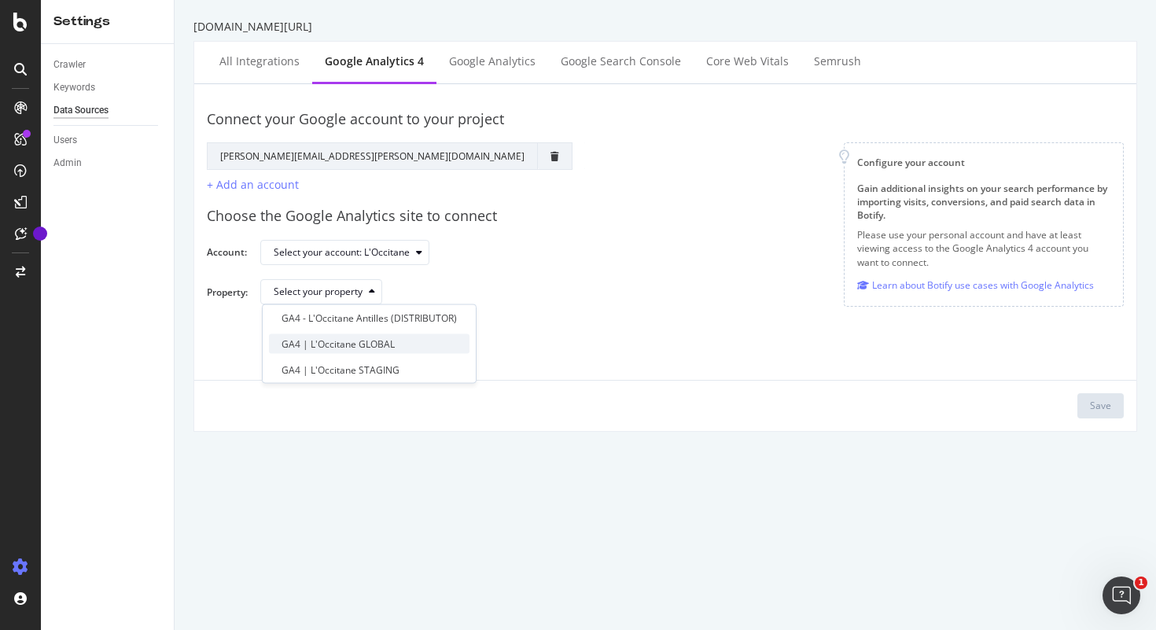
click at [323, 341] on div "GA4 | L'Occitane GLOBAL" at bounding box center [337, 343] width 113 height 13
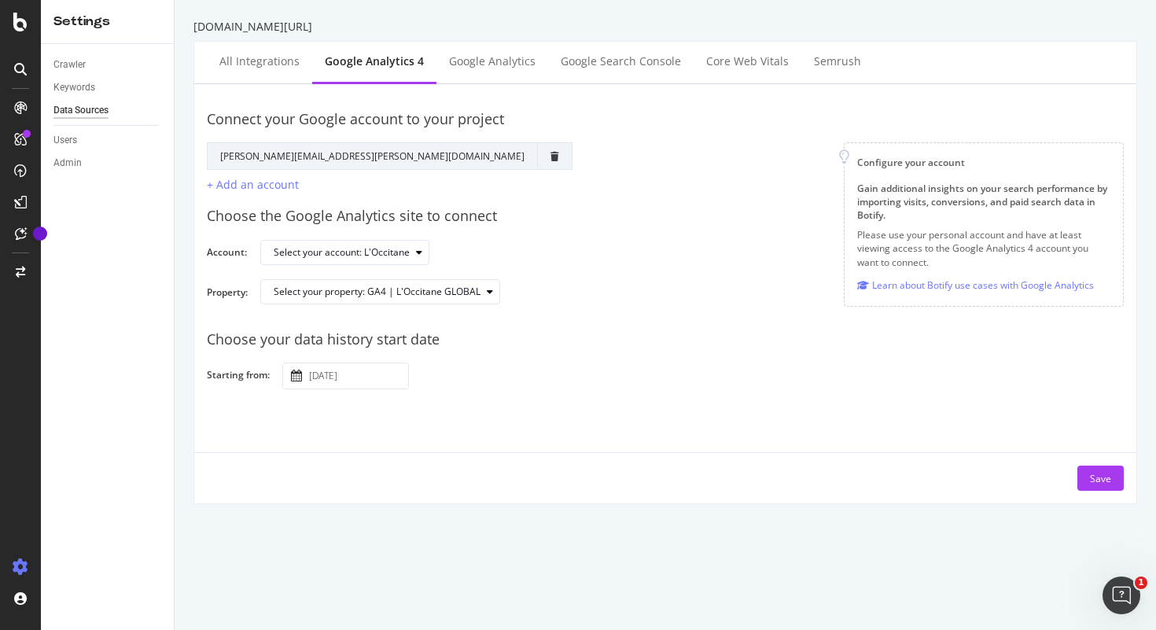
click at [321, 373] on body "Settings Crawler Keywords Data Sources Users Admin loccitane.com/en-us/ All int…" at bounding box center [578, 315] width 1156 height 630
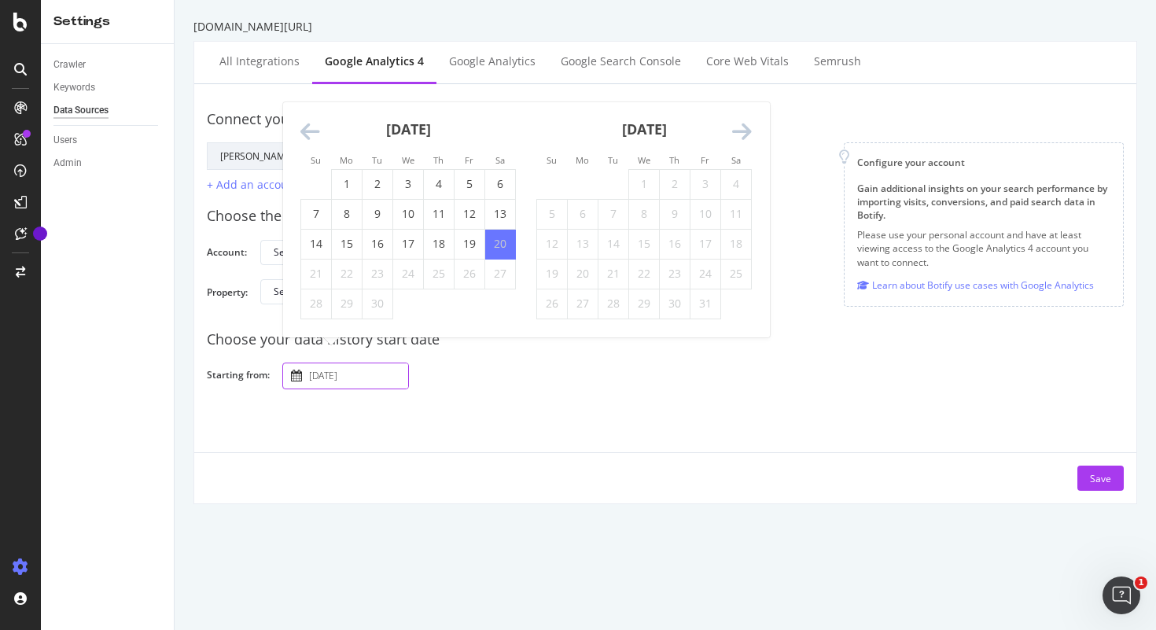
click at [300, 134] on icon "Move backward to switch to the previous month." at bounding box center [310, 132] width 20 height 22
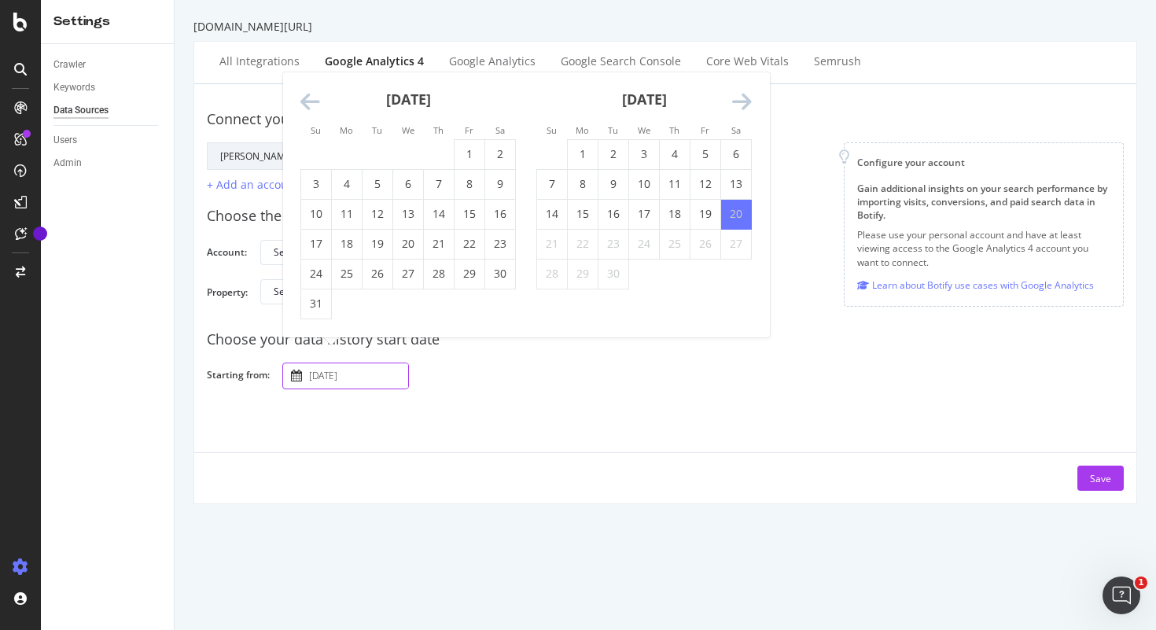
click at [304, 103] on icon "Move backward to switch to the previous month." at bounding box center [310, 102] width 20 height 22
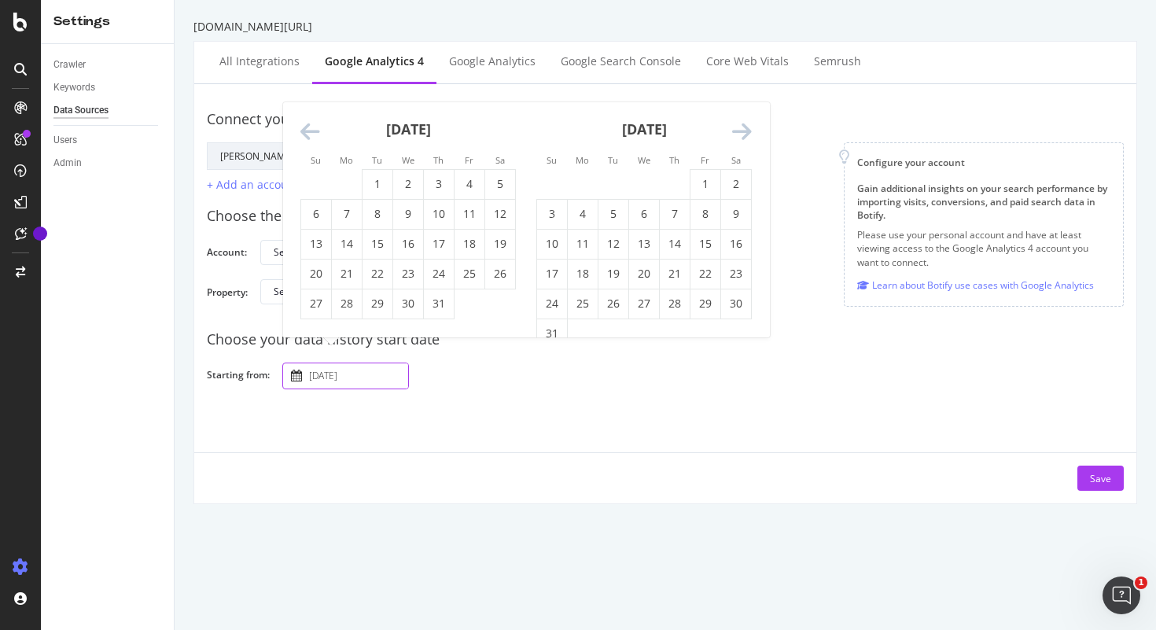
click at [314, 122] on icon "Move backward to switch to the previous month." at bounding box center [310, 132] width 20 height 22
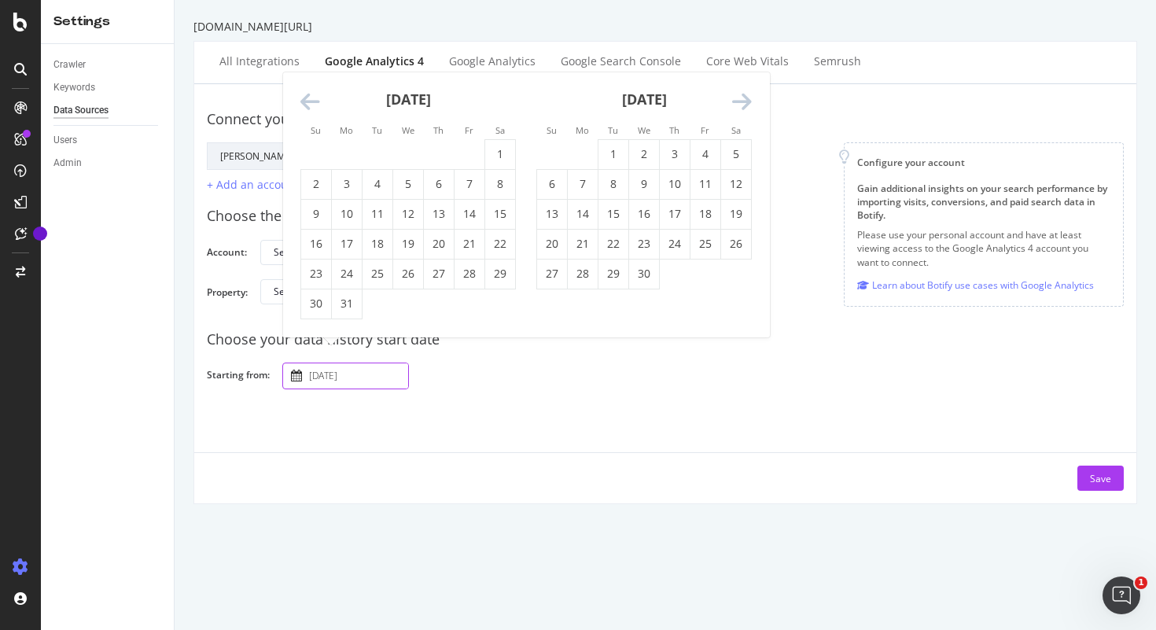
click at [314, 122] on li "Su" at bounding box center [315, 130] width 31 height 16
click at [302, 106] on icon "Move backward to switch to the previous month." at bounding box center [310, 102] width 20 height 22
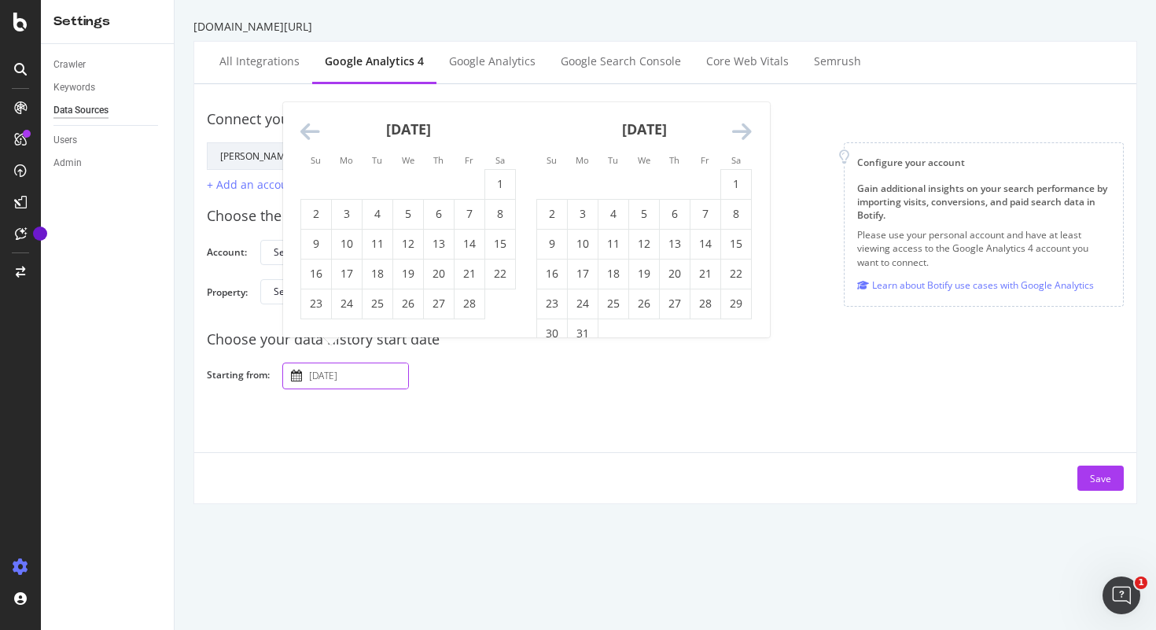
click at [299, 131] on div "February 2025 1 2 3 4 5 6 7 8 9 10 11 12 13 14 15 16 17 18 19 20 21 22 23 24 25…" at bounding box center [408, 210] width 236 height 217
click at [313, 140] on icon "Move backward to switch to the previous month." at bounding box center [310, 132] width 20 height 22
click at [309, 136] on icon "Move backward to switch to the previous month." at bounding box center [310, 132] width 20 height 22
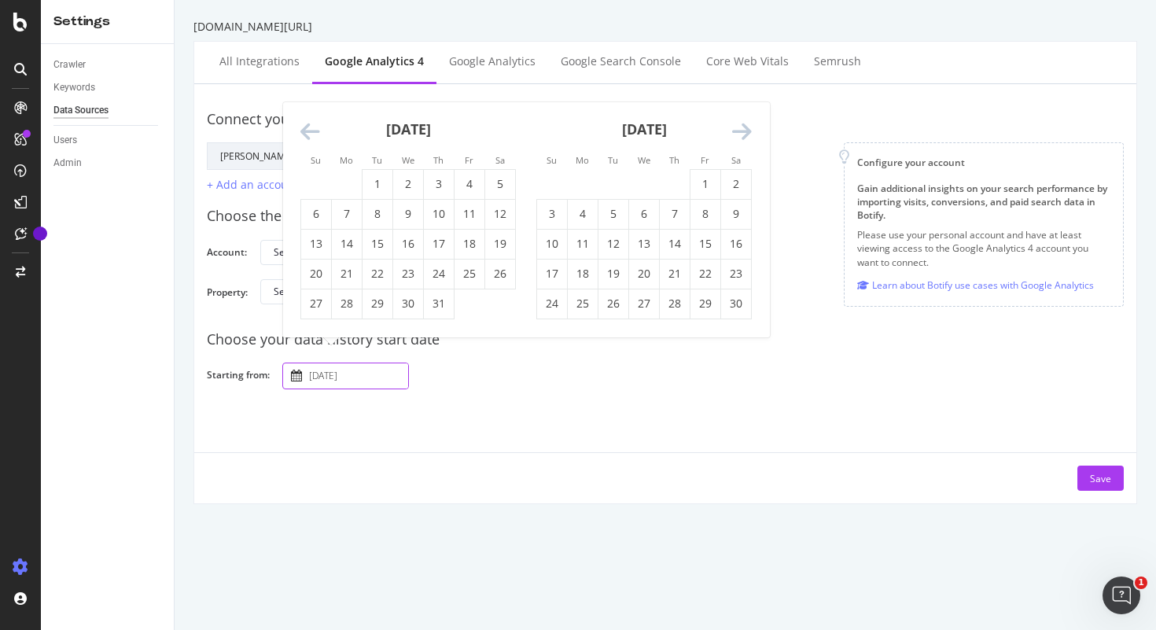
click at [311, 139] on icon "Move backward to switch to the previous month." at bounding box center [310, 132] width 20 height 22
click at [373, 278] on td "24" at bounding box center [377, 274] width 31 height 30
type input "2024 September 24th"
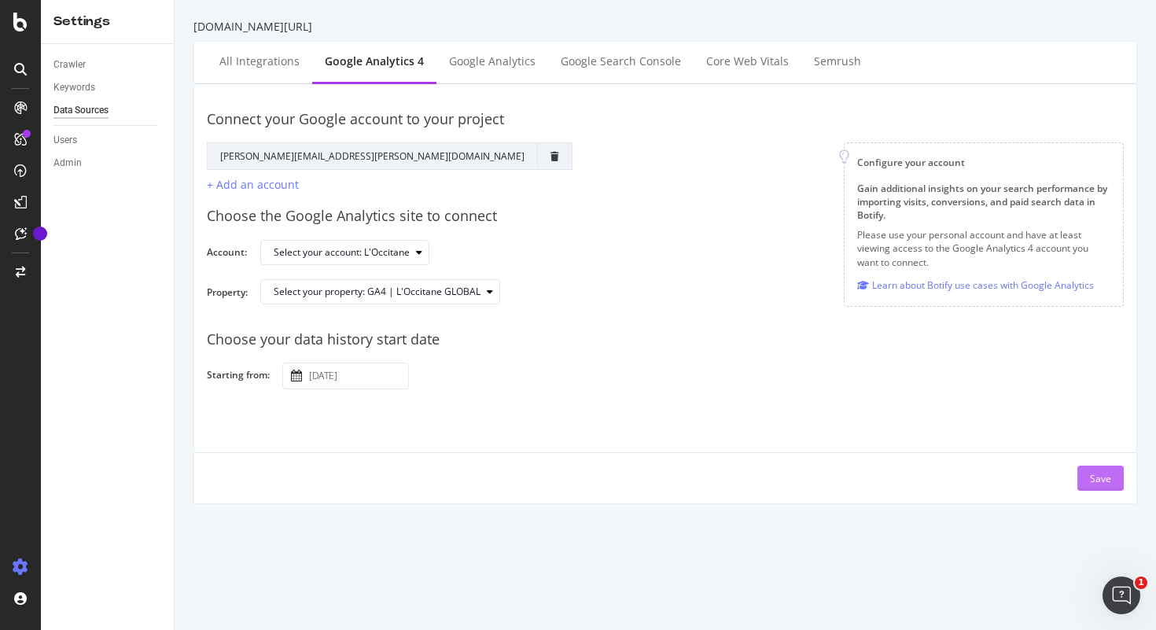
click at [1094, 475] on div "Save" at bounding box center [1100, 478] width 21 height 13
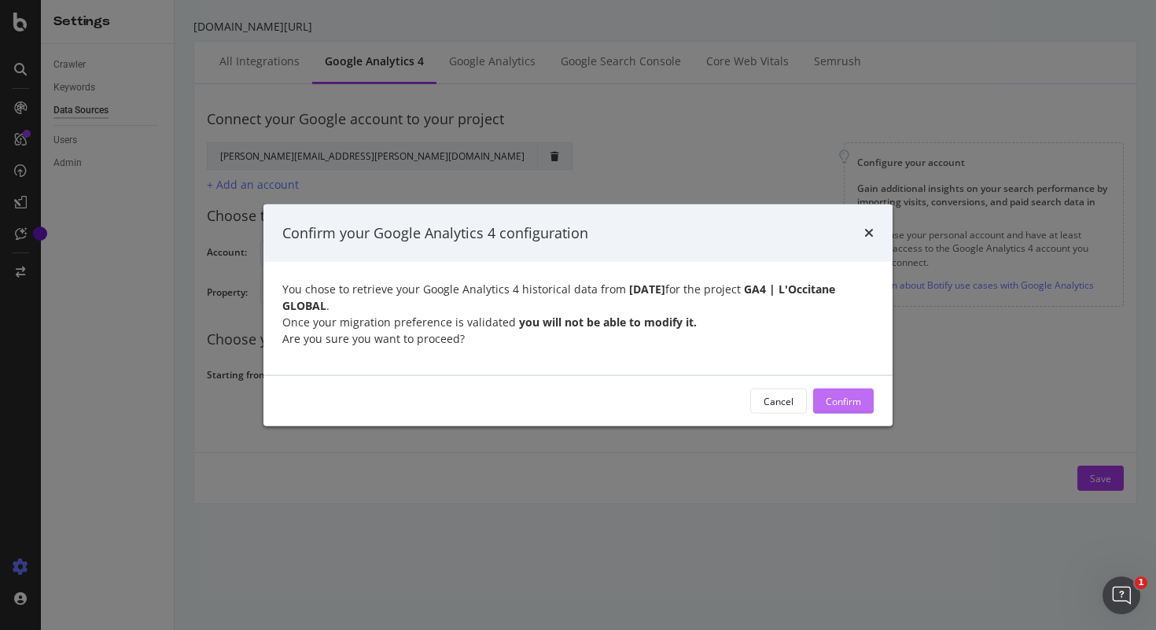
click at [829, 400] on div "Confirm" at bounding box center [842, 400] width 35 height 13
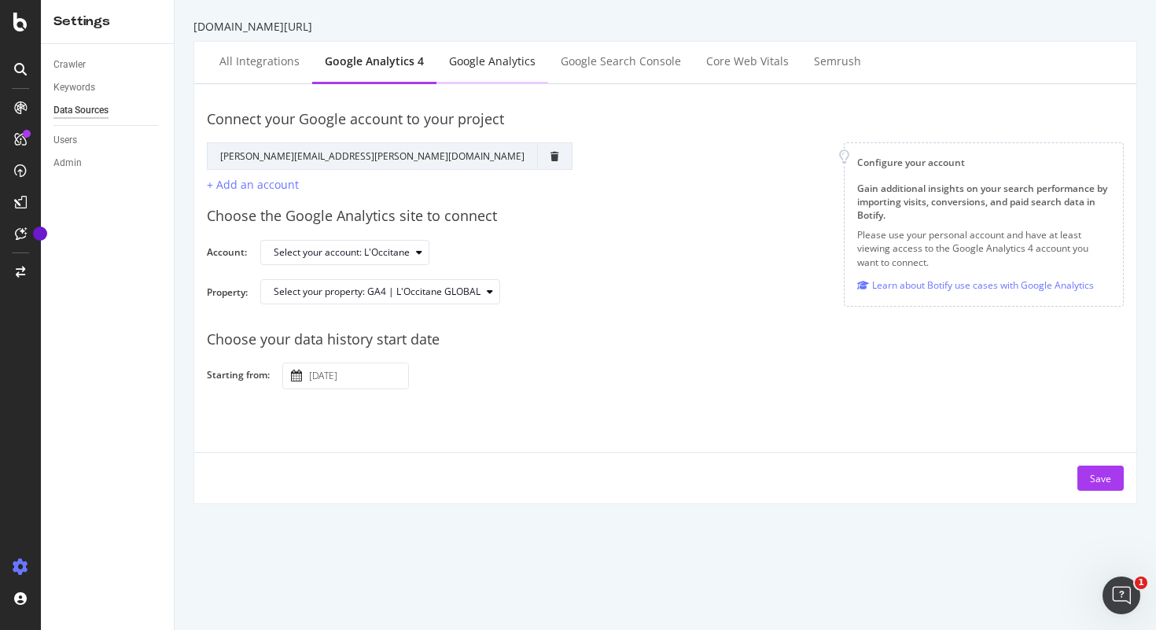
click at [493, 42] on div "Google Analytics" at bounding box center [492, 62] width 112 height 43
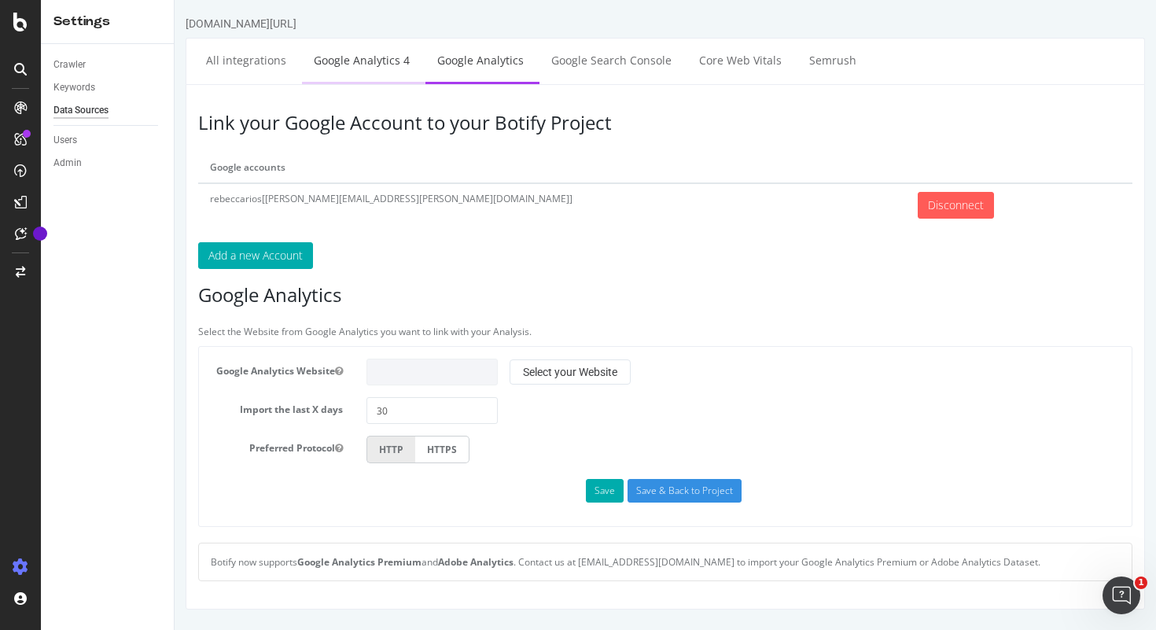
click at [374, 70] on link "Google Analytics 4" at bounding box center [361, 60] width 119 height 43
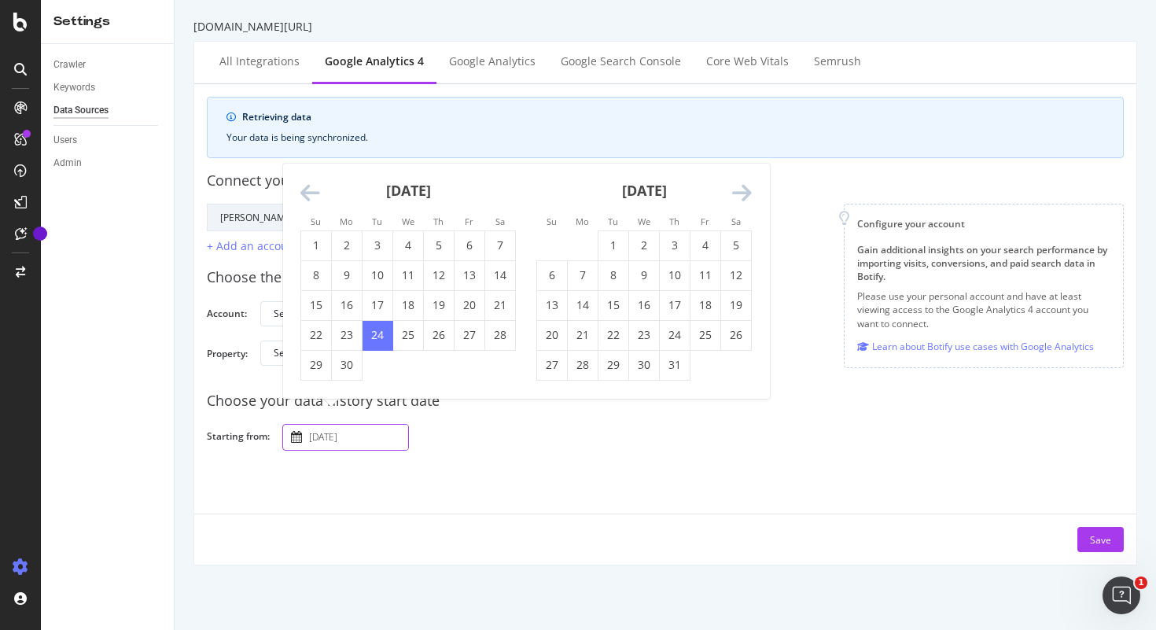
click at [367, 445] on input "2024 September 24th" at bounding box center [357, 437] width 102 height 25
click at [473, 479] on div "Retrieving data Your data is being synchronized. Connect your Google account to…" at bounding box center [665, 324] width 917 height 455
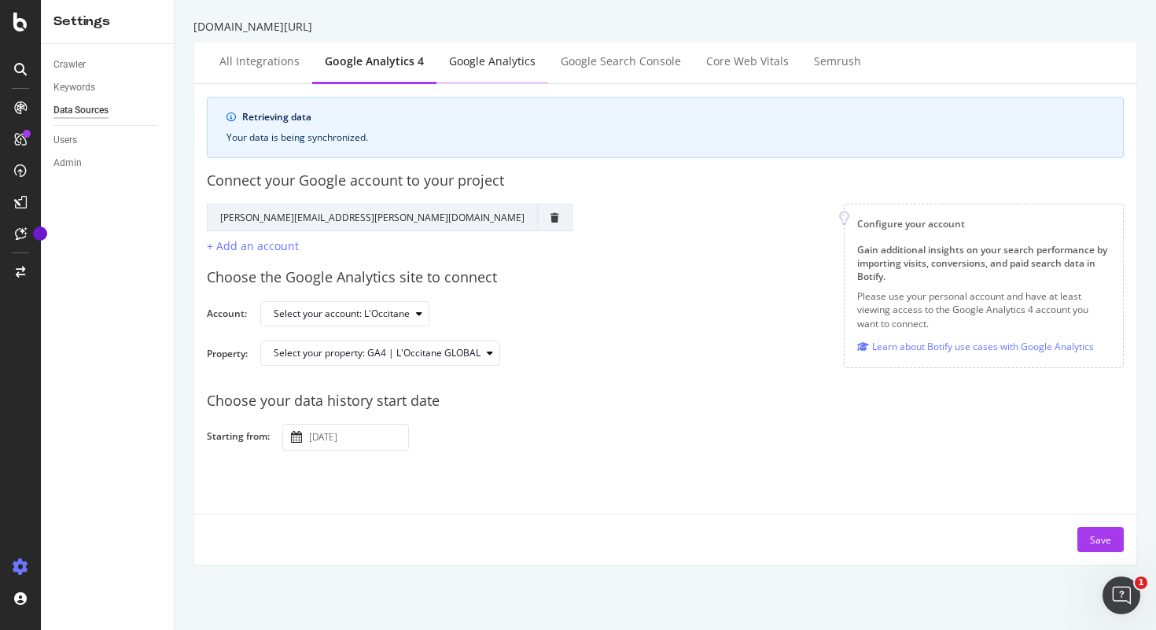
click at [498, 76] on div "Google Analytics" at bounding box center [492, 62] width 112 height 43
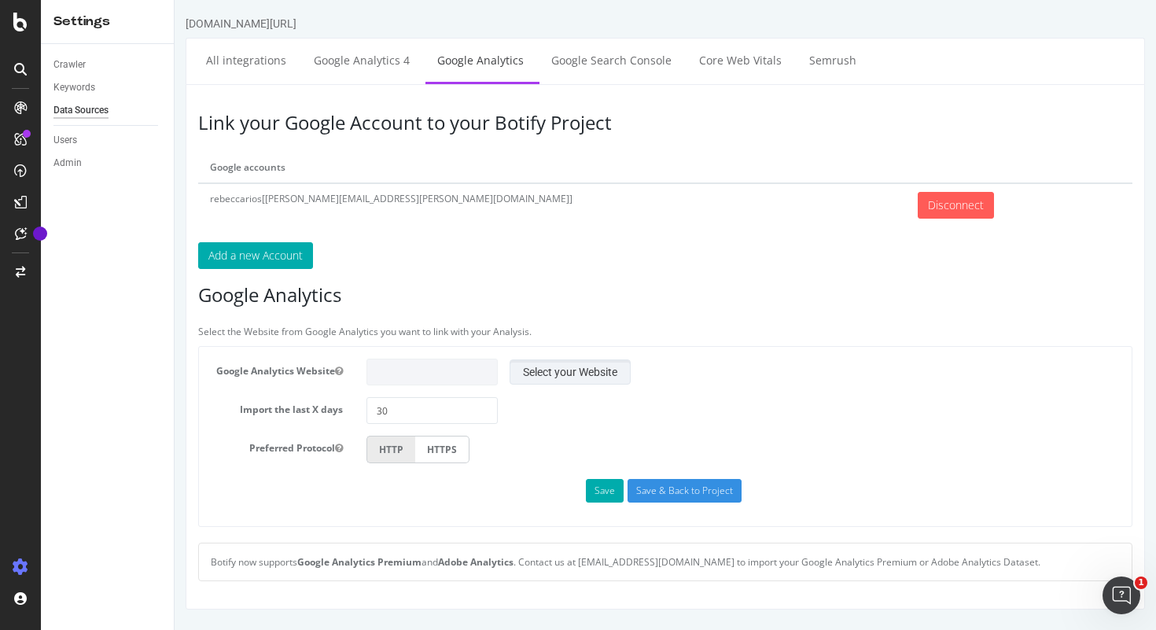
click at [564, 380] on button "Select your Website" at bounding box center [569, 371] width 121 height 25
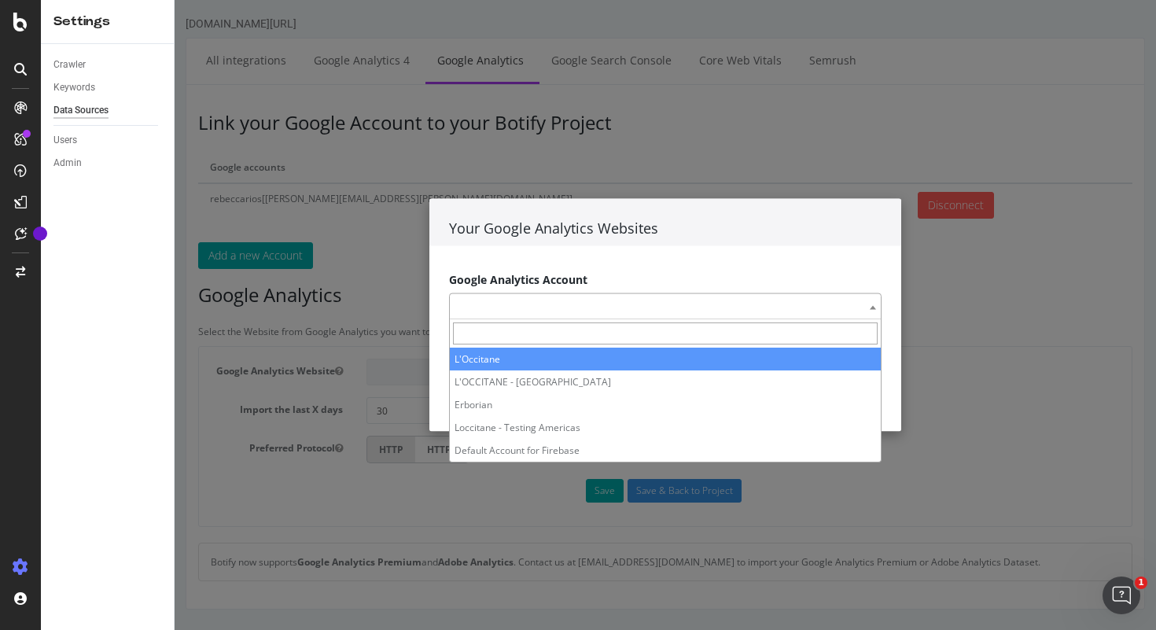
click at [538, 302] on span at bounding box center [665, 305] width 432 height 27
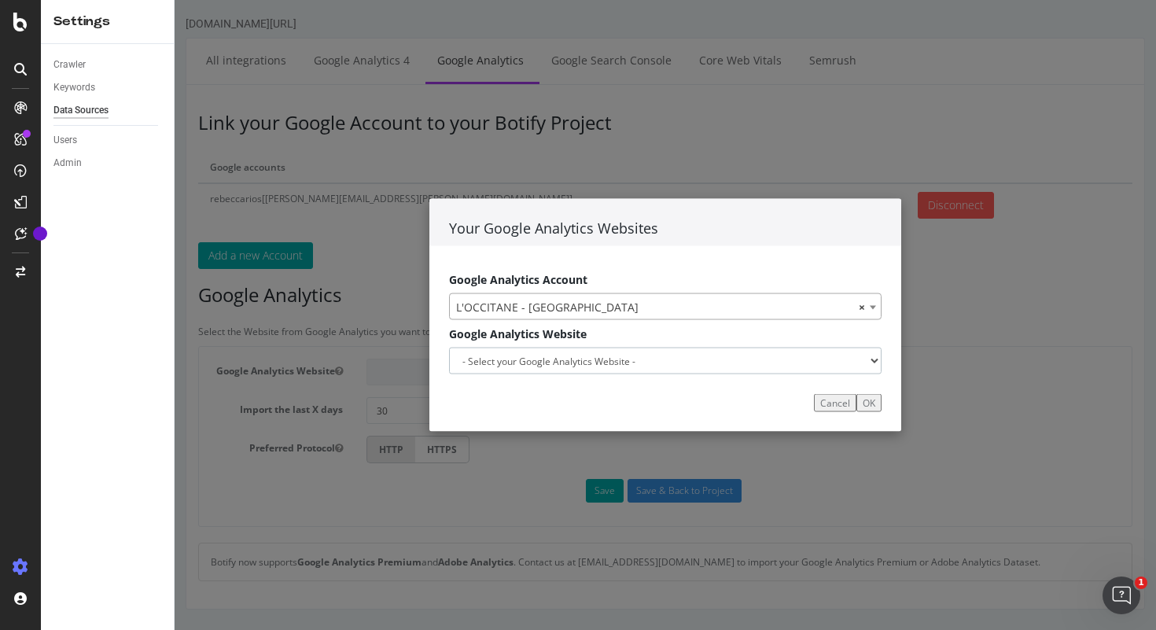
click at [569, 360] on select "- Select your Google Analytics Website -" at bounding box center [665, 360] width 432 height 27
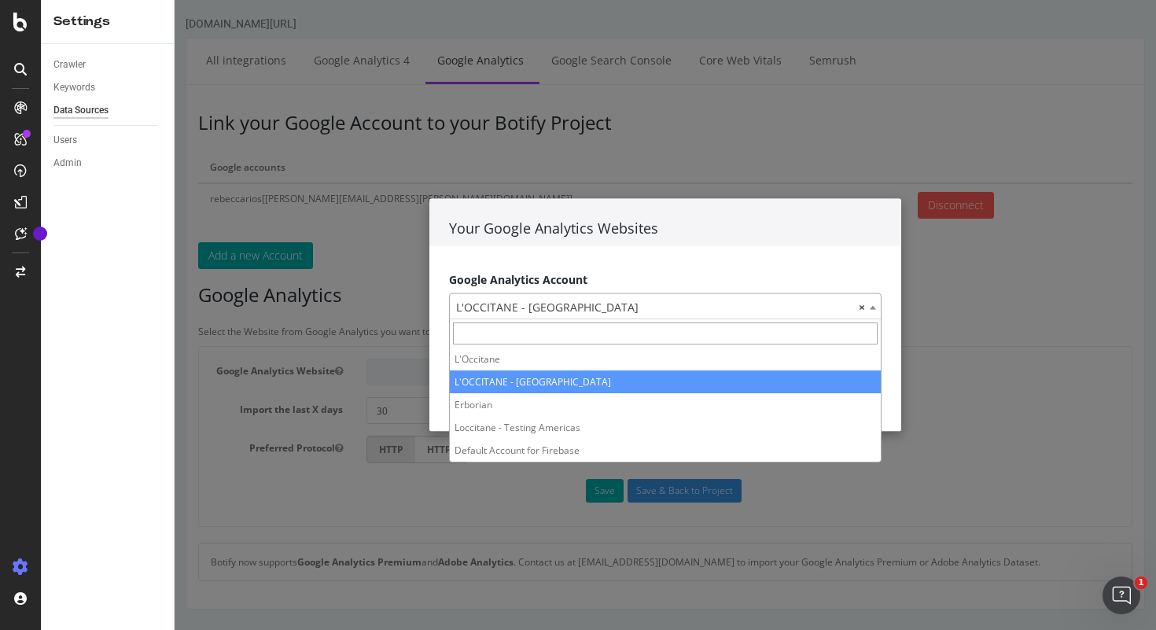
click at [559, 307] on span "× L'OCCITANE - Brazil" at bounding box center [665, 306] width 431 height 27
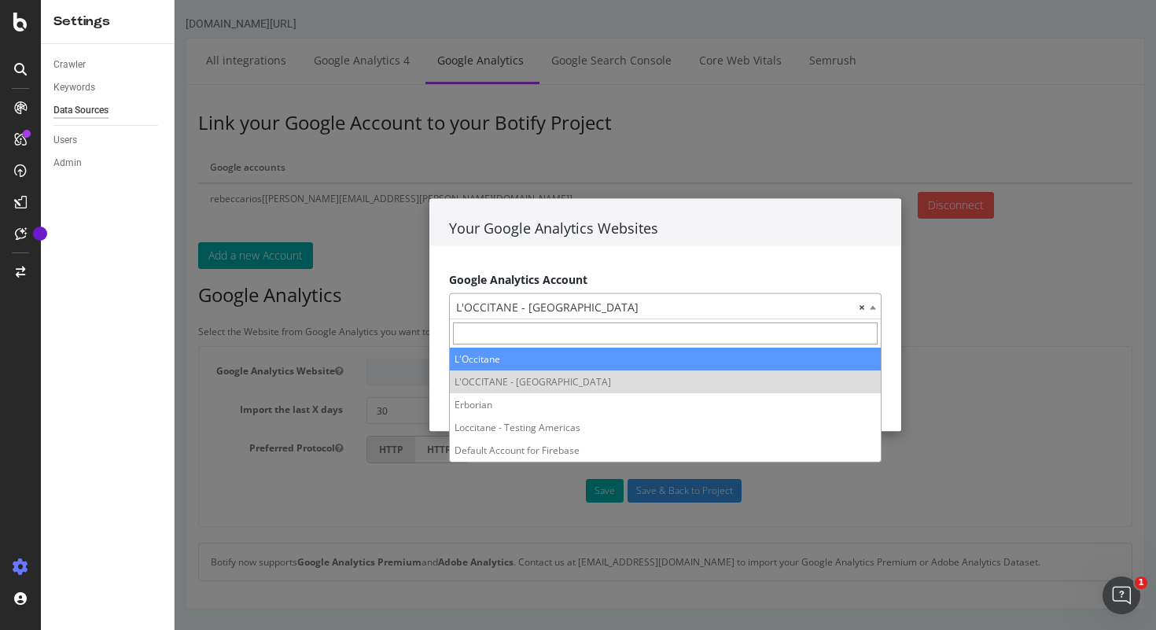
select select "rebeccarios[Rebecca.RIOS.ext@loccitane.com]|44069674"
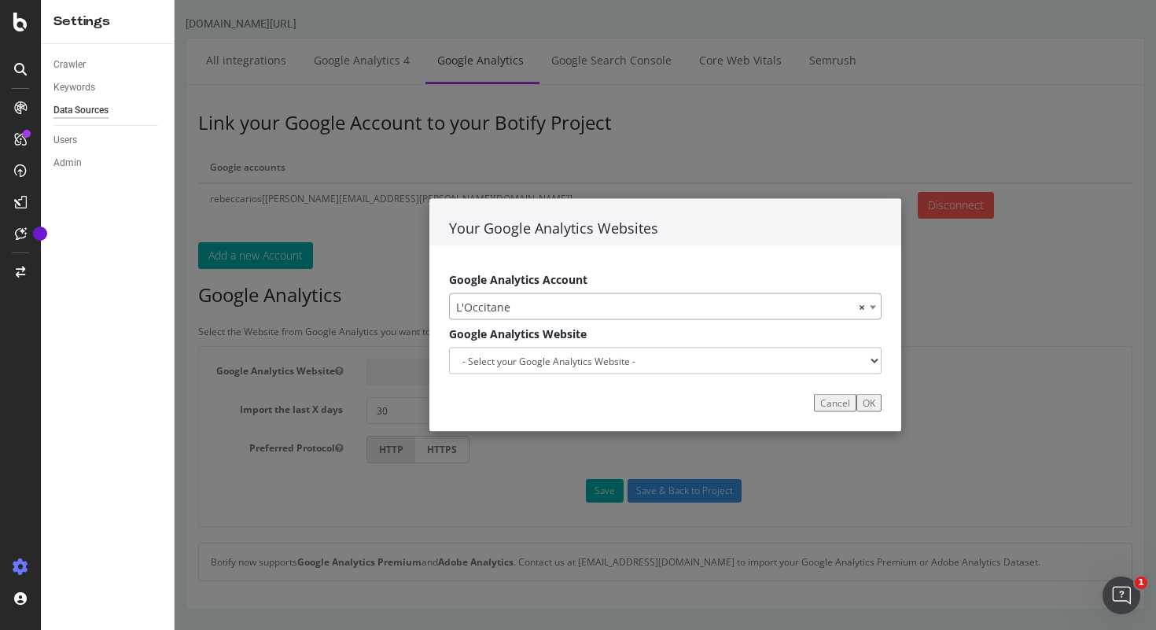
click at [542, 367] on select "- Select your Google Analytics Website -" at bounding box center [665, 360] width 432 height 27
click at [829, 401] on button "Cancel" at bounding box center [835, 403] width 42 height 18
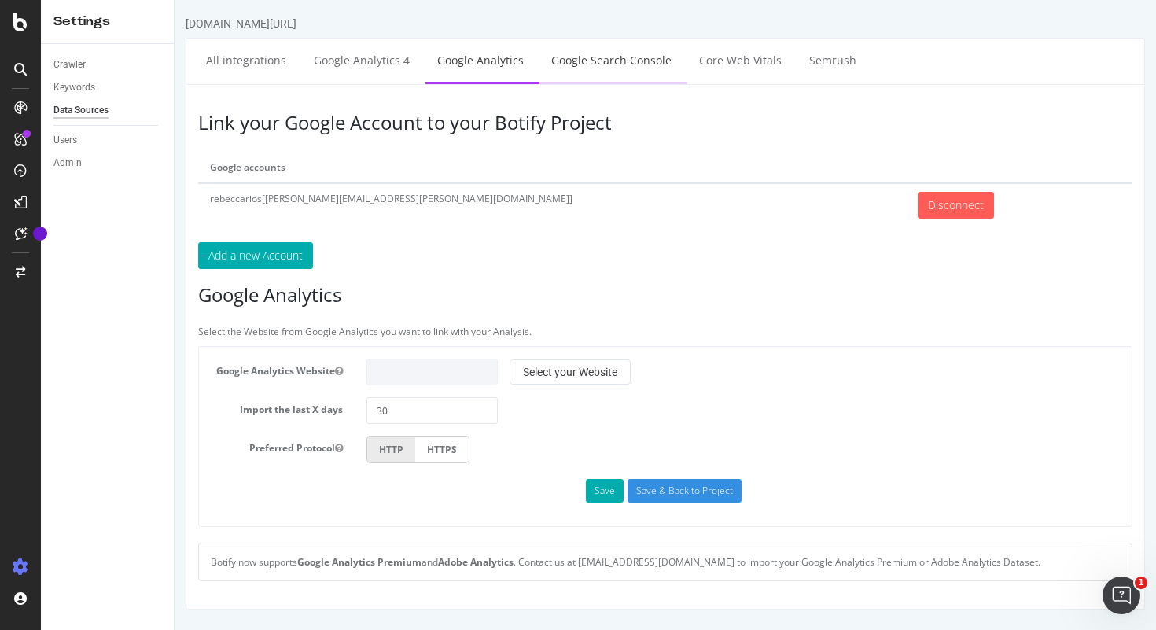
click at [585, 76] on link "Google Search Console" at bounding box center [611, 60] width 144 height 43
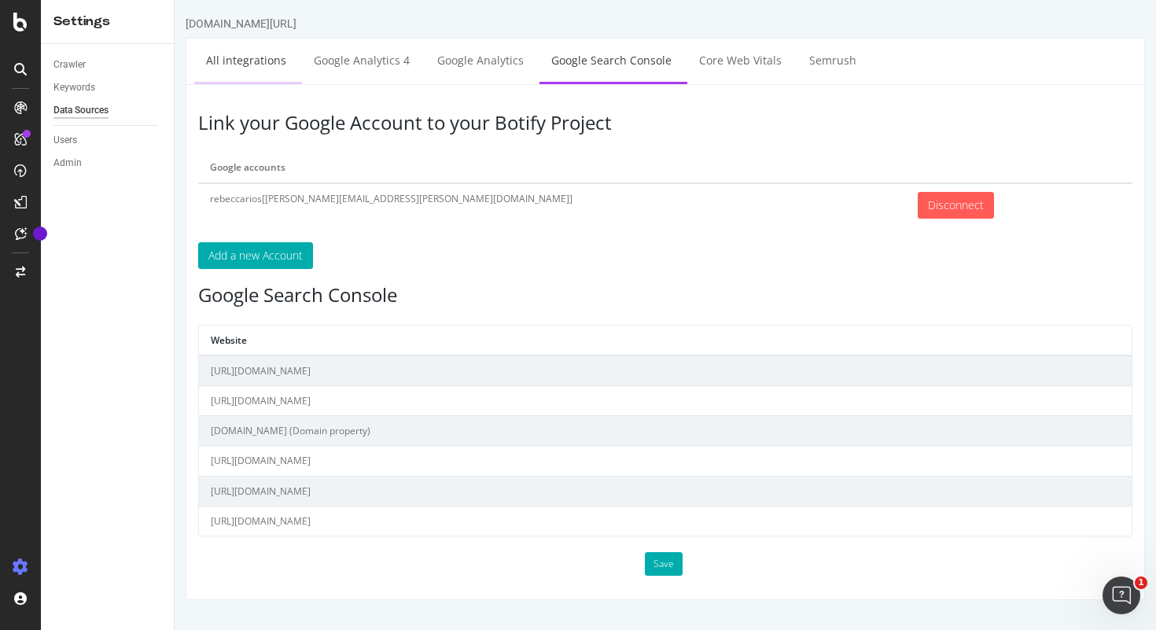
click at [237, 72] on link "All integrations" at bounding box center [246, 60] width 104 height 43
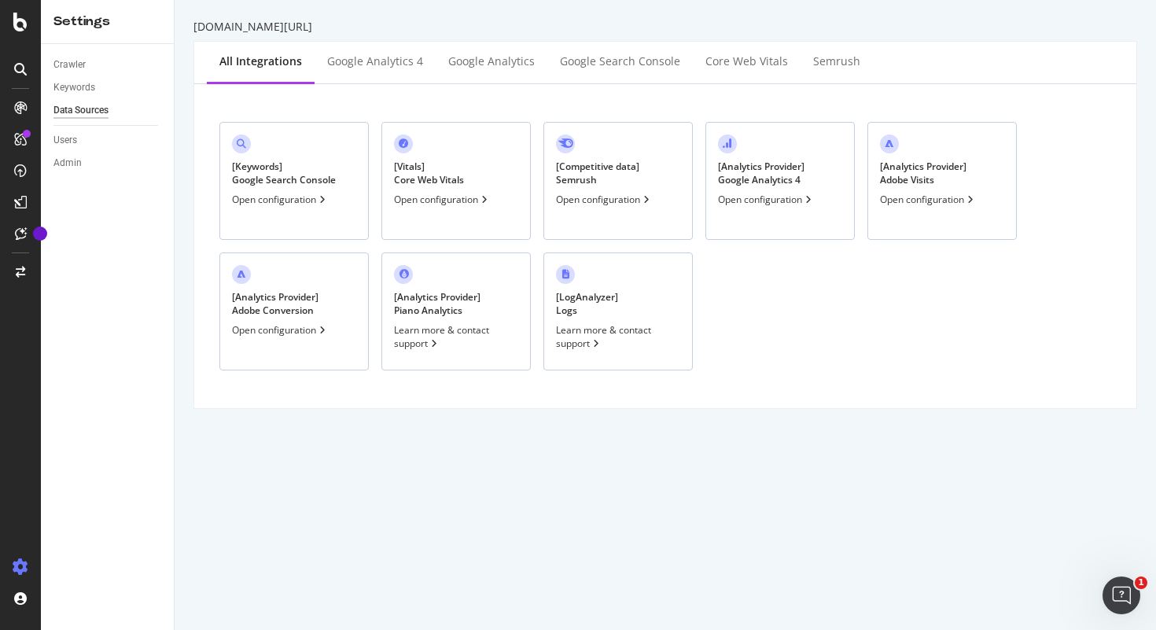
click at [774, 186] on div "[ Analytics Provider ] Google Analytics 4 Open configuration" at bounding box center [779, 181] width 149 height 118
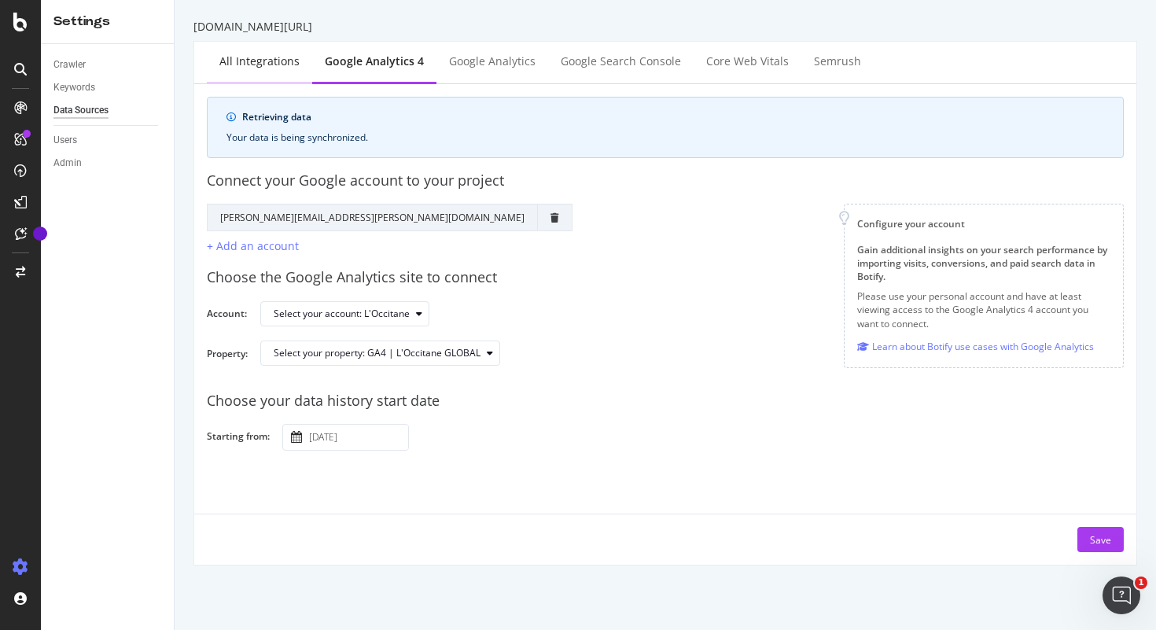
click at [261, 69] on div "All integrations" at bounding box center [259, 62] width 105 height 43
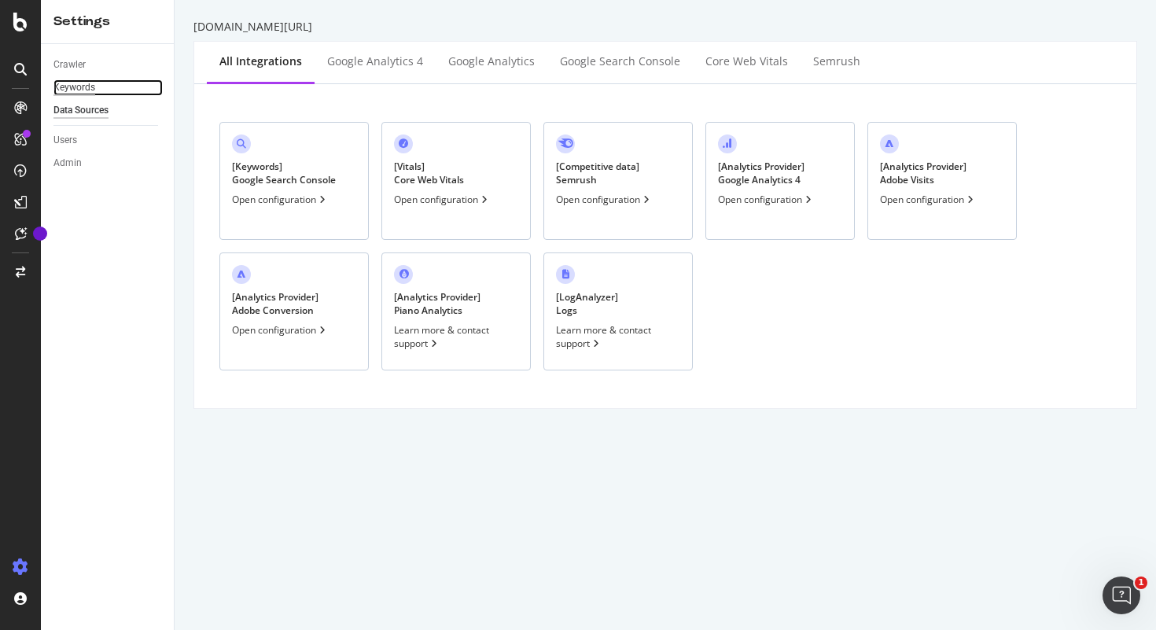
click at [90, 87] on div "Keywords" at bounding box center [74, 87] width 42 height 17
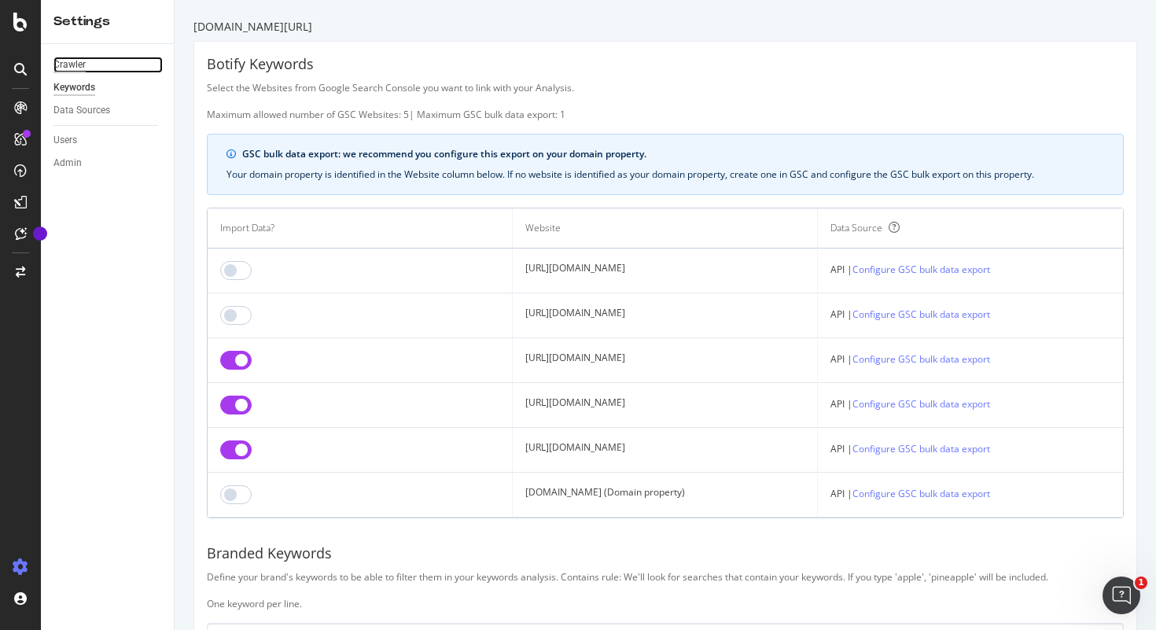
click at [77, 64] on div "Crawler" at bounding box center [69, 65] width 32 height 17
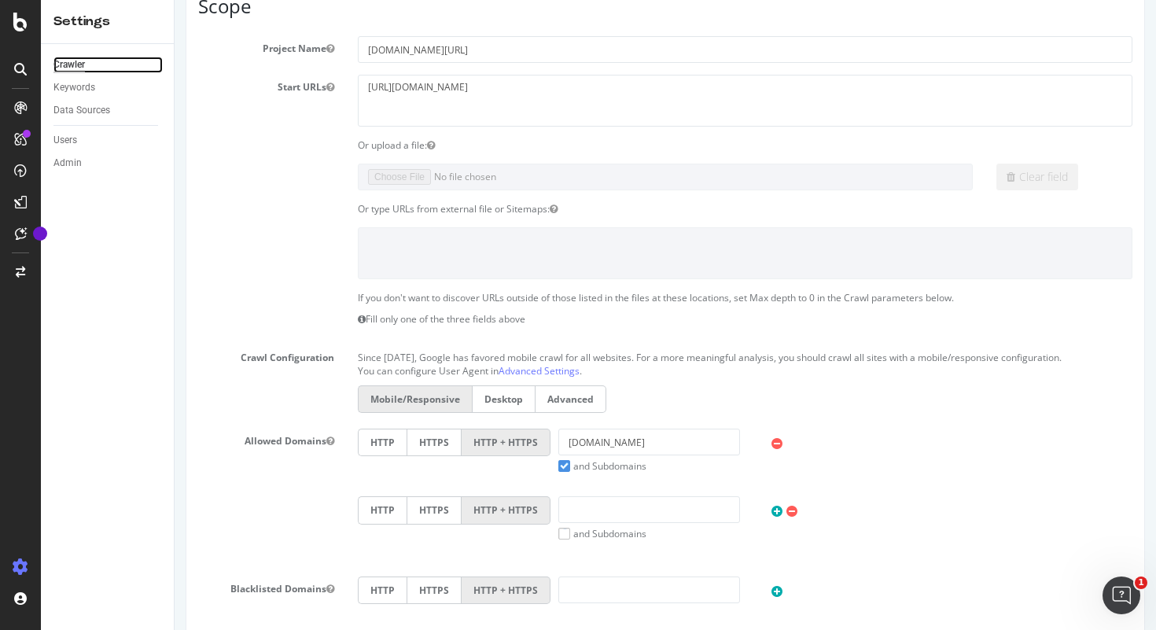
scroll to position [122, 0]
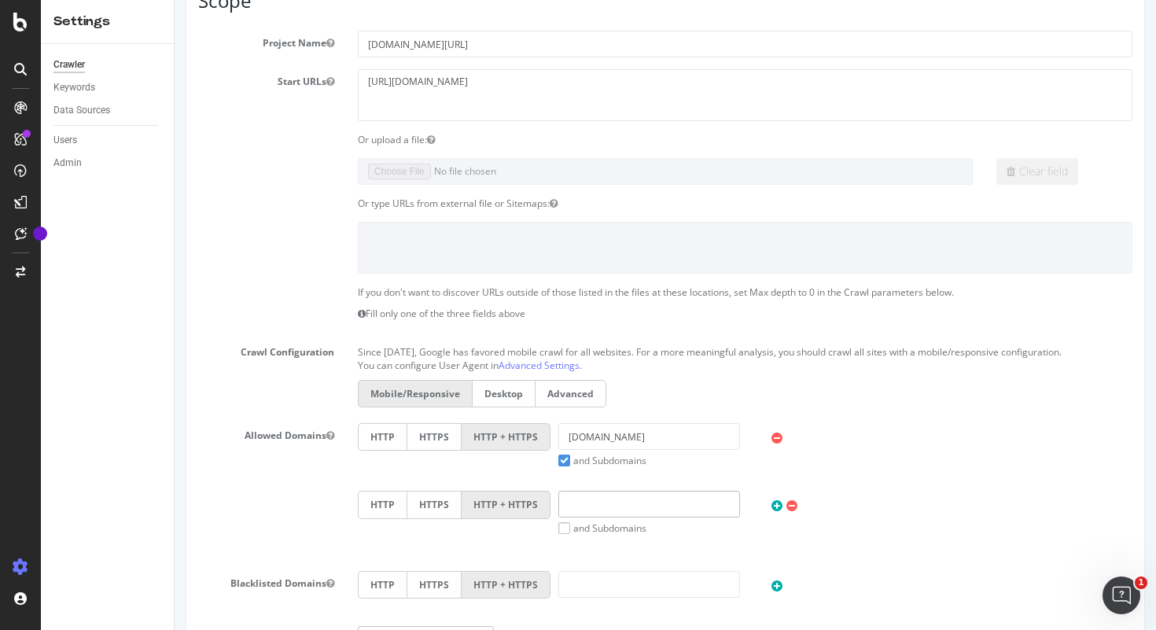
click at [608, 511] on input "text" at bounding box center [649, 504] width 182 height 27
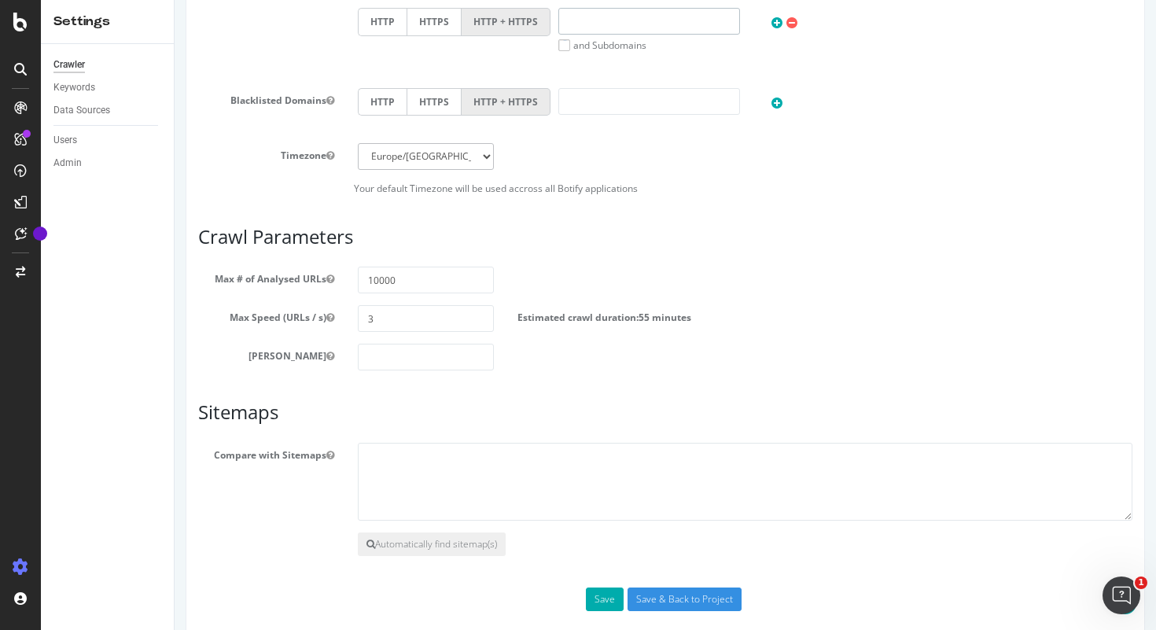
scroll to position [626, 0]
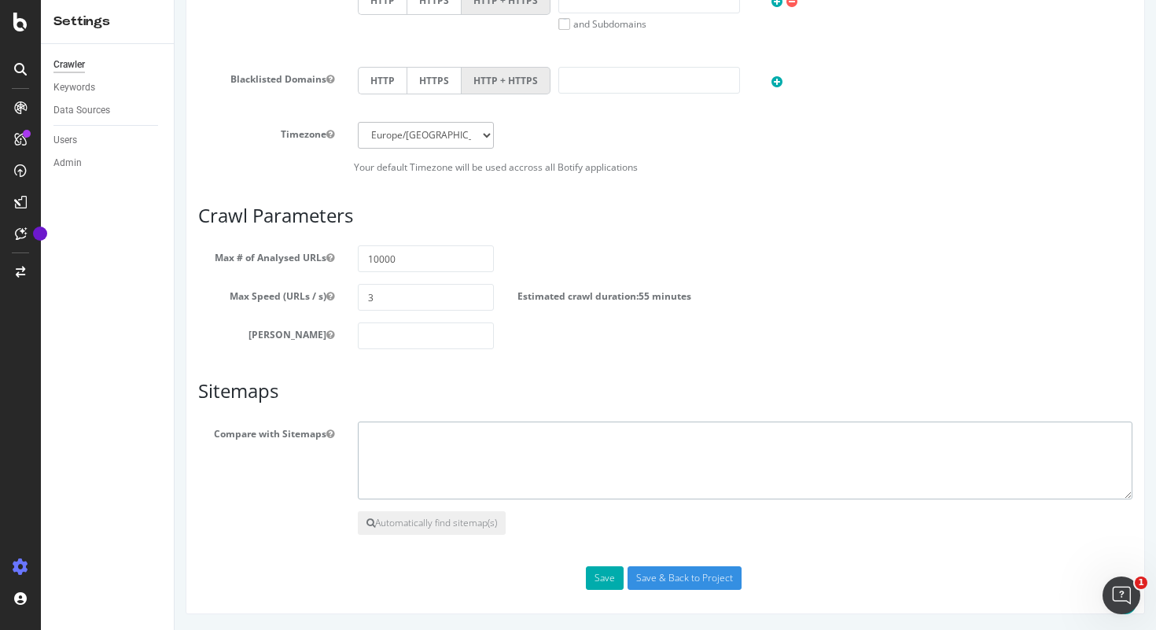
click at [452, 442] on textarea at bounding box center [745, 460] width 774 height 79
click at [470, 450] on textarea at bounding box center [745, 460] width 774 height 79
paste textarea "https://loccitane.com"
paste textarea "/sitemap_1.xml"
click at [495, 436] on textarea "https://loccitane.com/en-us//sitemap_1.xml" at bounding box center [745, 460] width 774 height 79
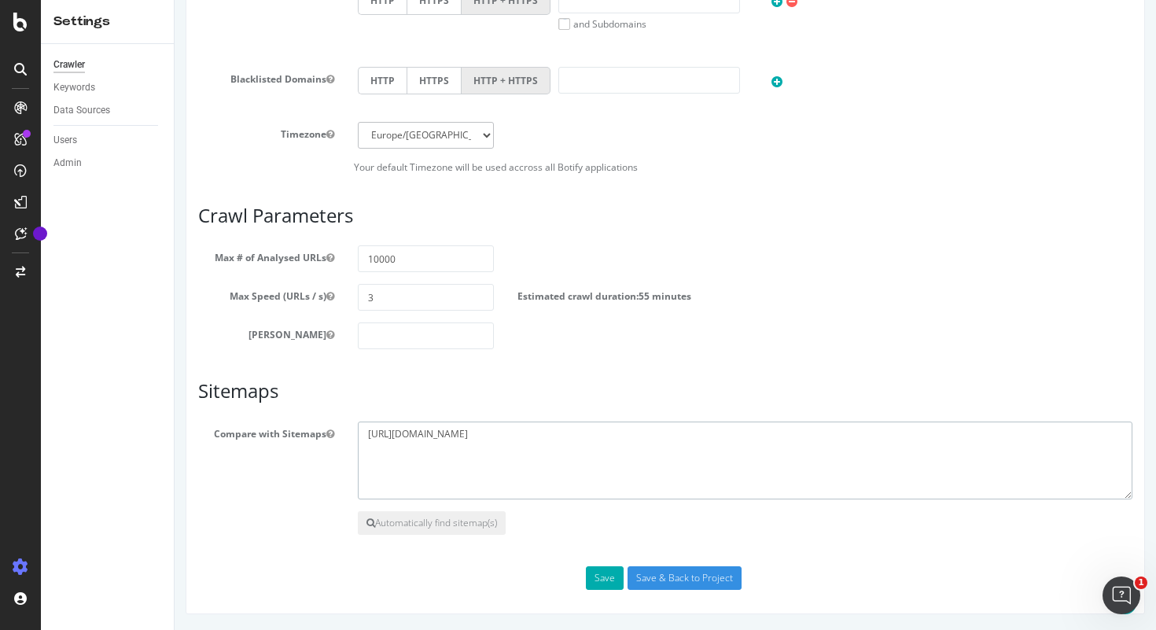
paste textarea "https://loccitane.com/en-us/sitemap_1.xml"
drag, startPoint x: 563, startPoint y: 454, endPoint x: 492, endPoint y: 453, distance: 70.8
click at [492, 453] on textarea "https://loccitane.com/en-us/sitemap_1.xml https://loccitane.com/en-us/sitemap_1…" at bounding box center [745, 460] width 774 height 79
paste textarea "/sitemap_index.xml"
drag, startPoint x: 577, startPoint y: 446, endPoint x: 726, endPoint y: 455, distance: 148.9
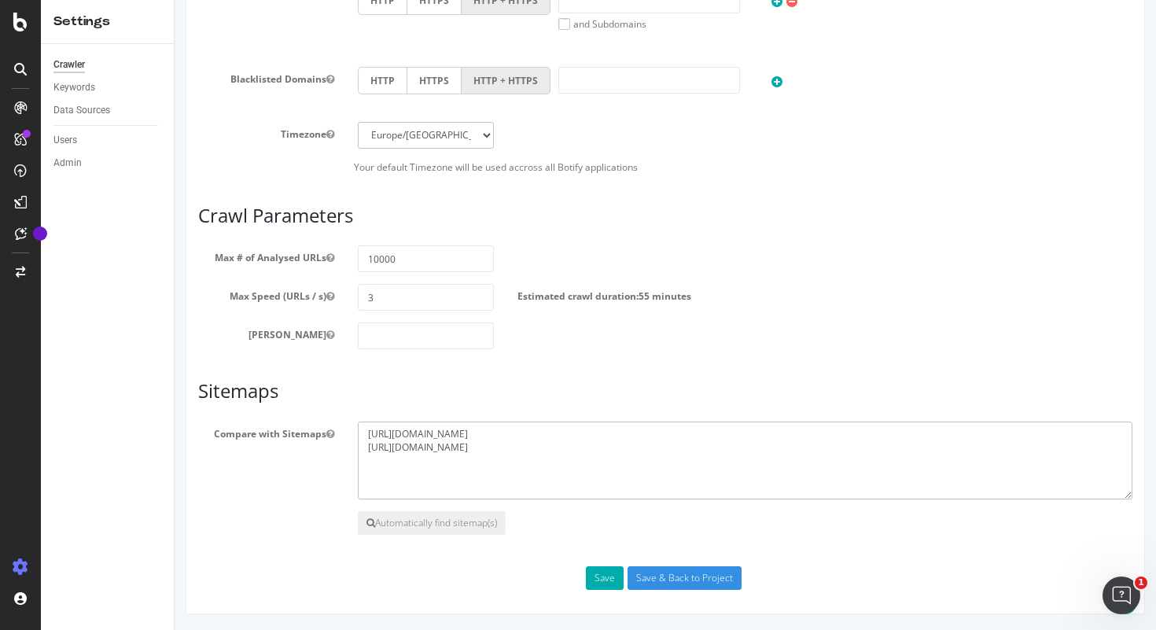
click at [725, 455] on textarea "https://loccitane.com/en-us/sitemap_1.xml https://loccitane.com/en-us//sitemap_…" at bounding box center [745, 460] width 774 height 79
click at [495, 445] on textarea "https://loccitane.com/en-us/sitemap_1.xml https://loccitane.com/en-us//sitemap_…" at bounding box center [745, 460] width 774 height 79
type textarea "https://loccitane.com/en-us/sitemap_1.xml https://loccitane.com/en-us/sitemap_i…"
click at [499, 553] on div "Scope Project Name loccitane.com/en-us/ Start URLs http://loccitane.com/en-us/ …" at bounding box center [665, 38] width 934 height 1103
click at [595, 512] on div "Automatically find sitemap(s)" at bounding box center [665, 523] width 958 height 24
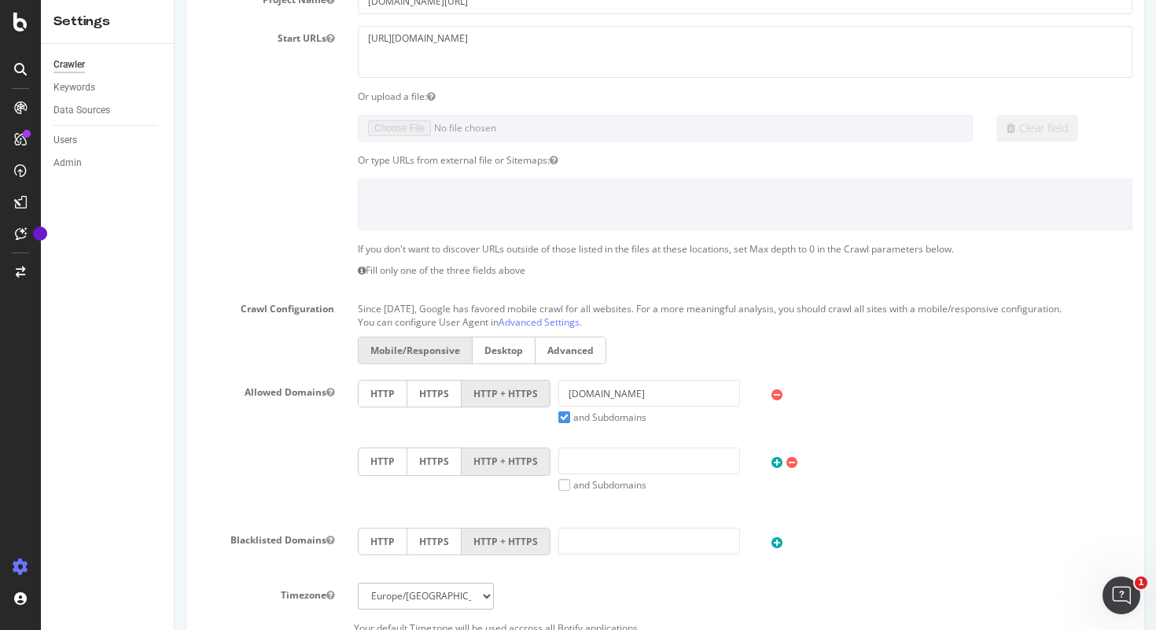
scroll to position [0, 0]
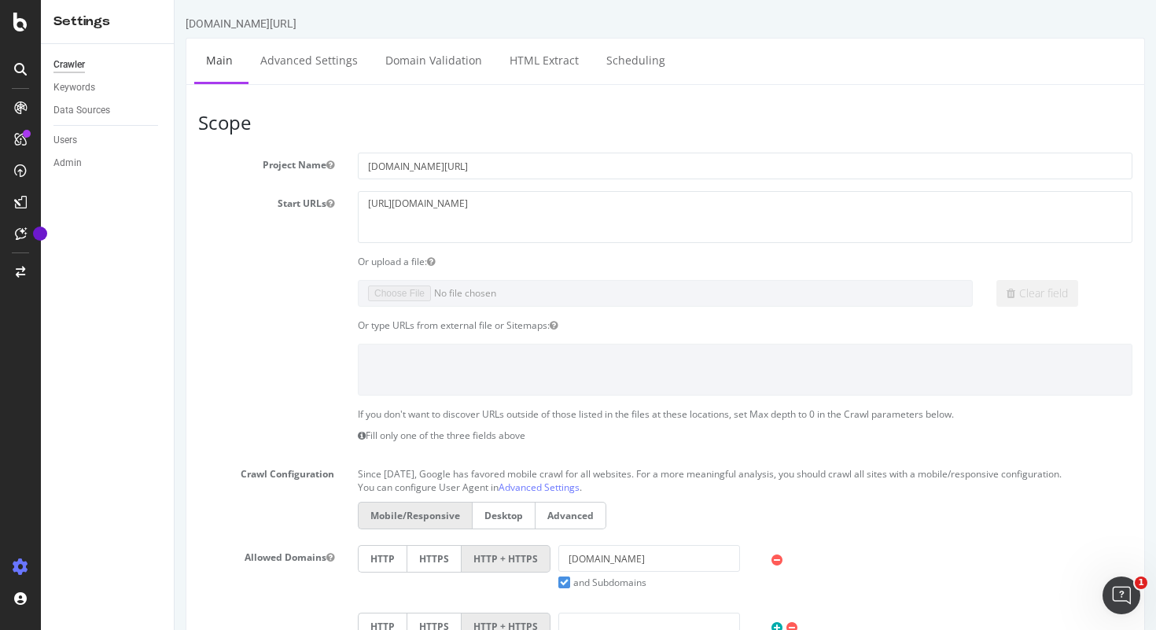
click at [244, 22] on div "[DOMAIN_NAME][URL]" at bounding box center [241, 24] width 111 height 16
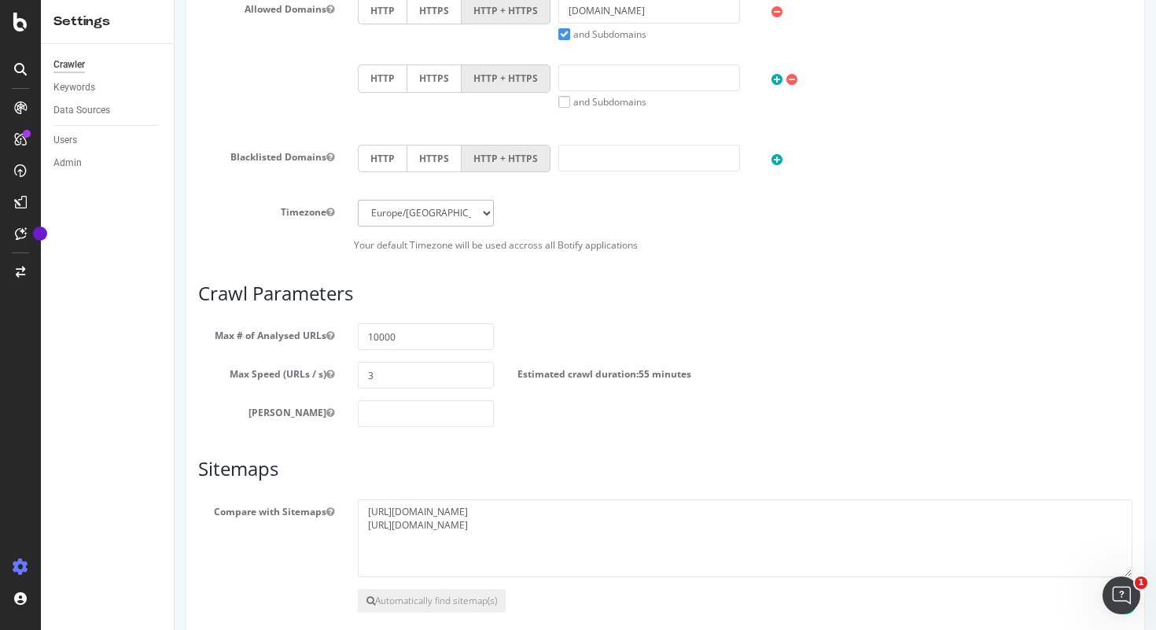
scroll to position [626, 0]
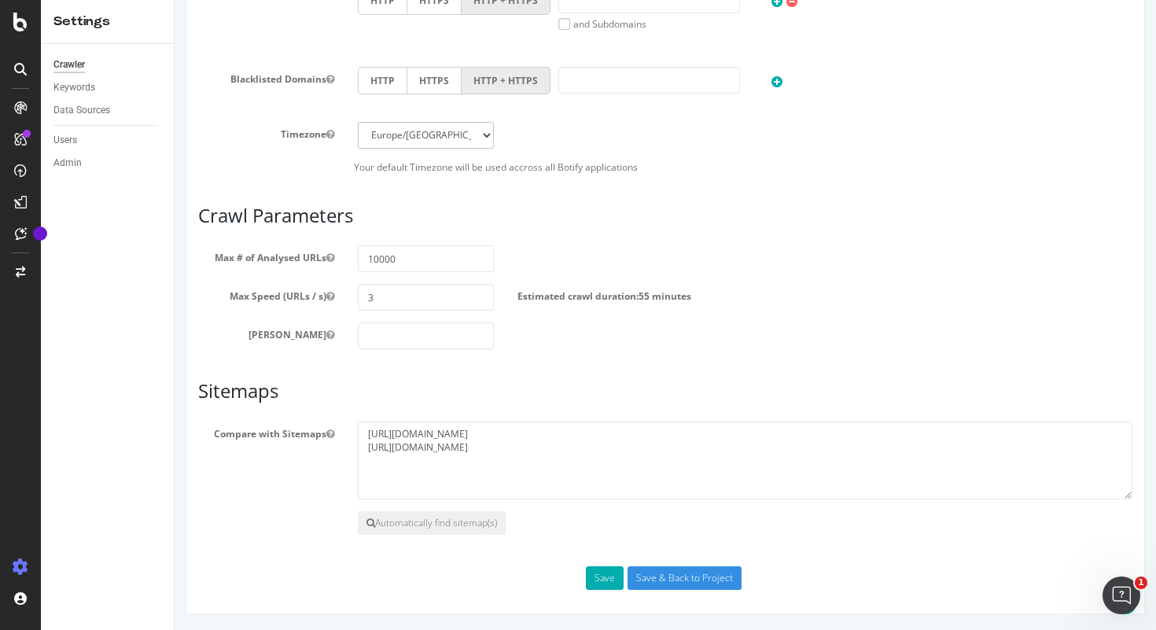
click at [468, 586] on div "Save Save & Back to Project" at bounding box center [665, 578] width 958 height 24
click at [607, 583] on button "Save" at bounding box center [605, 578] width 38 height 24
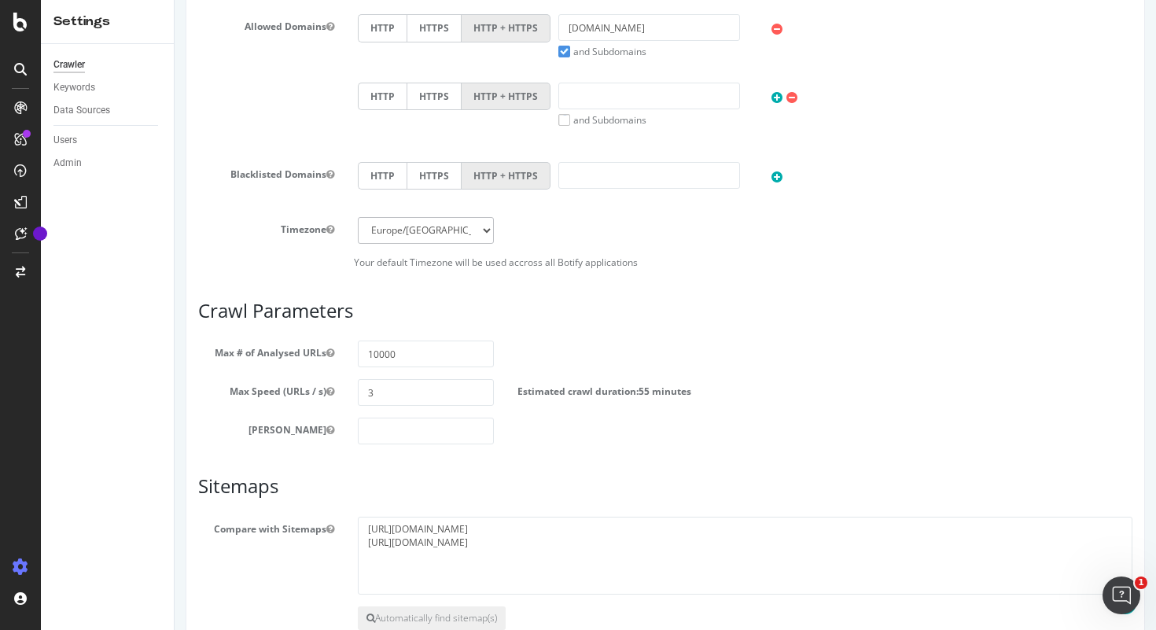
scroll to position [0, 0]
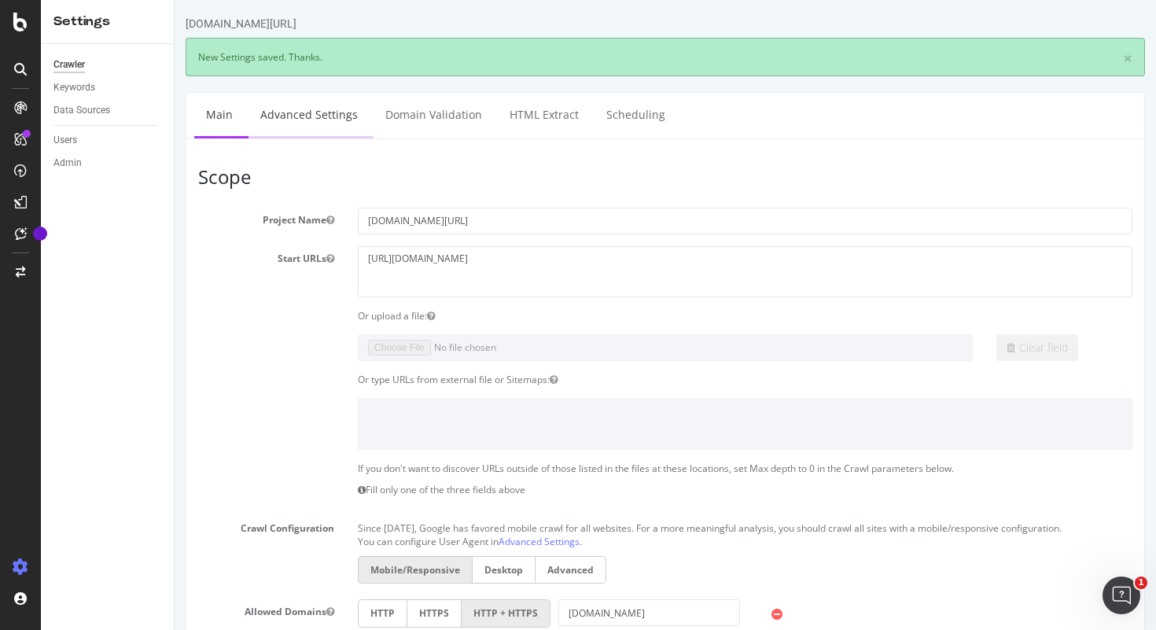
click at [306, 116] on link "Advanced Settings" at bounding box center [308, 114] width 121 height 43
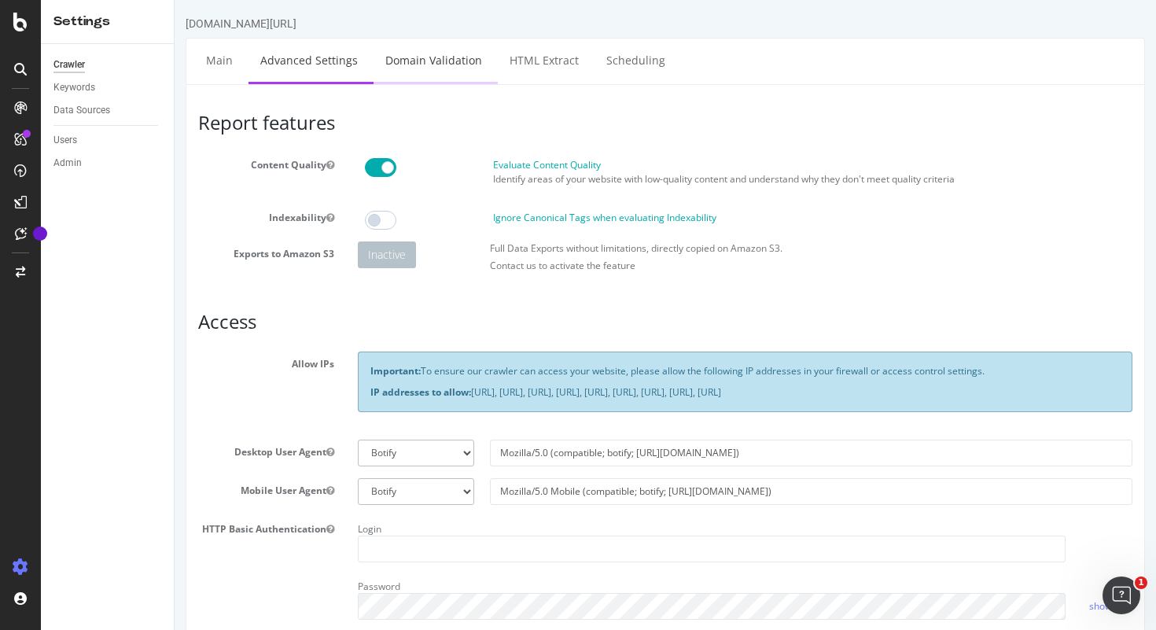
click at [433, 55] on link "Domain Validation" at bounding box center [433, 60] width 120 height 43
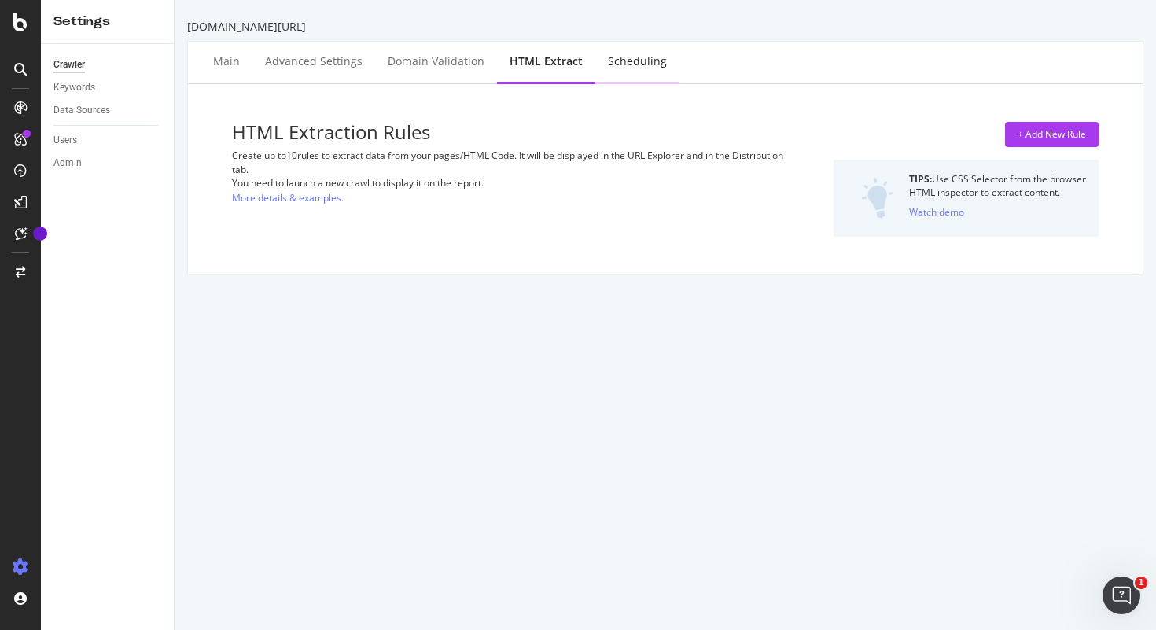
click at [626, 68] on div "Scheduling" at bounding box center [637, 61] width 59 height 16
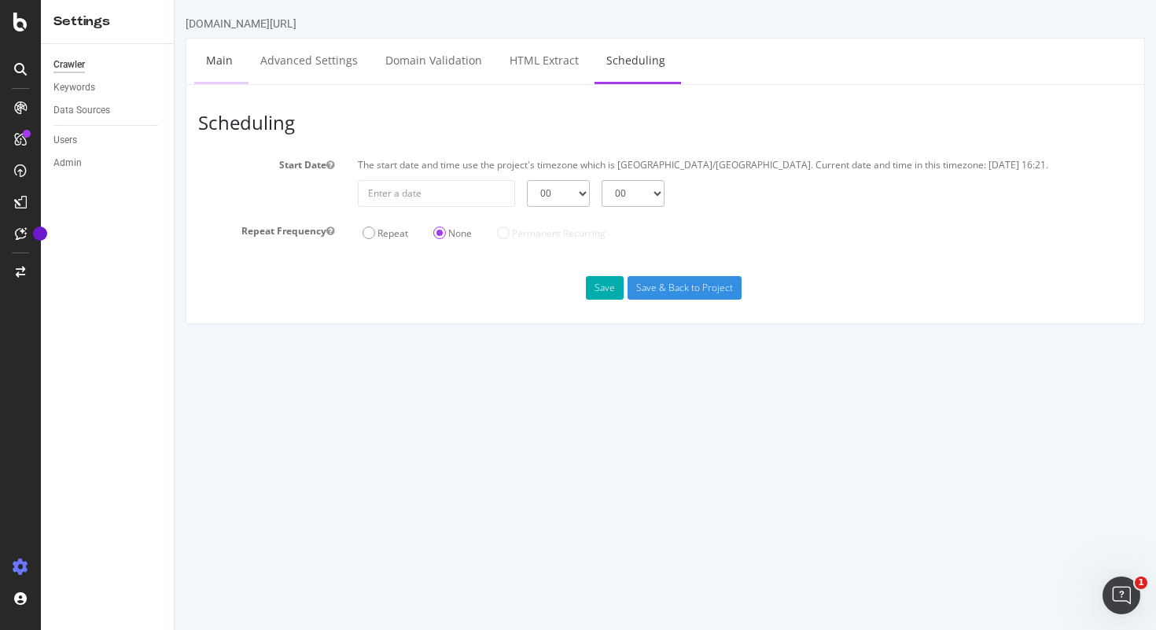
click at [218, 57] on link "Main" at bounding box center [219, 60] width 50 height 43
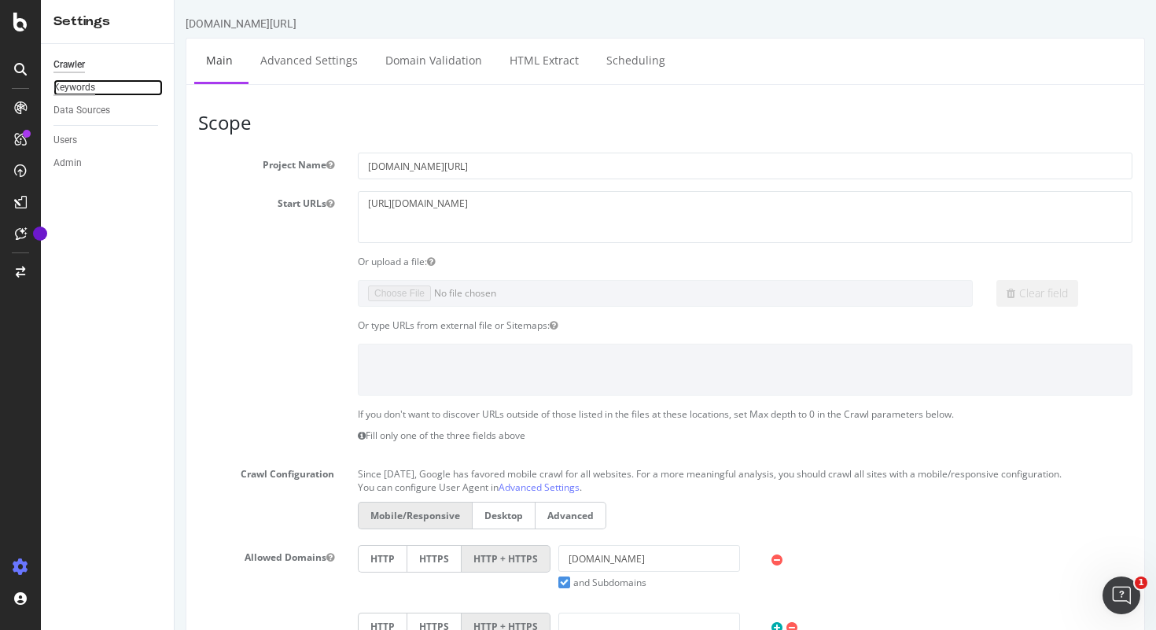
click at [79, 86] on div "Keywords" at bounding box center [74, 87] width 42 height 17
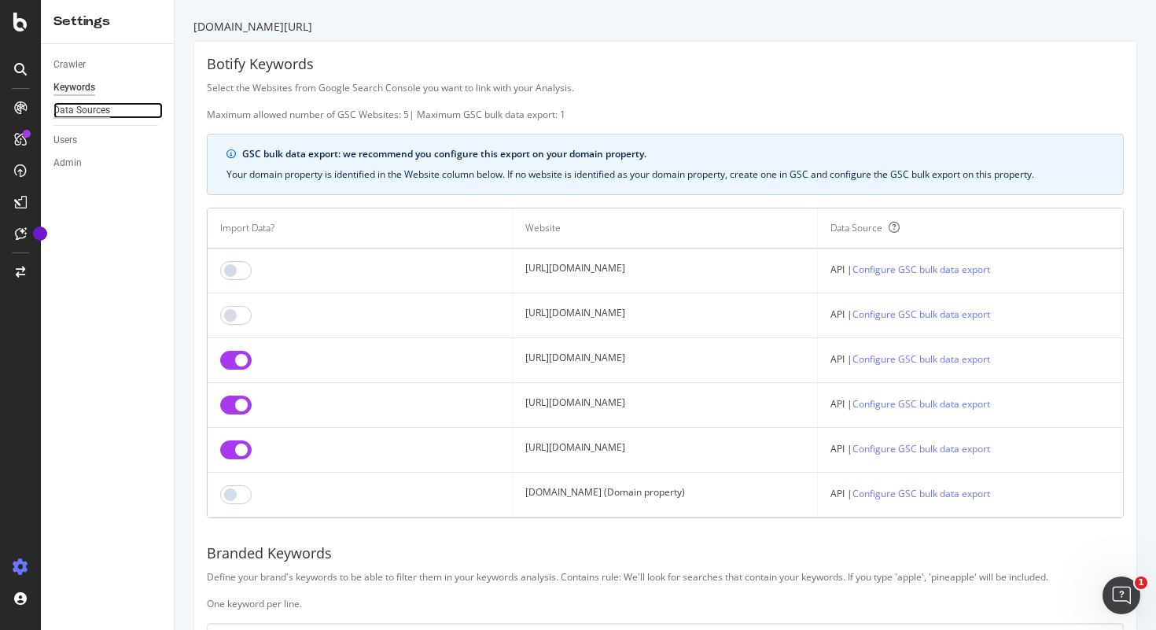
click at [82, 109] on div "Data Sources" at bounding box center [81, 110] width 57 height 17
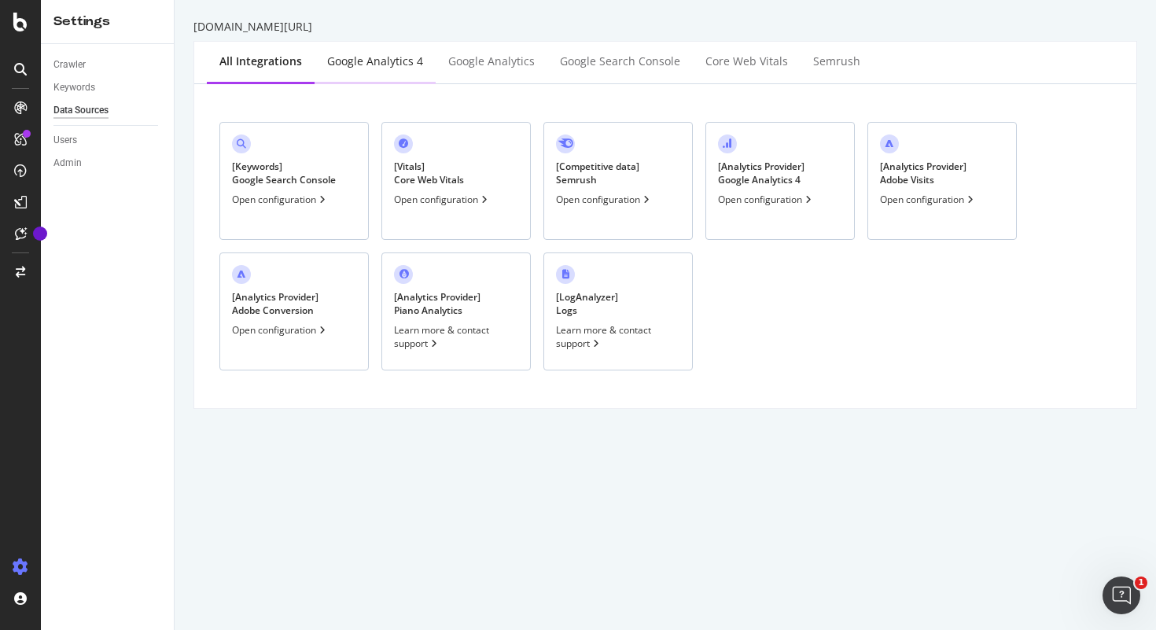
click at [373, 66] on div "Google Analytics 4" at bounding box center [375, 61] width 96 height 16
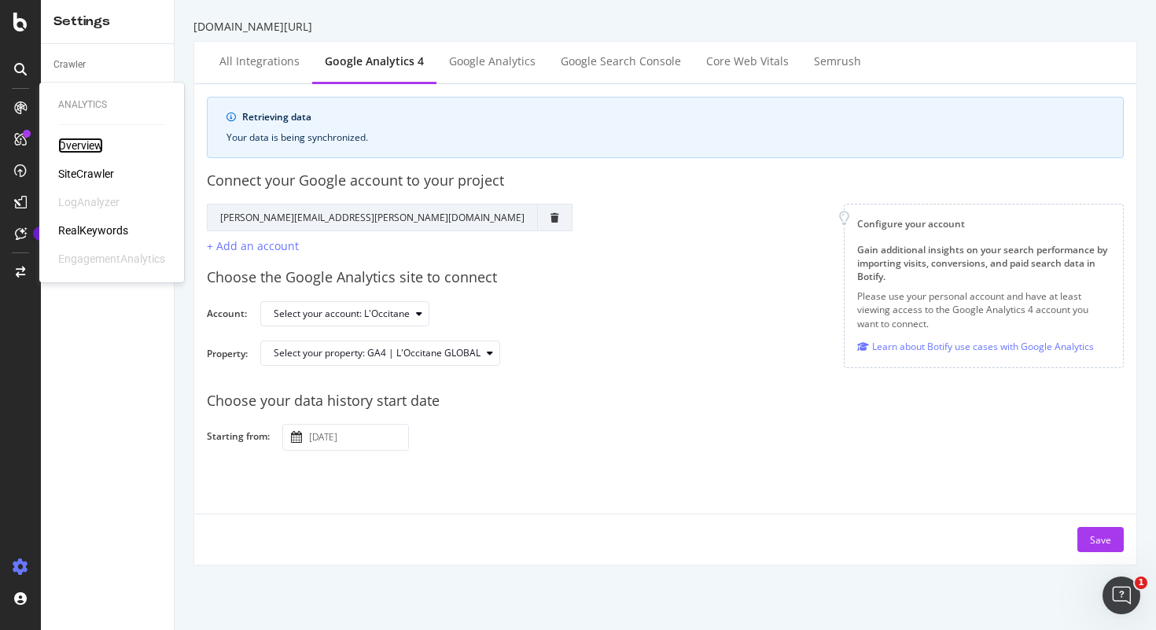
click at [86, 148] on div "Overview" at bounding box center [80, 146] width 45 height 16
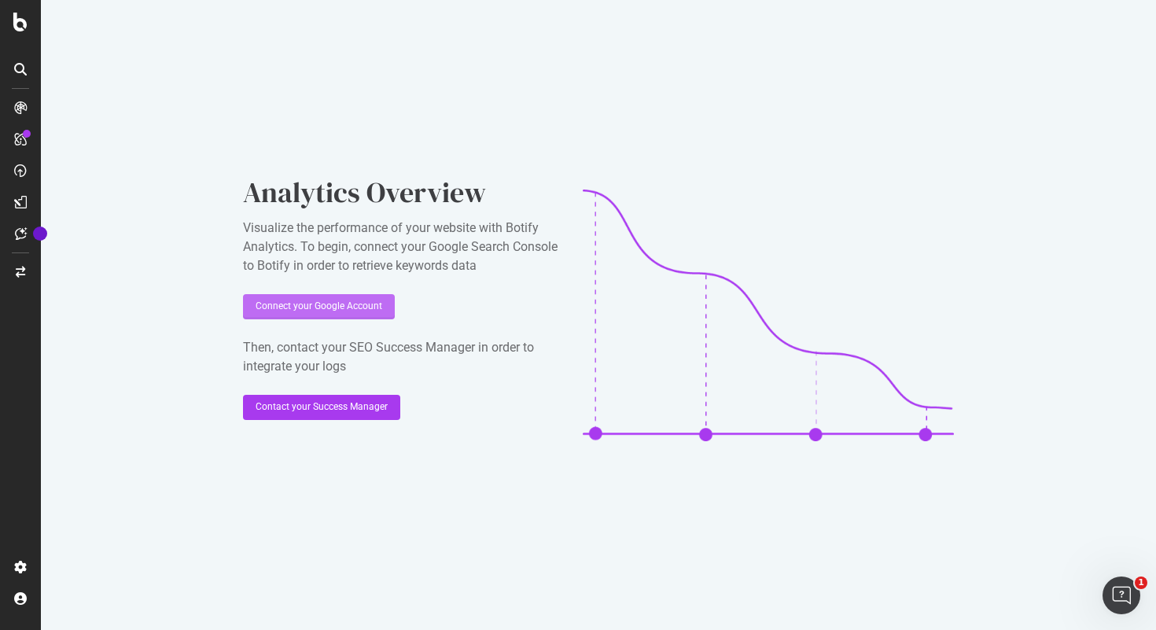
click at [301, 309] on div "Connect your Google Account" at bounding box center [319, 306] width 127 height 13
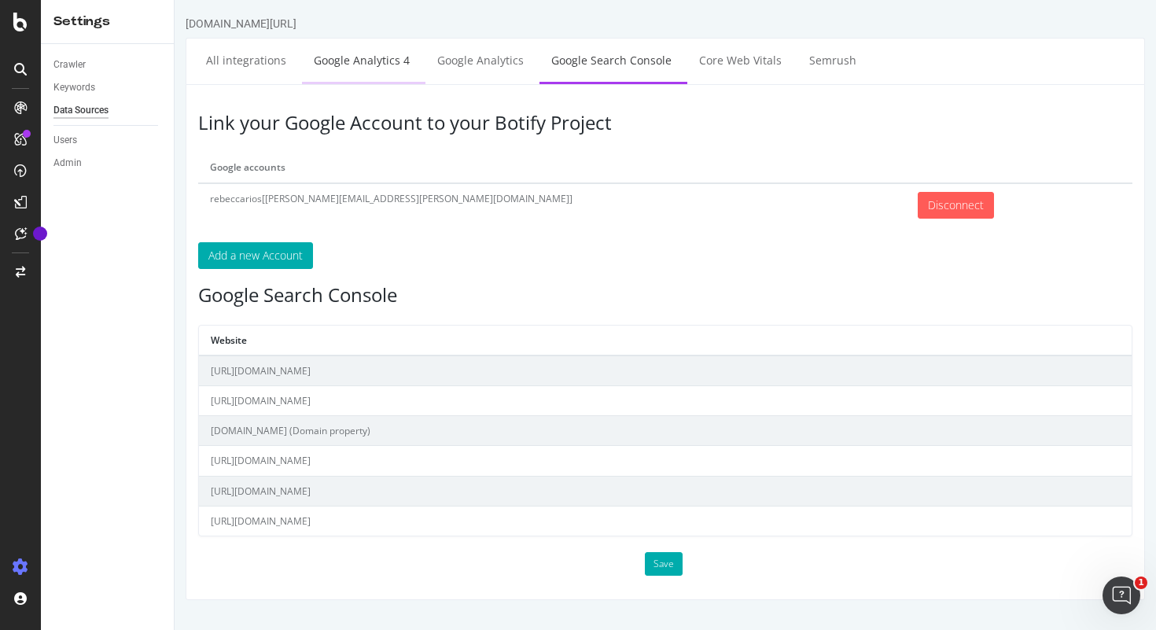
click at [371, 63] on link "Google Analytics 4" at bounding box center [361, 60] width 119 height 43
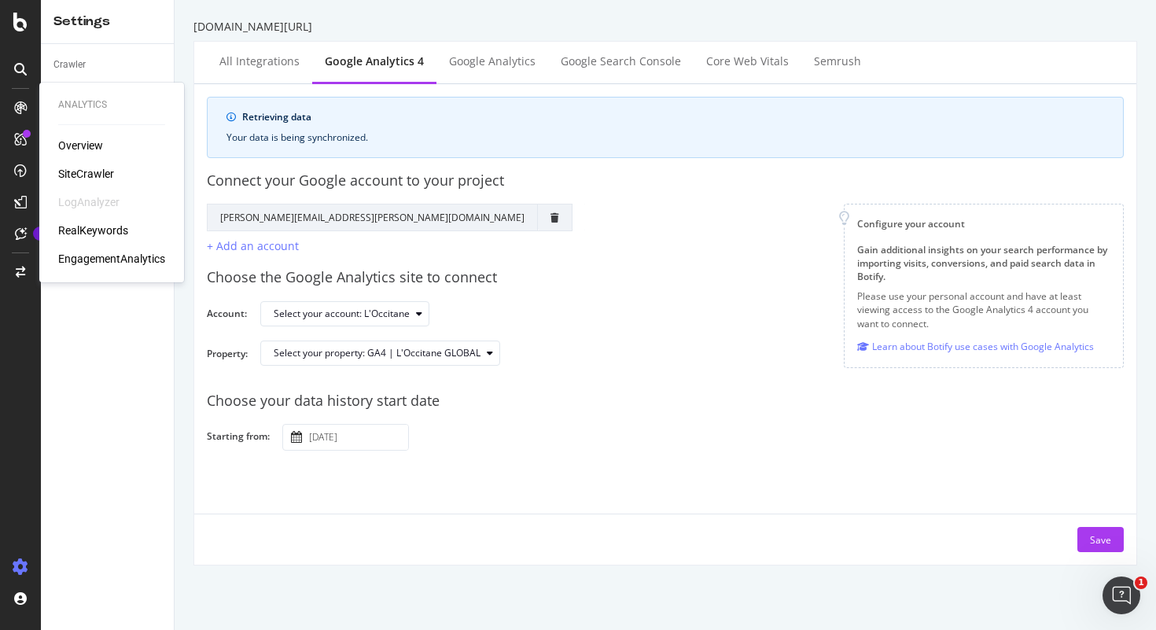
click at [86, 113] on div "Analytics Overview SiteCrawler LogAnalyzer RealKeywords EngagementAnalytics" at bounding box center [112, 182] width 132 height 193
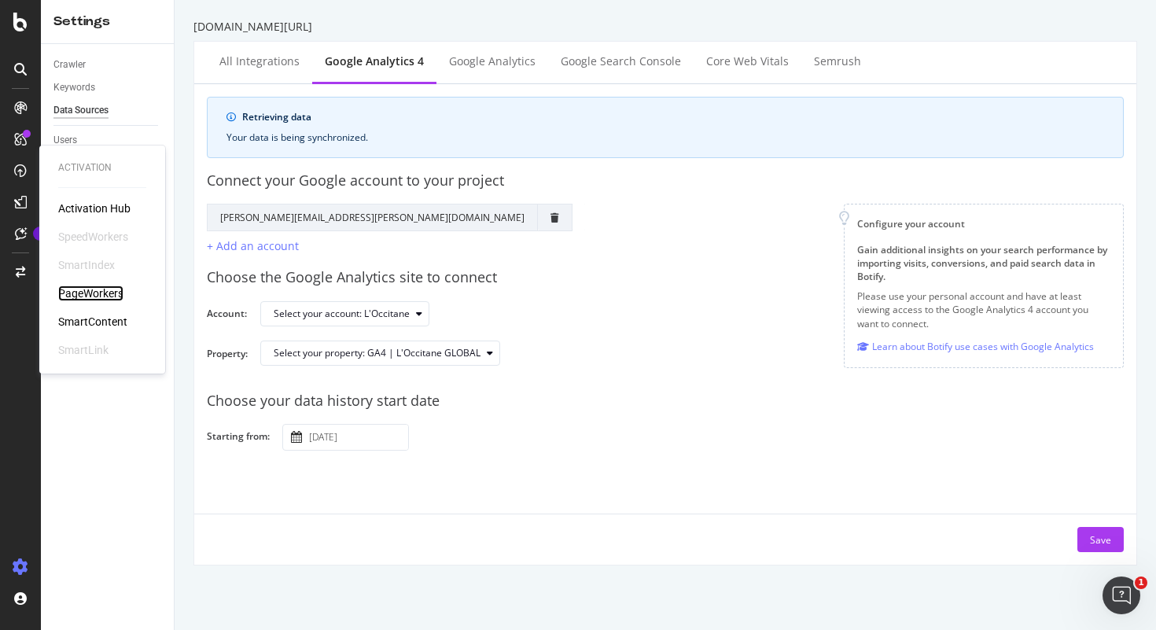
click at [111, 293] on div "PageWorkers" at bounding box center [90, 293] width 65 height 16
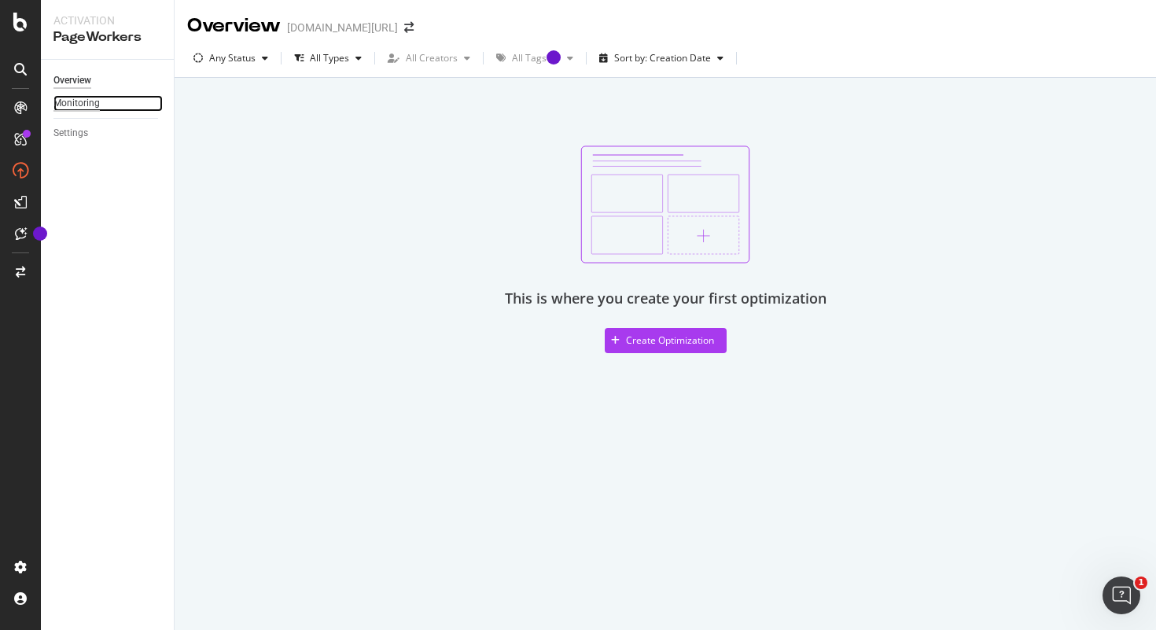
click at [83, 103] on div "Monitoring" at bounding box center [76, 103] width 46 height 17
